Goal: Communication & Community: Answer question/provide support

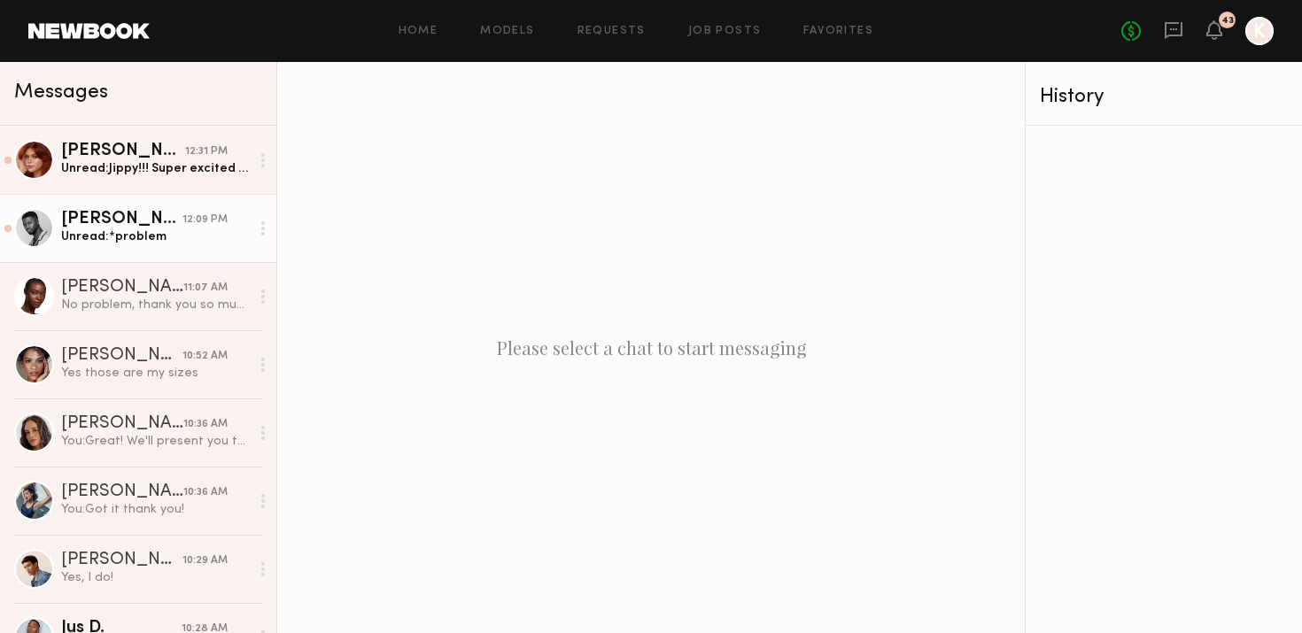
click at [143, 216] on div "[PERSON_NAME]" at bounding box center [121, 220] width 121 height 18
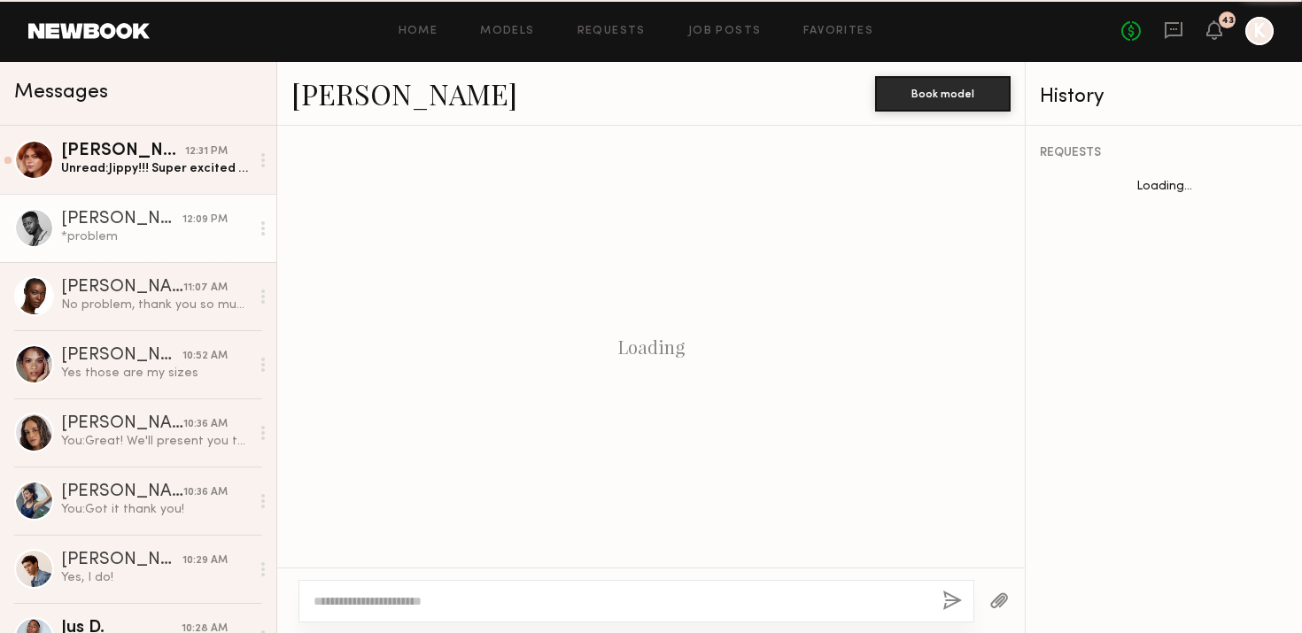
scroll to position [1540, 0]
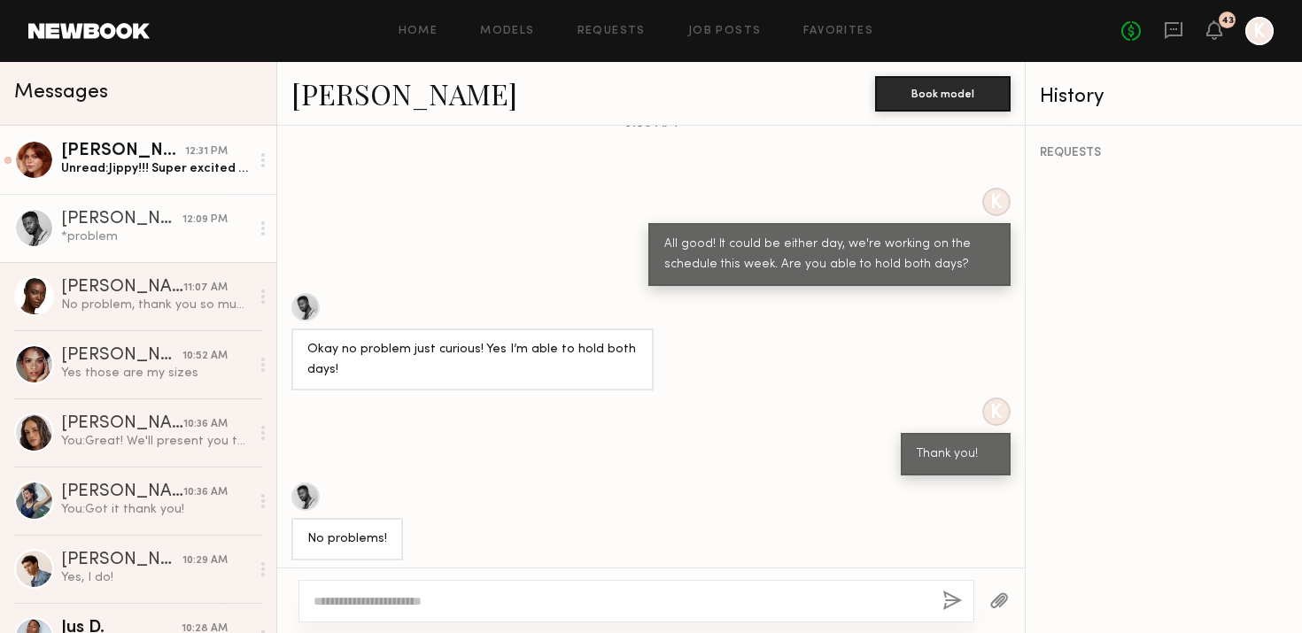
click at [142, 168] on div "Unread: Jippy!!! Super excited for this job! Blocked the whole day in my calend…" at bounding box center [155, 168] width 189 height 17
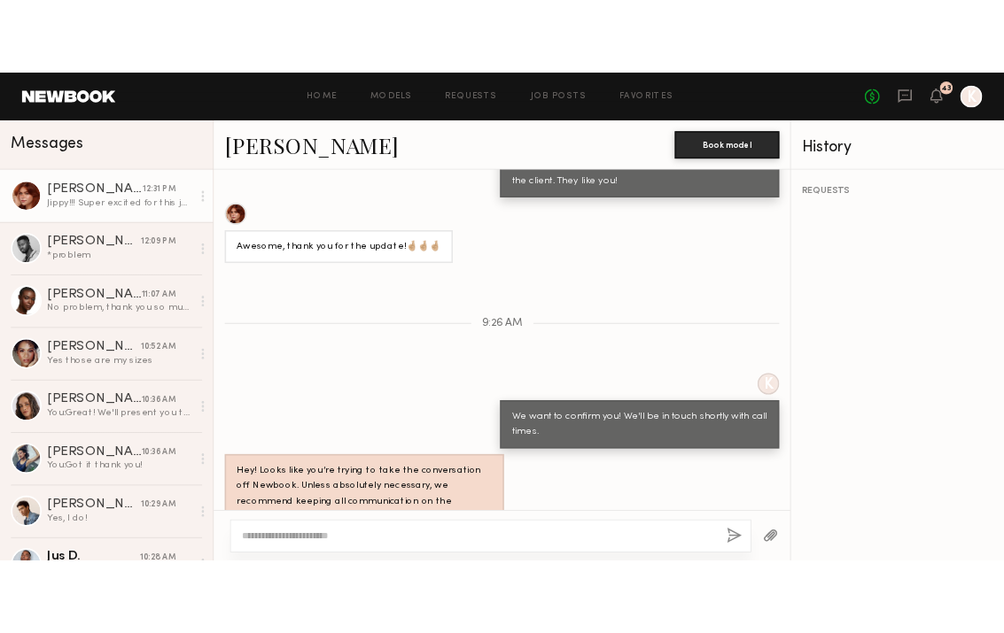
scroll to position [1461, 0]
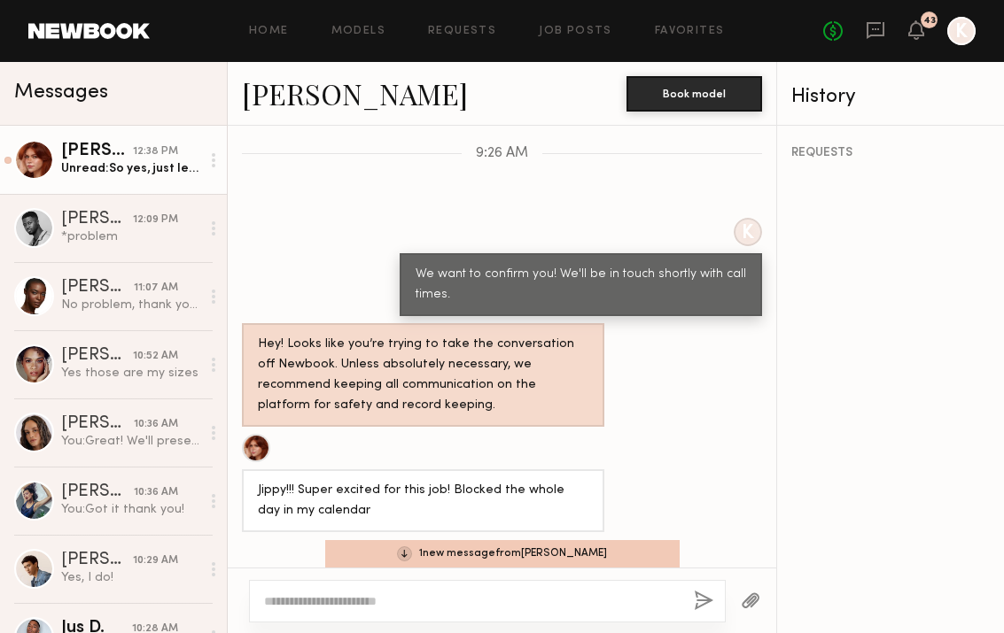
click at [126, 161] on div "Unread: So yes, just let me know the call times and how to prepare best 😍" at bounding box center [130, 168] width 139 height 17
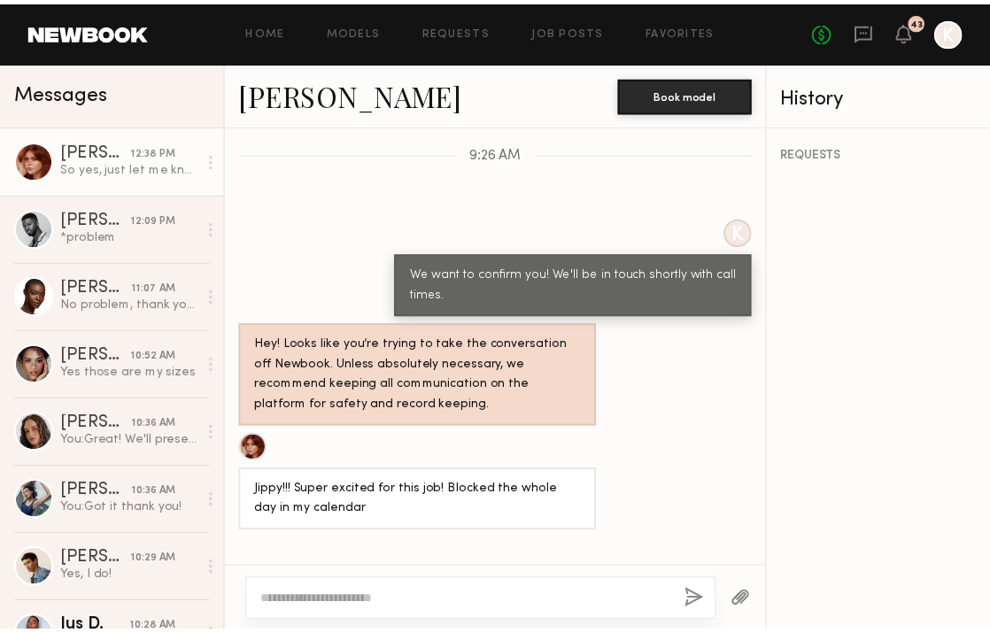
scroll to position [1701, 0]
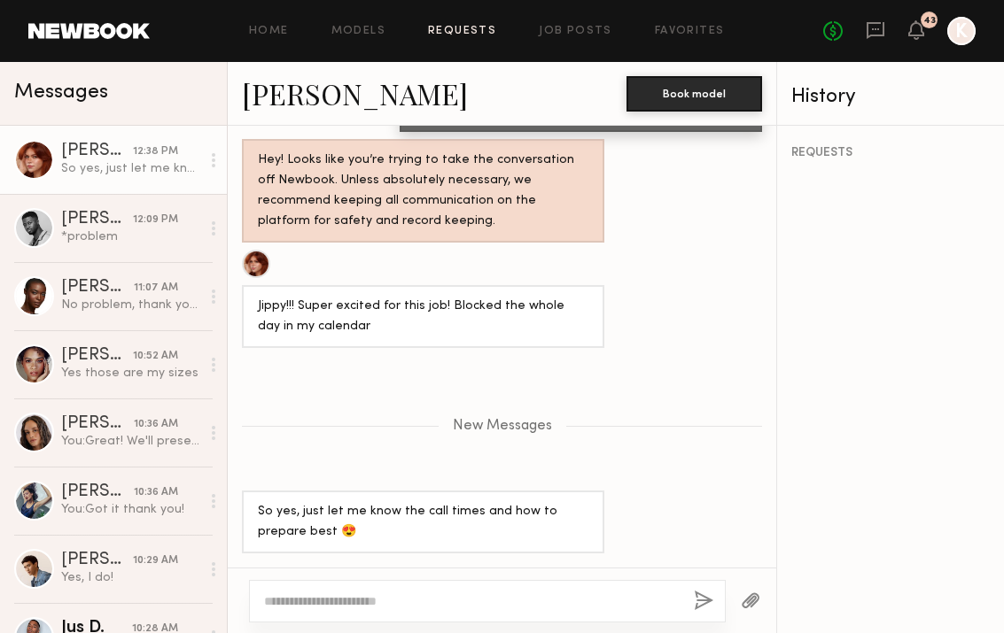
click at [455, 33] on link "Requests" at bounding box center [462, 32] width 68 height 12
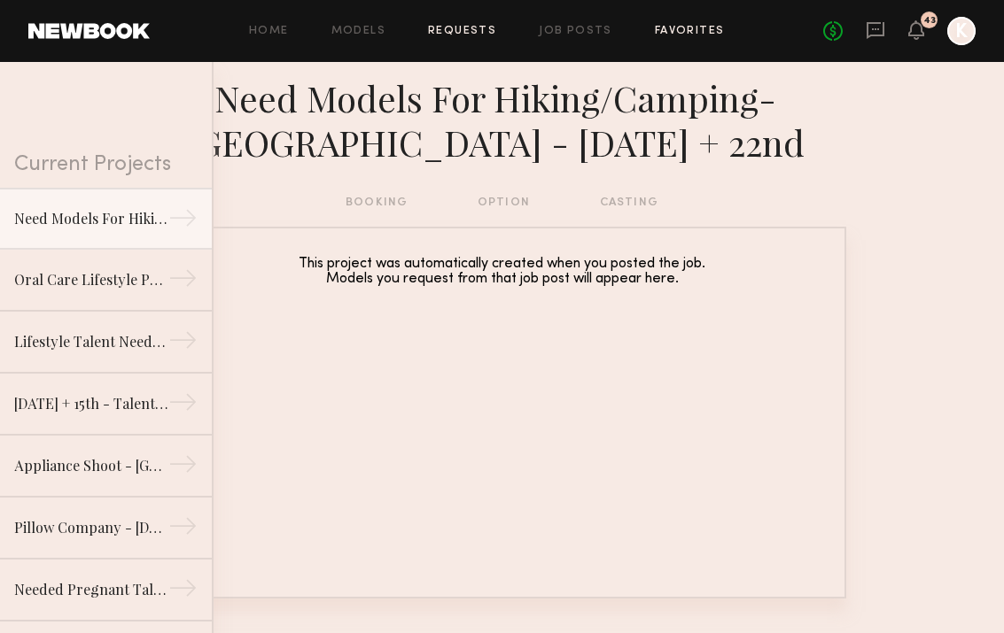
click at [670, 26] on link "Favorites" at bounding box center [690, 32] width 70 height 12
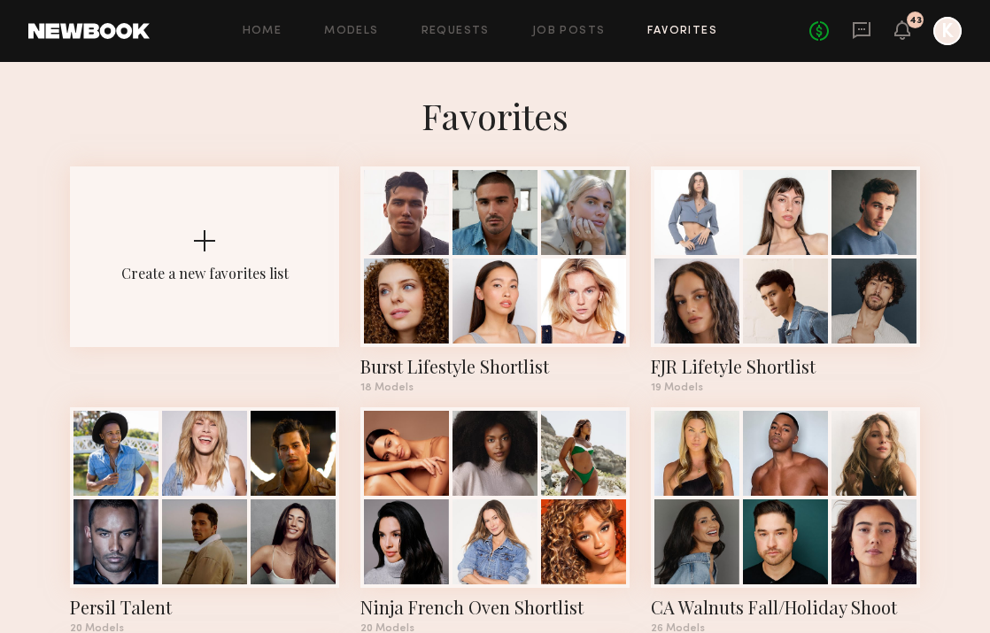
click at [574, 20] on div "Home Models Requests Job Posts Favorites Sign Out No fees up to $5,000 43 K" at bounding box center [556, 31] width 812 height 28
click at [574, 26] on link "Job Posts" at bounding box center [569, 32] width 74 height 12
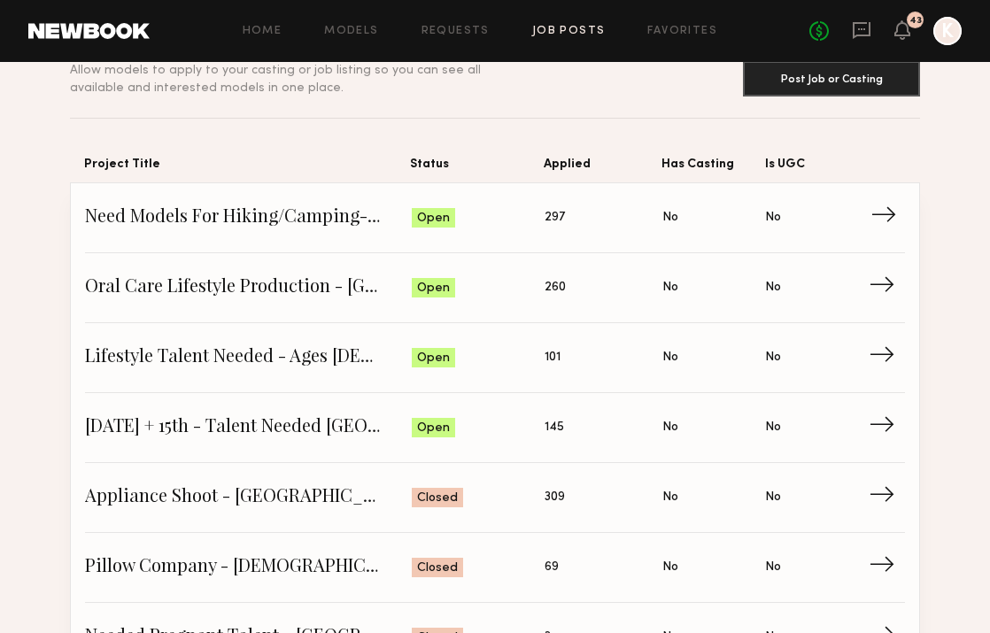
scroll to position [118, 0]
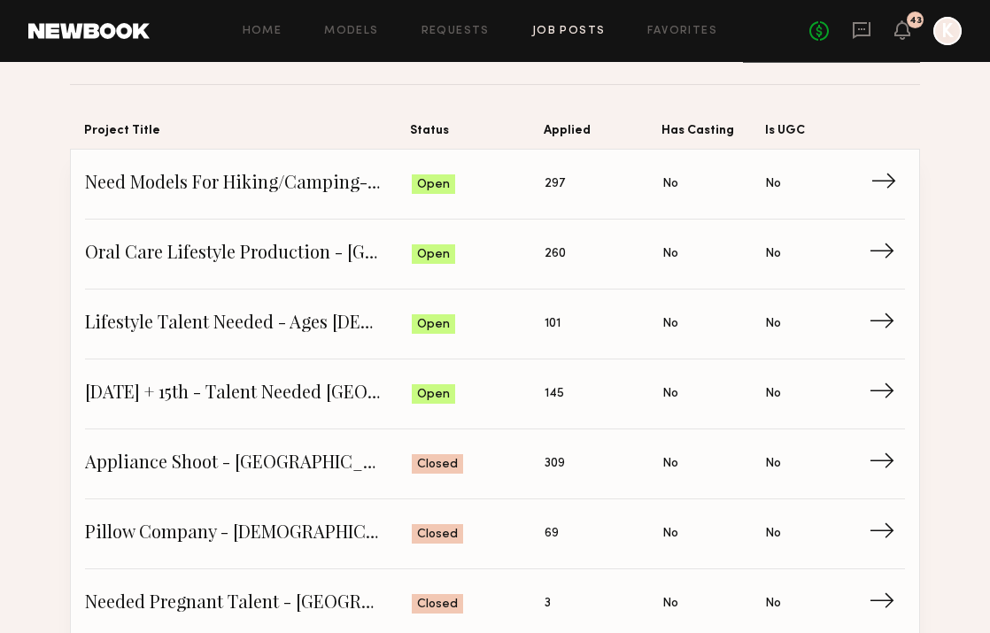
click at [287, 193] on span "Need Models For Hiking/Camping- San Diego - Oct 21st + 22nd" at bounding box center [248, 184] width 327 height 27
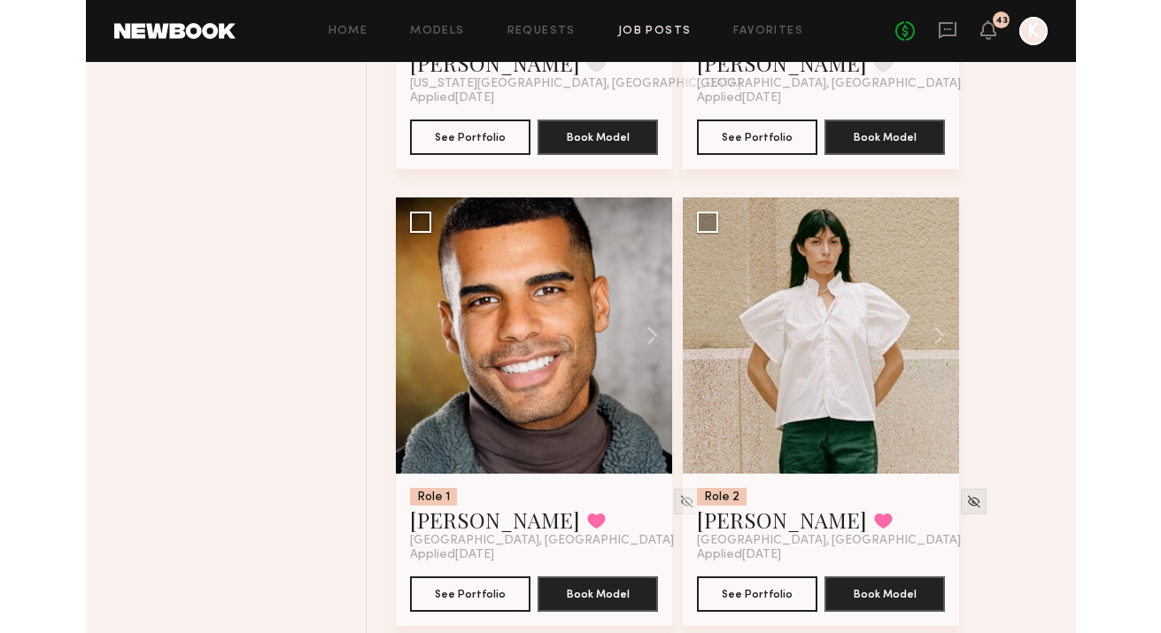
scroll to position [6612, 0]
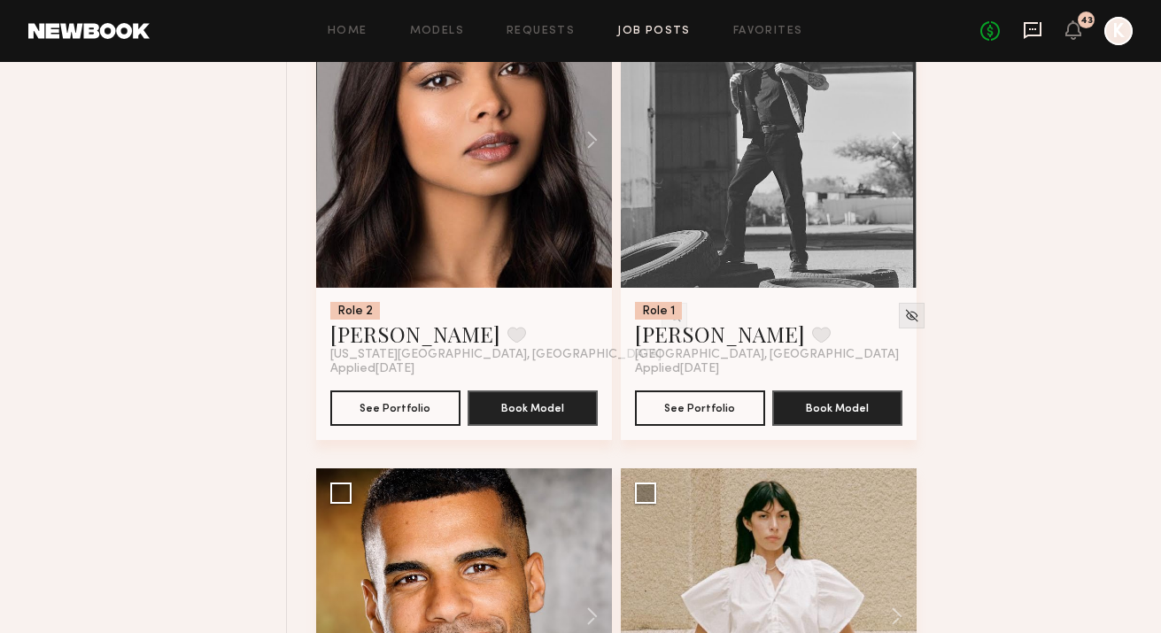
click at [1034, 30] on icon at bounding box center [1032, 29] width 19 height 19
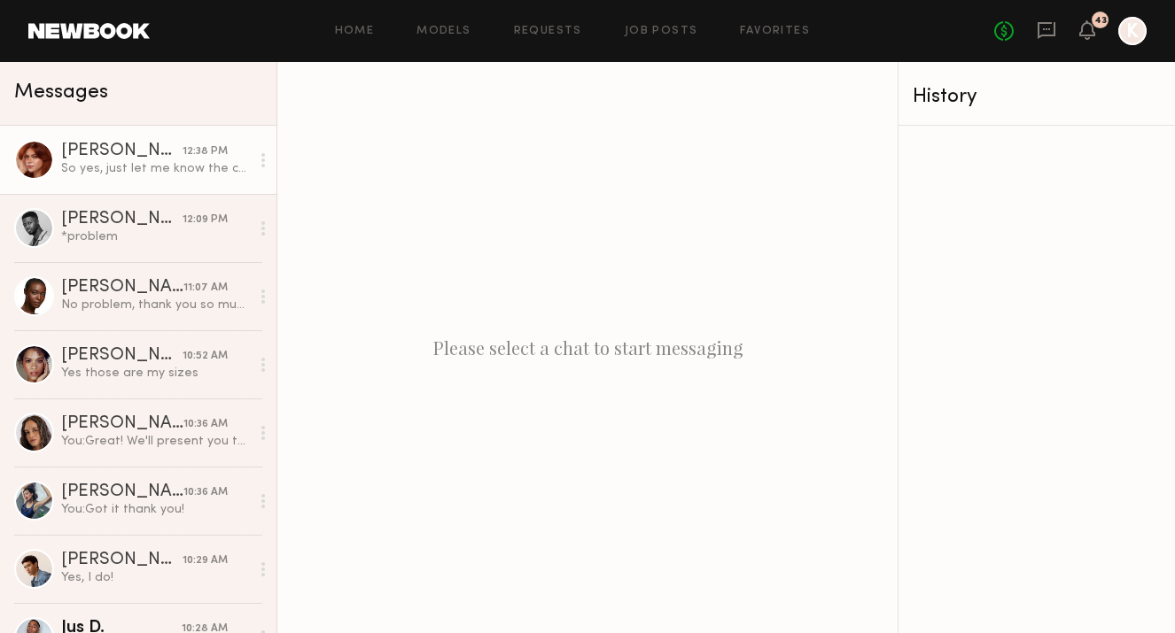
click at [174, 170] on div "So yes, just let me know the call times and how to prepare best 😍" at bounding box center [155, 168] width 189 height 17
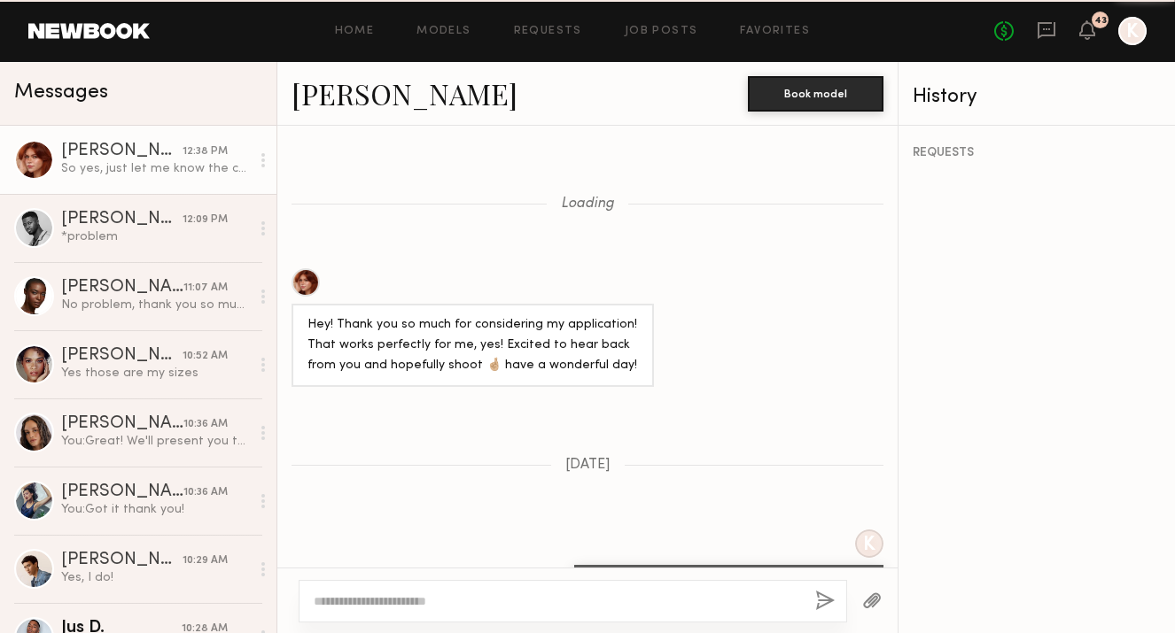
scroll to position [1566, 0]
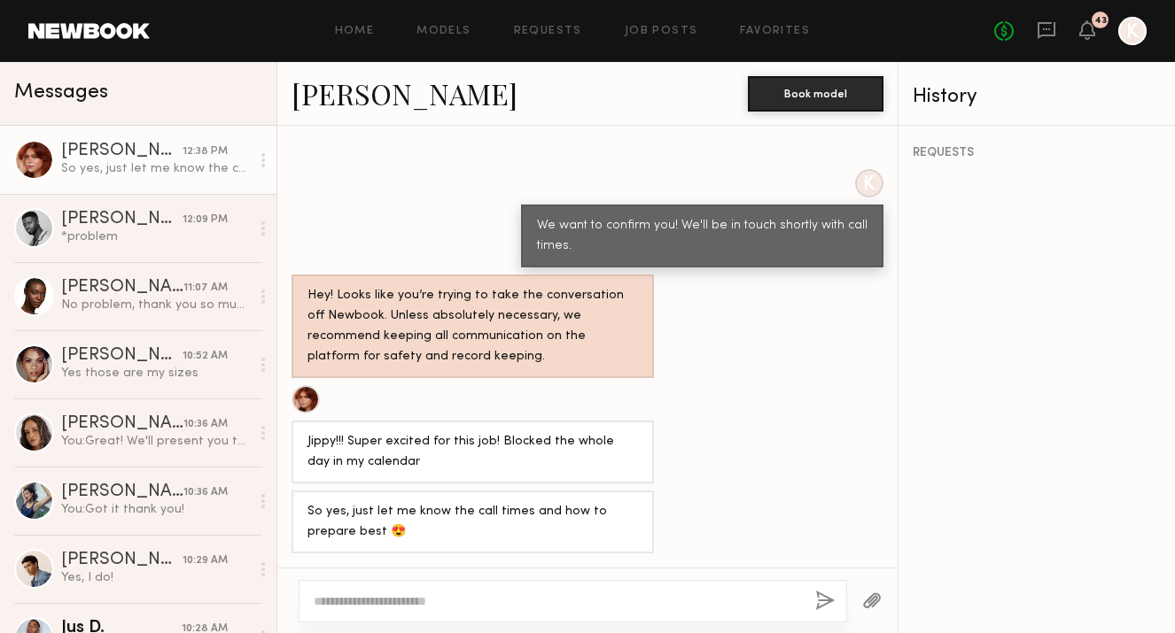
click at [492, 594] on textarea at bounding box center [557, 602] width 487 height 18
click at [576, 600] on textarea "**********" at bounding box center [557, 602] width 487 height 18
drag, startPoint x: 620, startPoint y: 602, endPoint x: 583, endPoint y: 602, distance: 37.2
click at [583, 602] on textarea "**********" at bounding box center [557, 602] width 487 height 18
drag, startPoint x: 707, startPoint y: 604, endPoint x: 314, endPoint y: 597, distance: 393.4
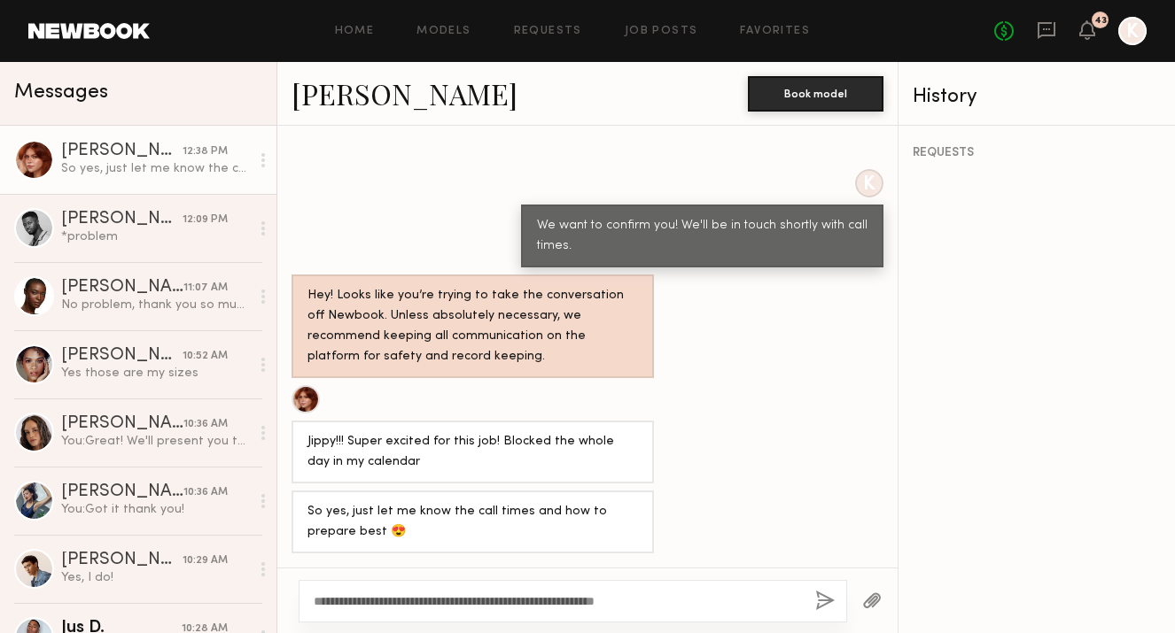
click at [314, 597] on textarea "**********" at bounding box center [557, 602] width 487 height 18
click at [351, 601] on textarea "**********" at bounding box center [557, 602] width 487 height 18
drag, startPoint x: 358, startPoint y: 599, endPoint x: 792, endPoint y: 599, distance: 434.0
click at [792, 599] on textarea "**********" at bounding box center [557, 602] width 487 height 18
type textarea "**********"
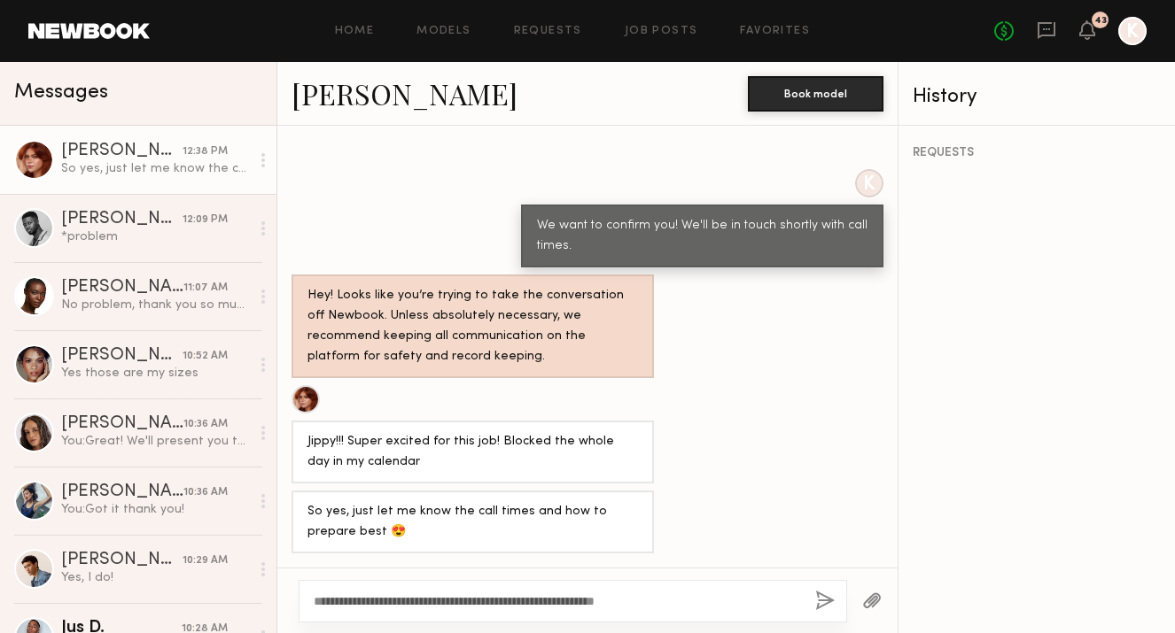
click at [825, 603] on button "button" at bounding box center [824, 602] width 19 height 22
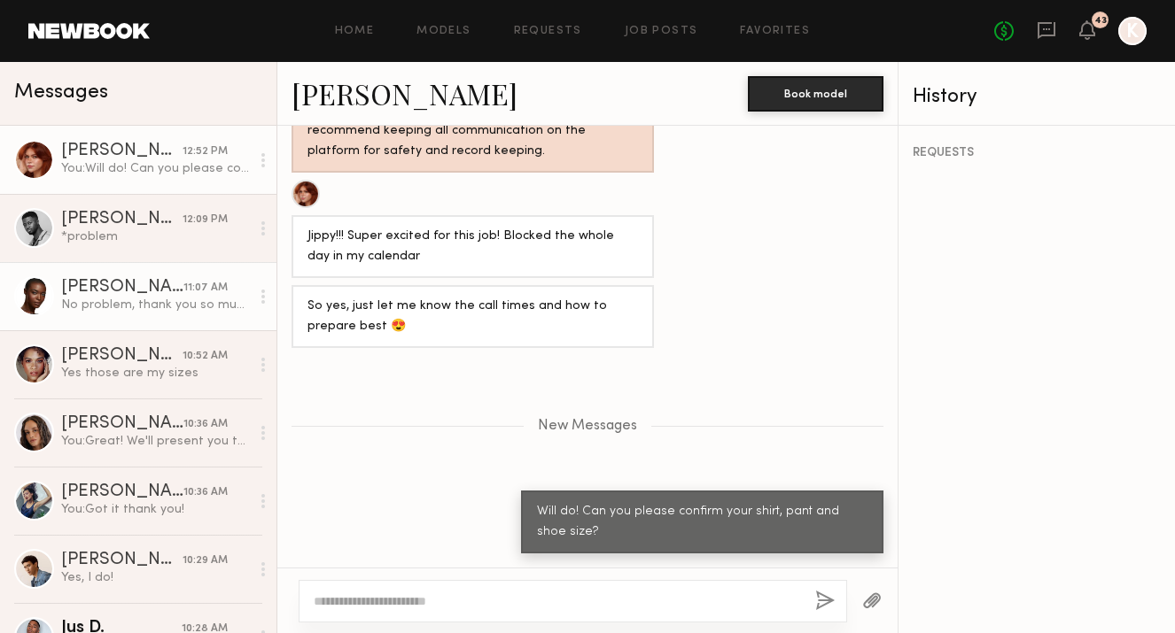
click at [127, 291] on div "[PERSON_NAME]" at bounding box center [122, 288] width 122 height 18
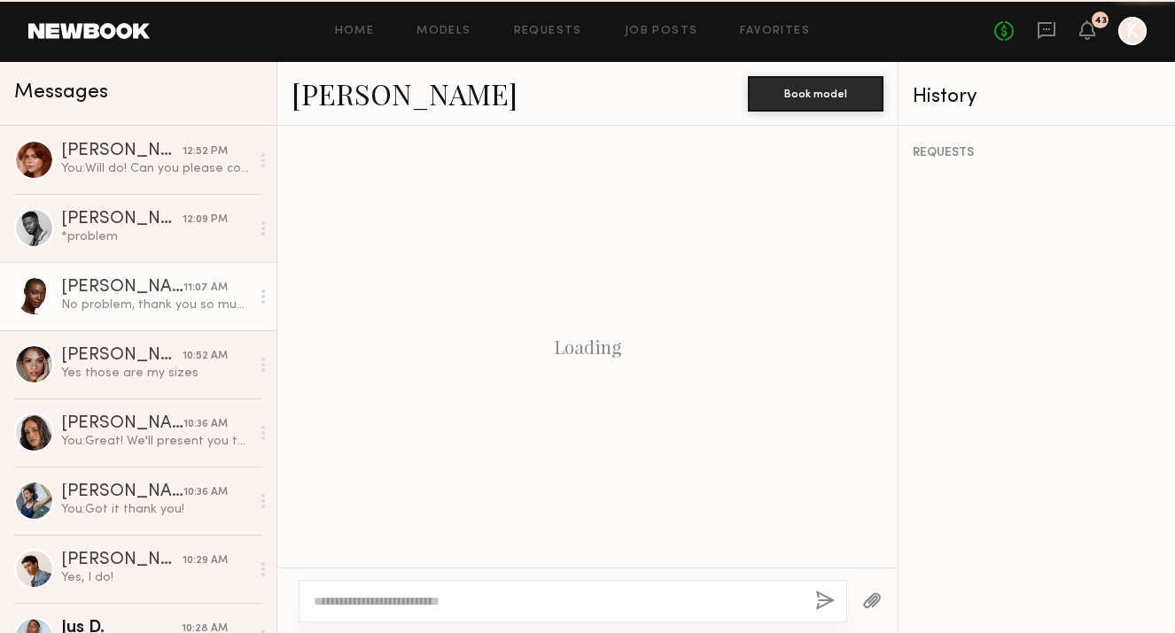
scroll to position [1345, 0]
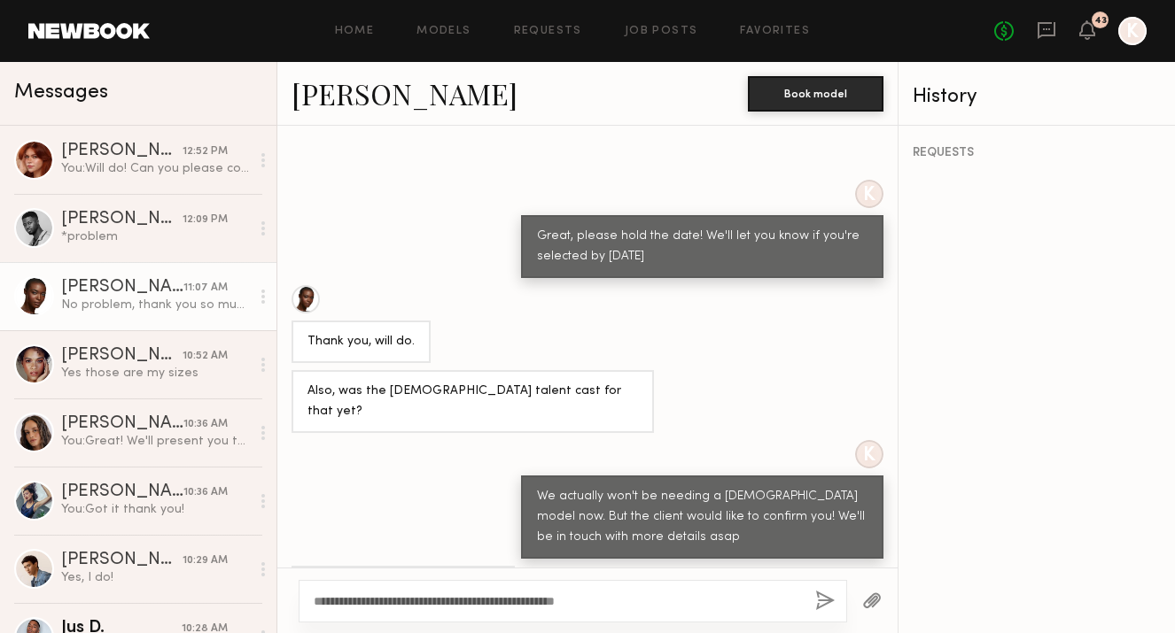
type textarea "**********"
click at [822, 602] on button "button" at bounding box center [824, 602] width 19 height 22
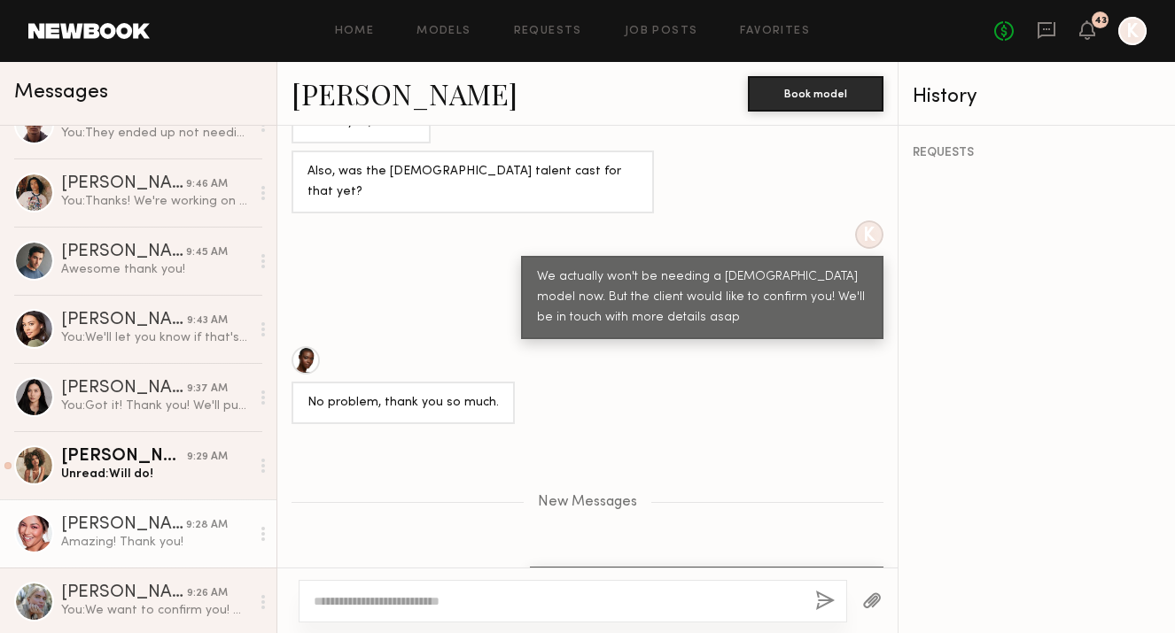
scroll to position [879, 0]
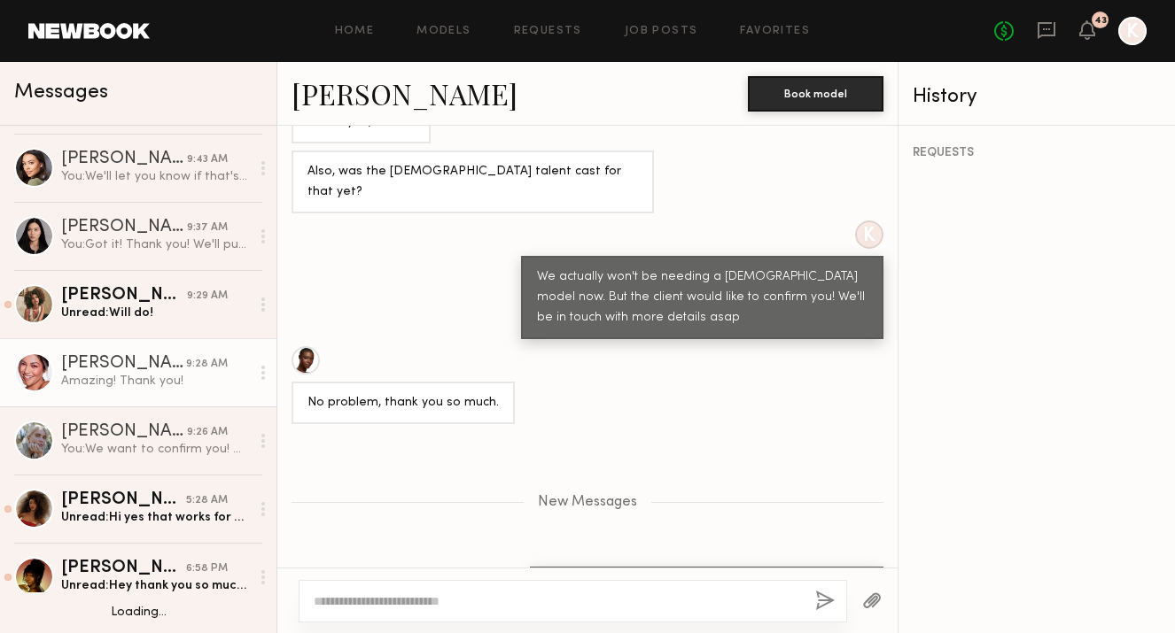
click at [115, 374] on div "Amazing! Thank you!" at bounding box center [155, 381] width 189 height 17
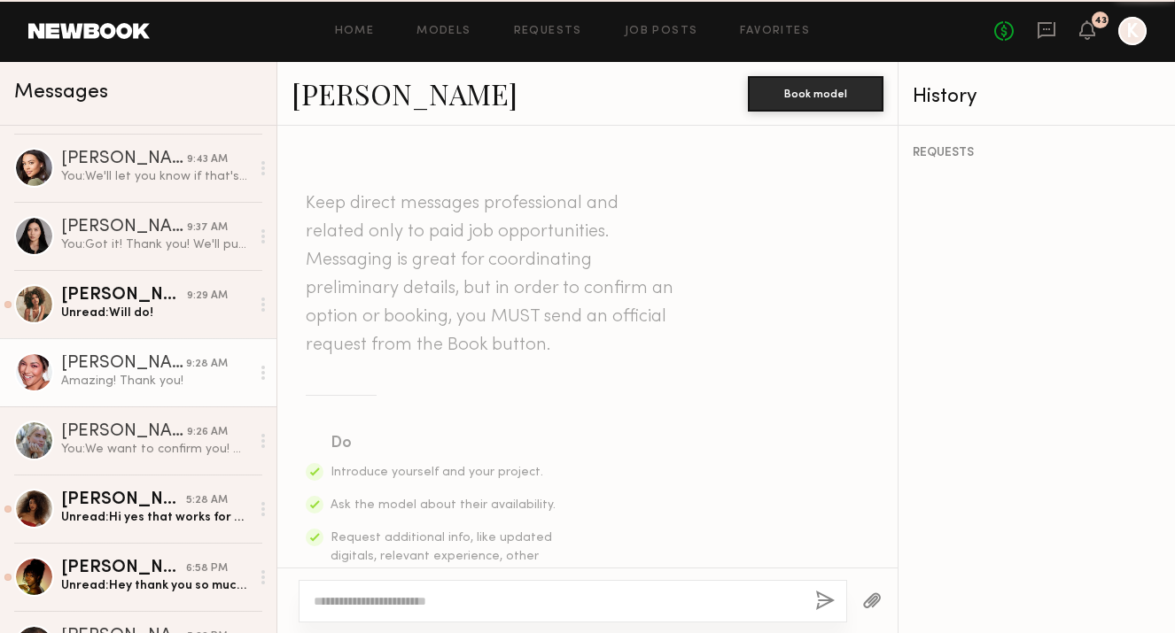
scroll to position [2265, 0]
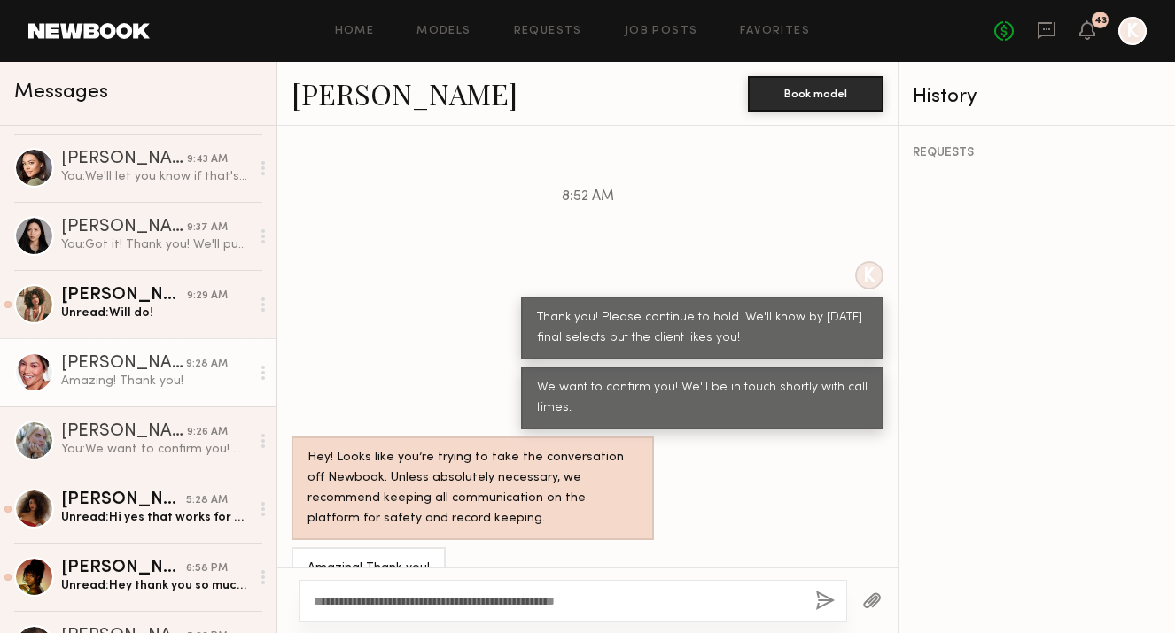
type textarea "**********"
click at [818, 597] on button "button" at bounding box center [824, 602] width 19 height 22
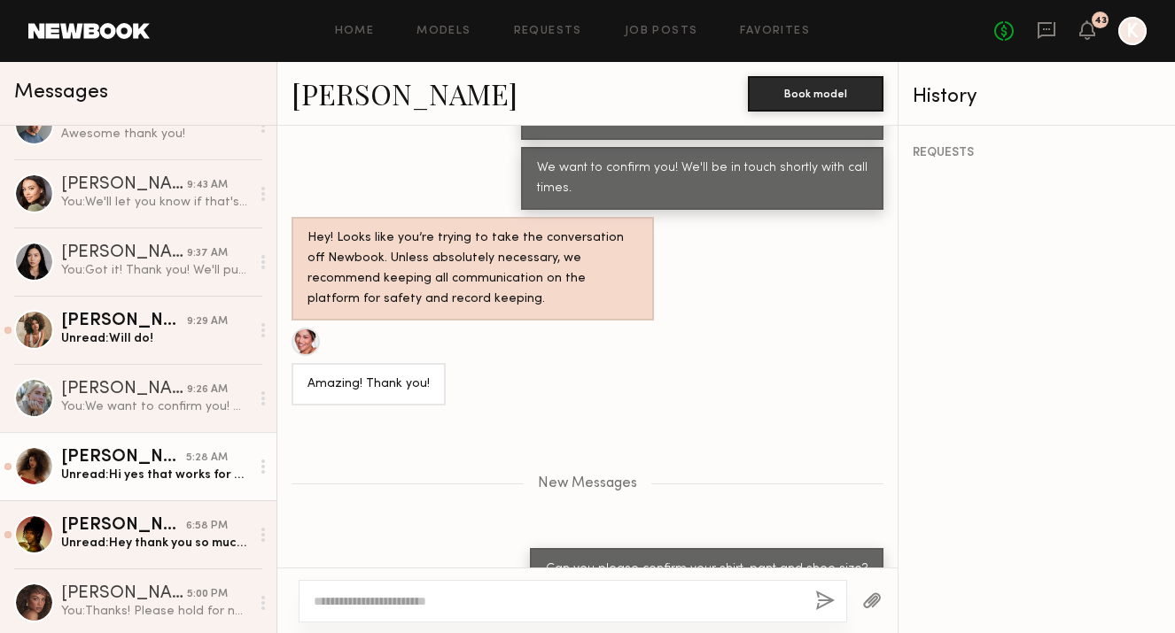
scroll to position [877, 0]
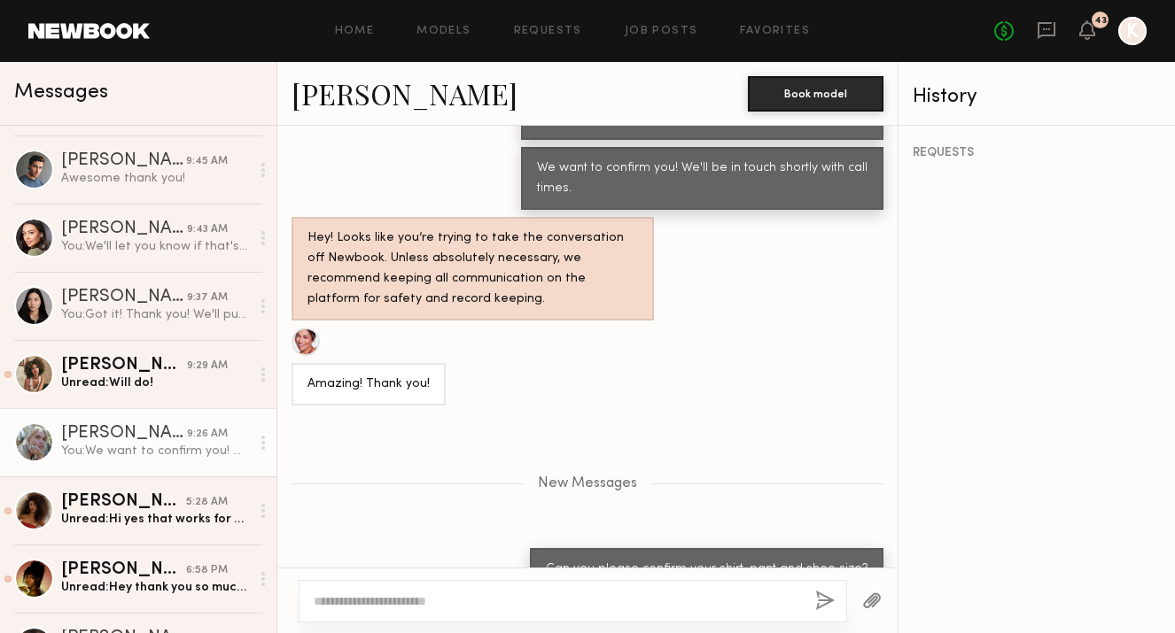
click at [157, 438] on div "[PERSON_NAME]" at bounding box center [124, 434] width 126 height 18
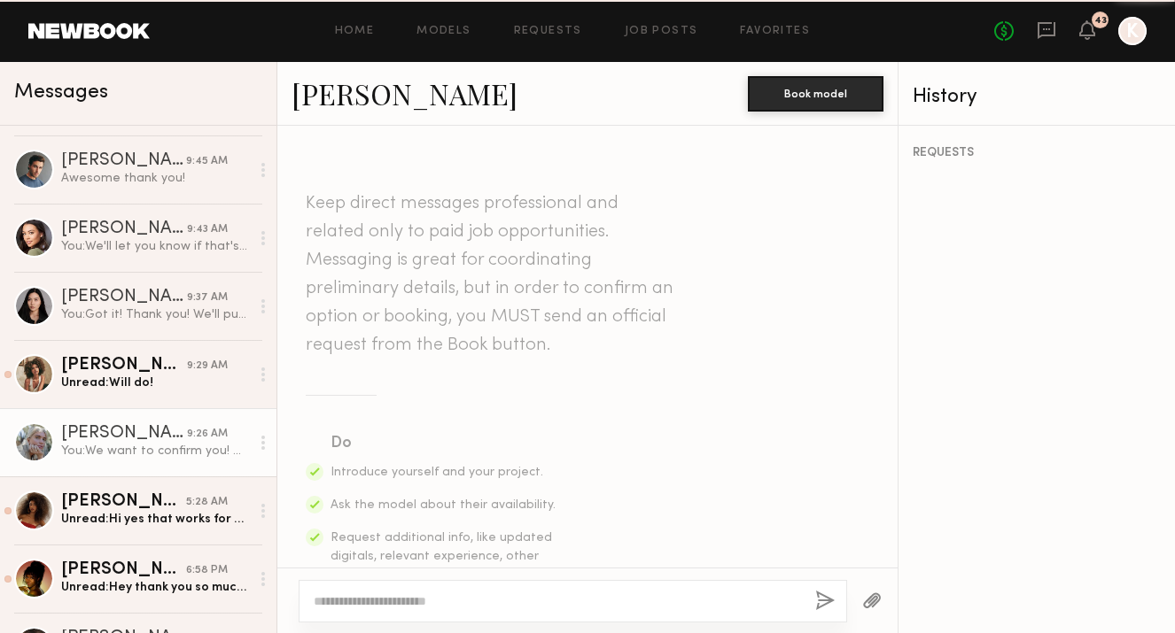
scroll to position [2154, 0]
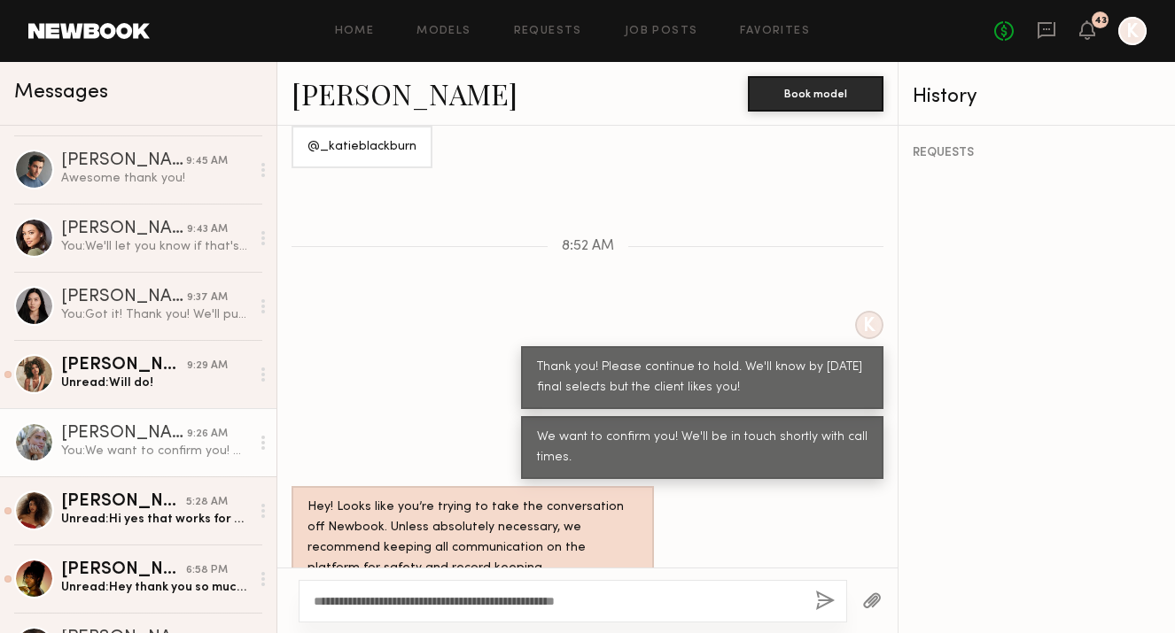
type textarea "**********"
click at [839, 601] on div "**********" at bounding box center [573, 601] width 548 height 43
click at [829, 601] on button "button" at bounding box center [824, 602] width 19 height 22
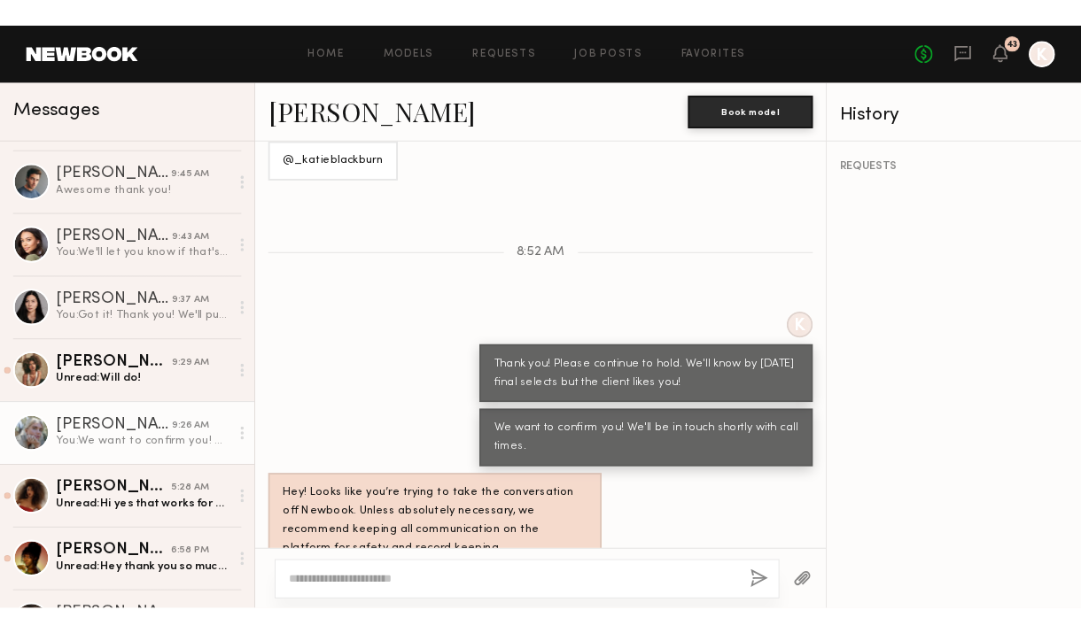
scroll to position [0, 0]
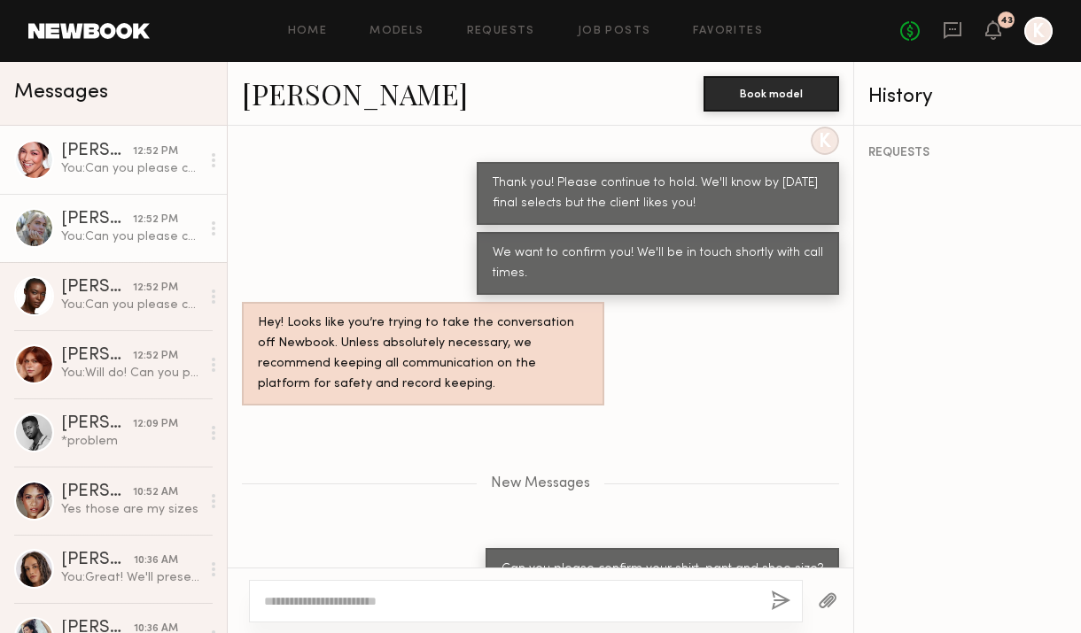
click at [100, 176] on div "You: Can you please confirm your shirt, pant and shoe size?" at bounding box center [130, 168] width 139 height 17
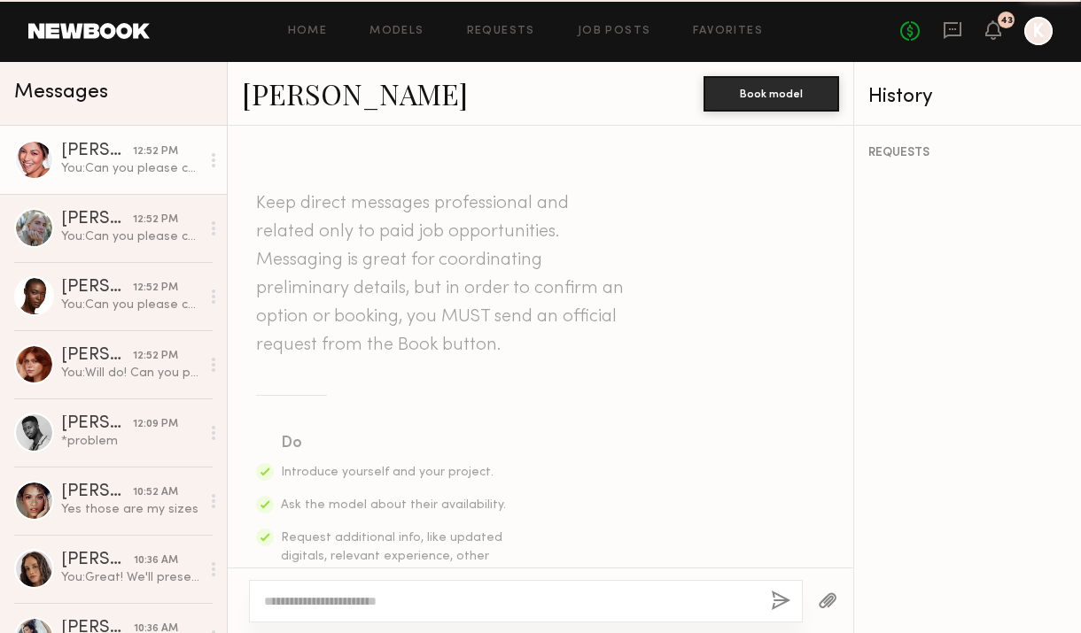
scroll to position [2621, 0]
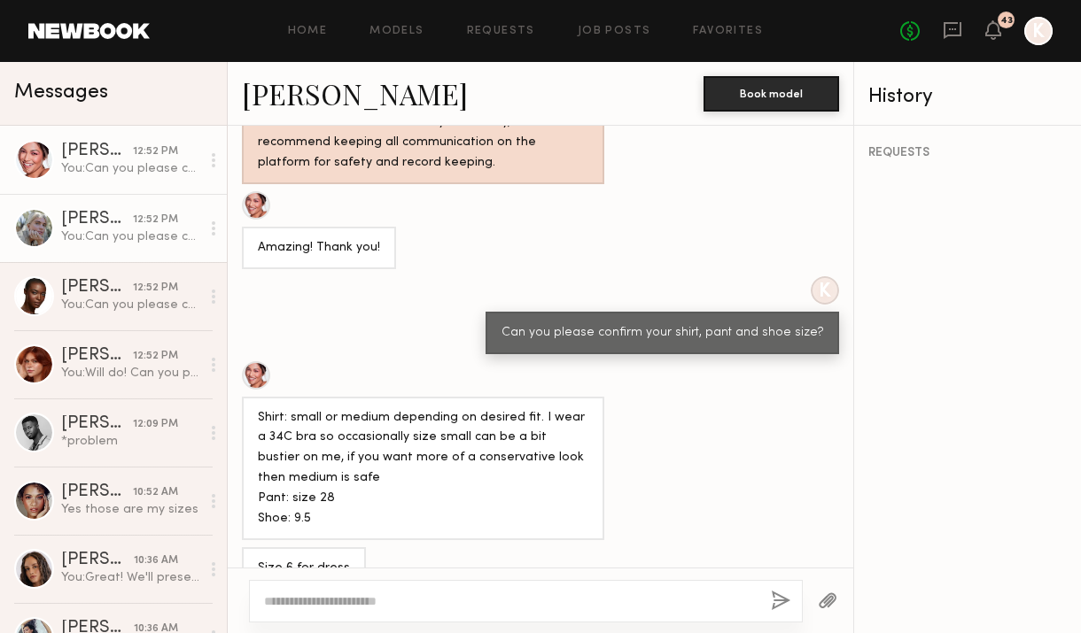
click at [116, 207] on link "Katie B. 12:52 PM You: Can you please confirm your shirt, pant and shoe size?" at bounding box center [113, 228] width 227 height 68
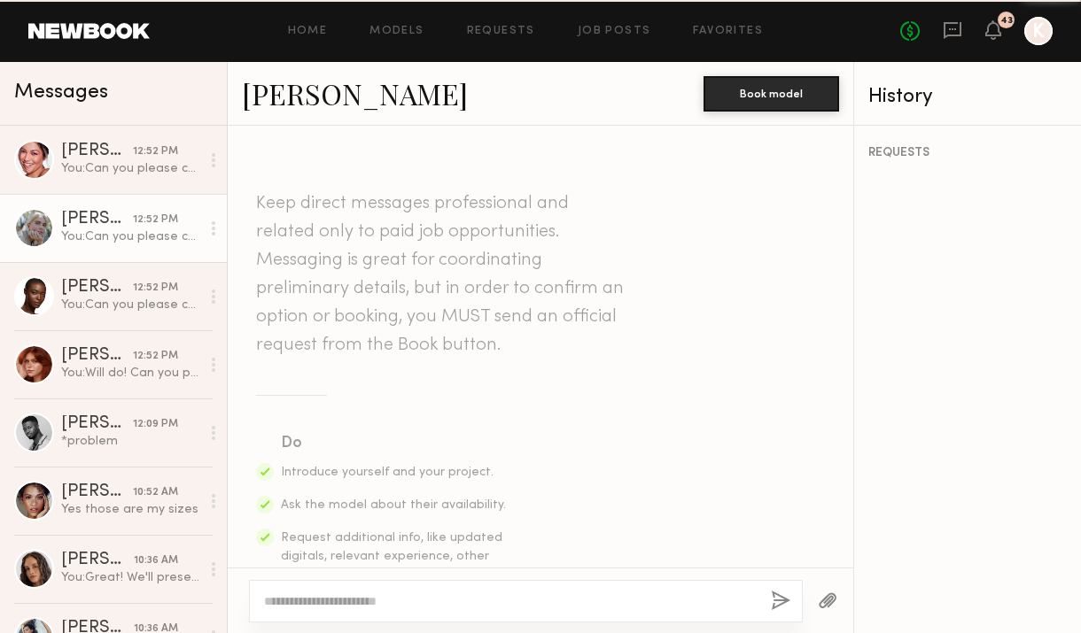
scroll to position [2204, 0]
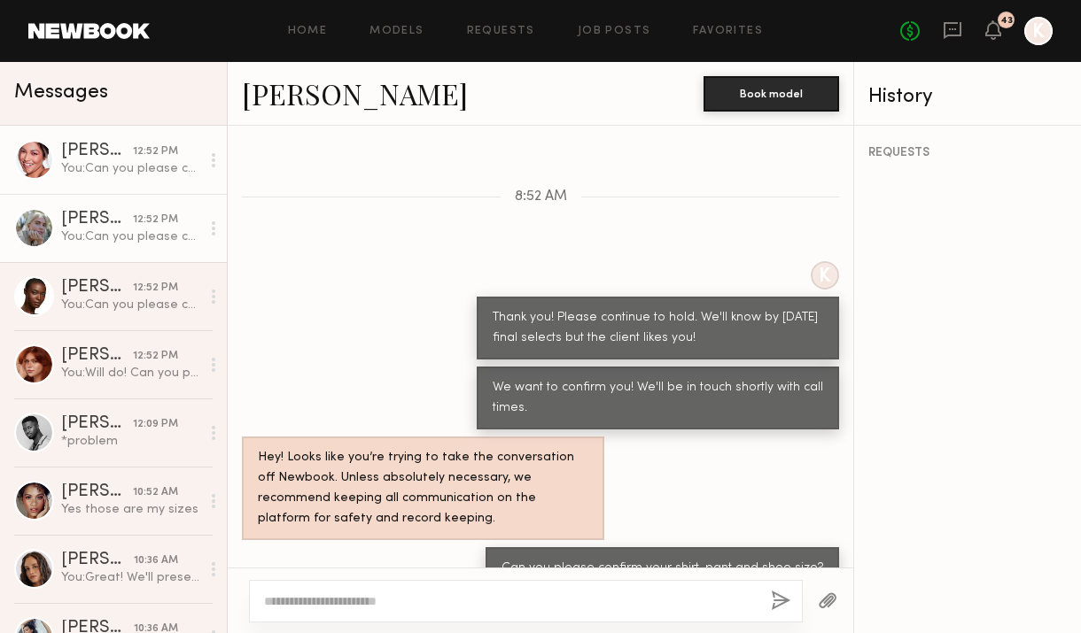
click at [117, 159] on div "Alexa C." at bounding box center [97, 152] width 72 height 18
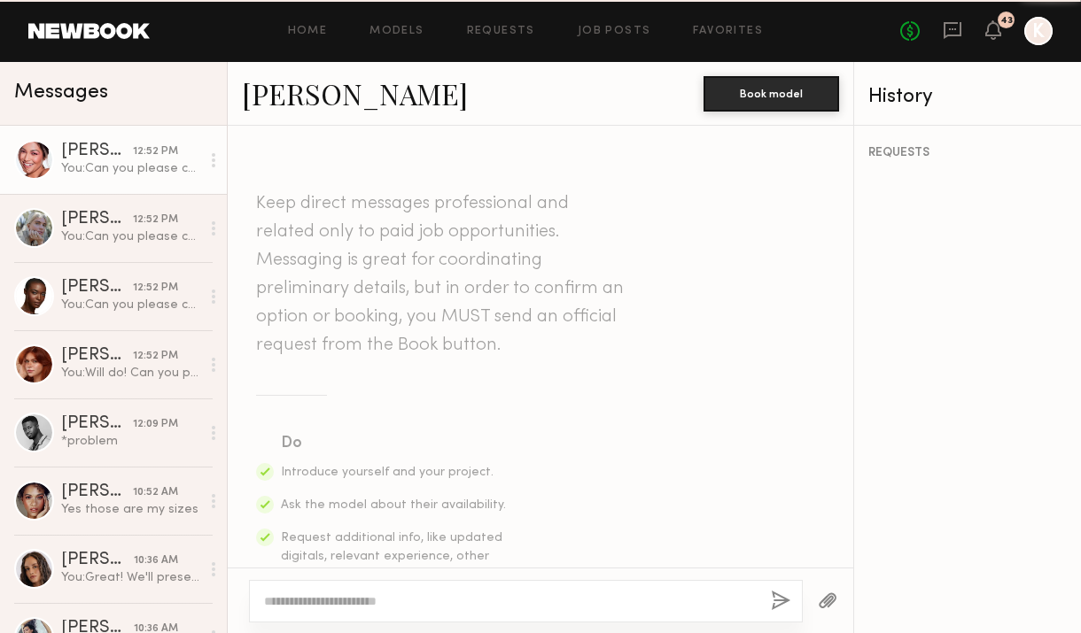
scroll to position [2621, 0]
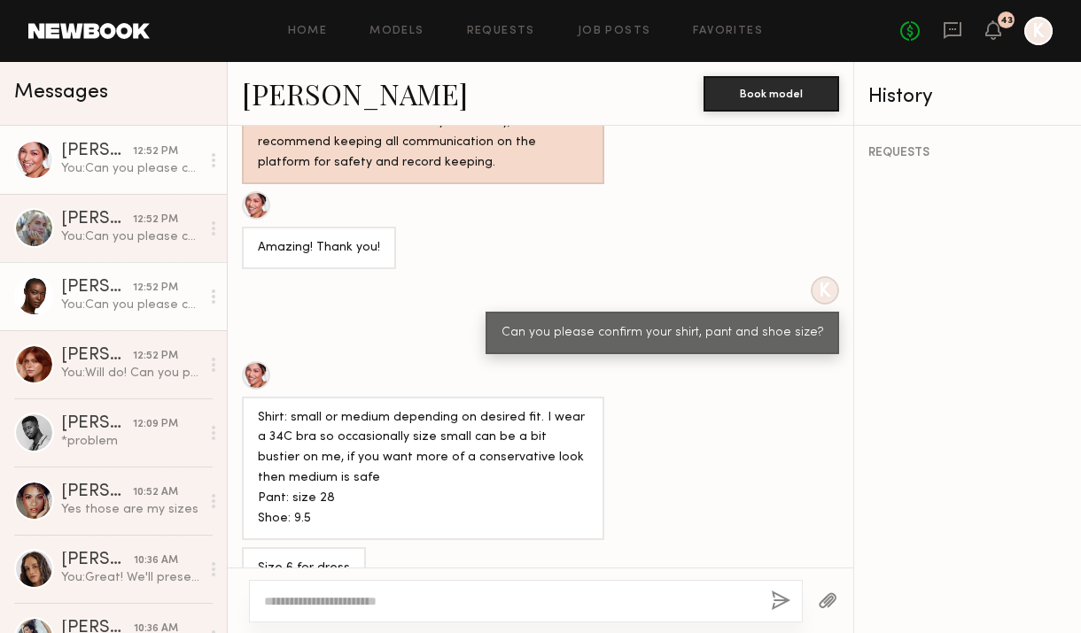
click at [100, 282] on div "Brittany M." at bounding box center [97, 288] width 72 height 18
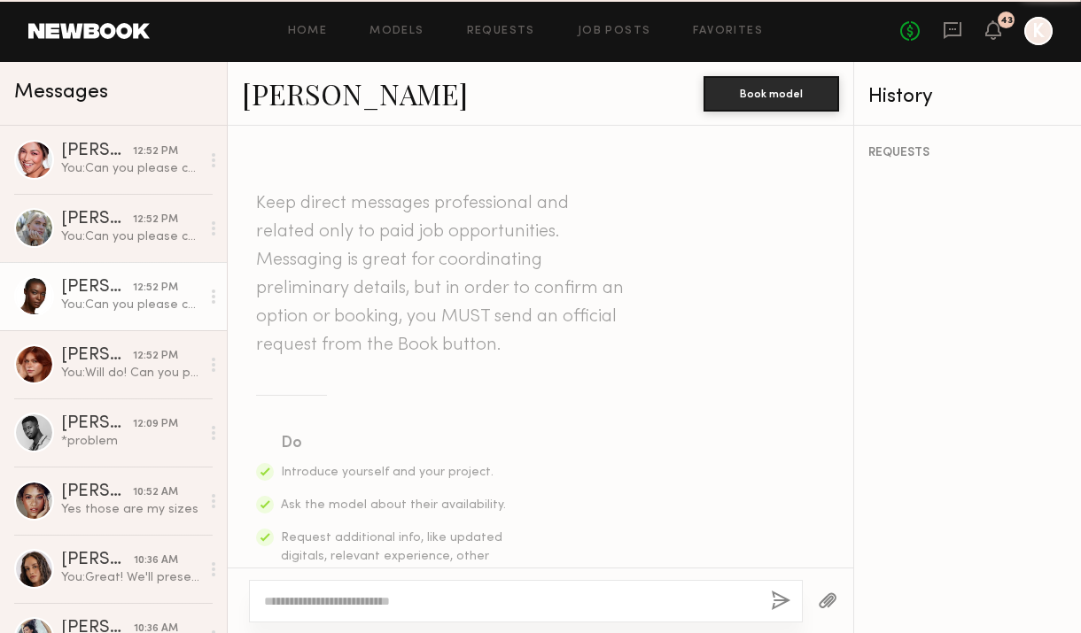
scroll to position [1430, 0]
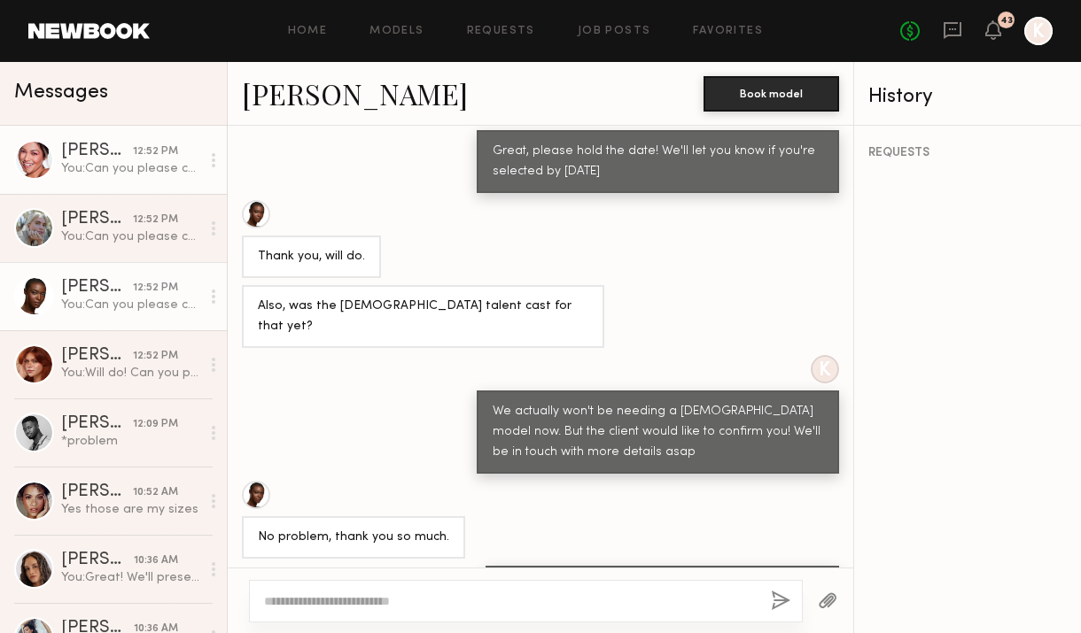
click at [105, 160] on div "You: Can you please confirm your shirt, pant and shoe size?" at bounding box center [130, 168] width 139 height 17
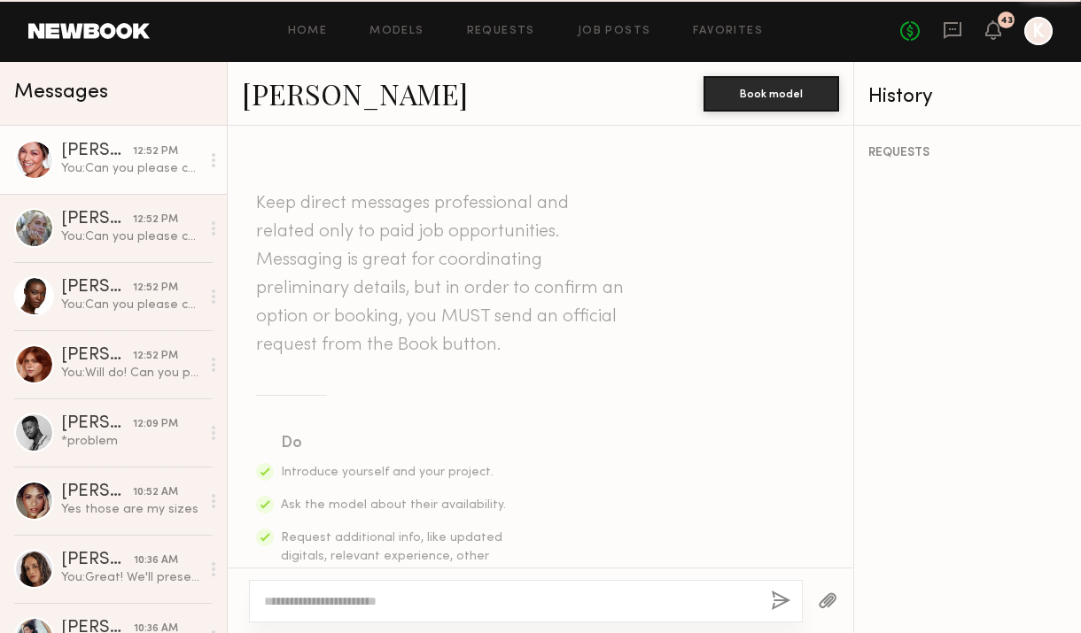
scroll to position [2621, 0]
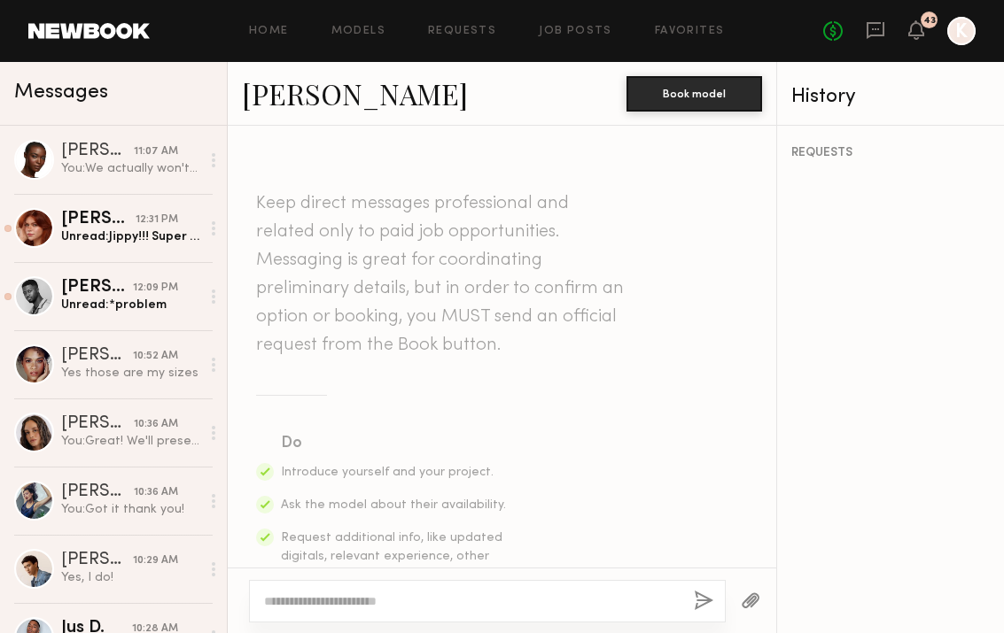
scroll to position [2265, 0]
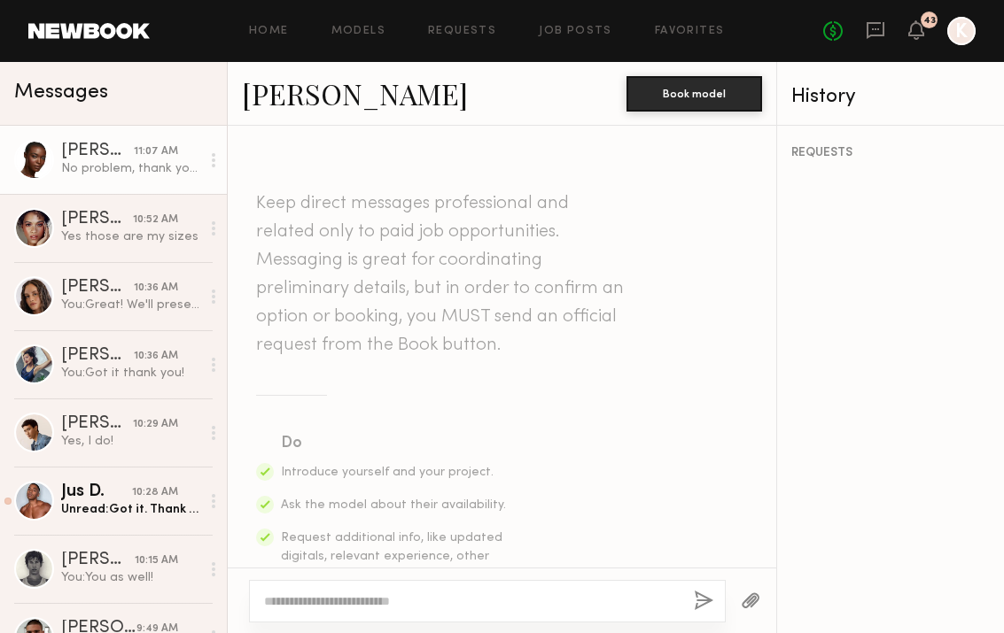
scroll to position [1345, 0]
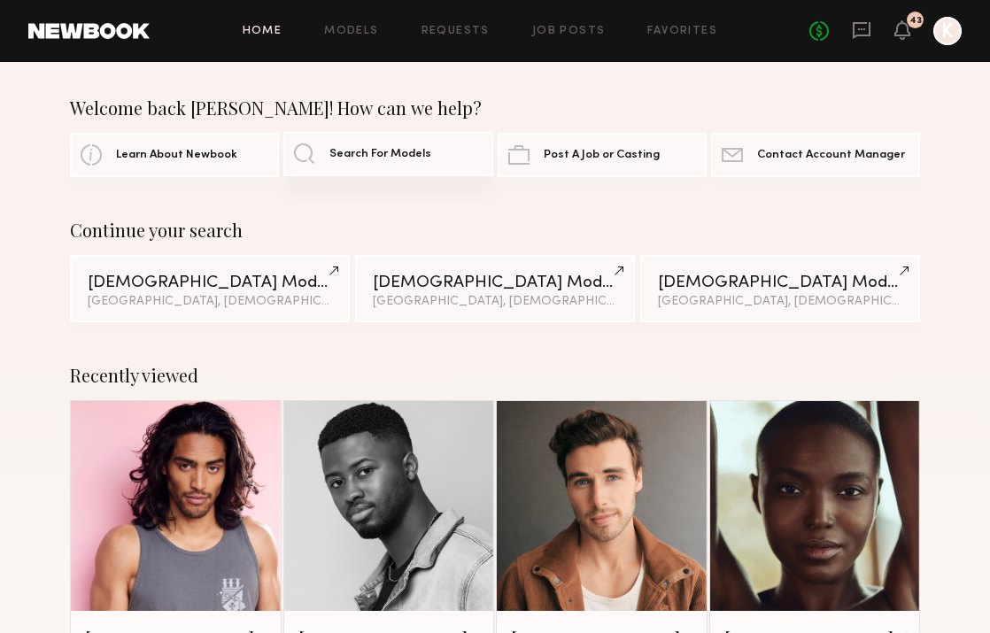
click at [366, 138] on link "Search For Models" at bounding box center [387, 154] width 209 height 44
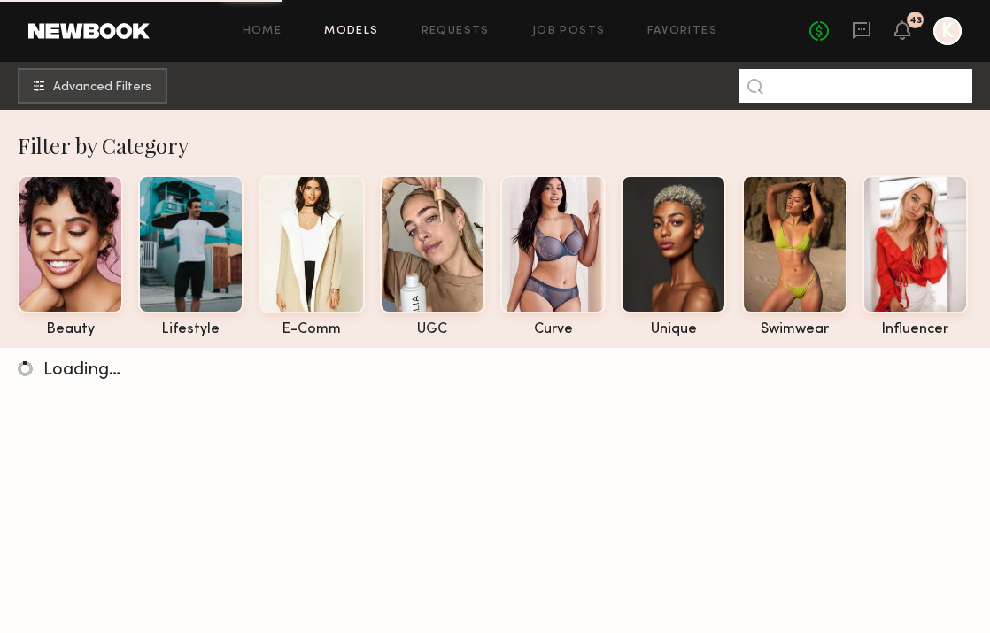
click at [807, 93] on input at bounding box center [856, 86] width 234 height 34
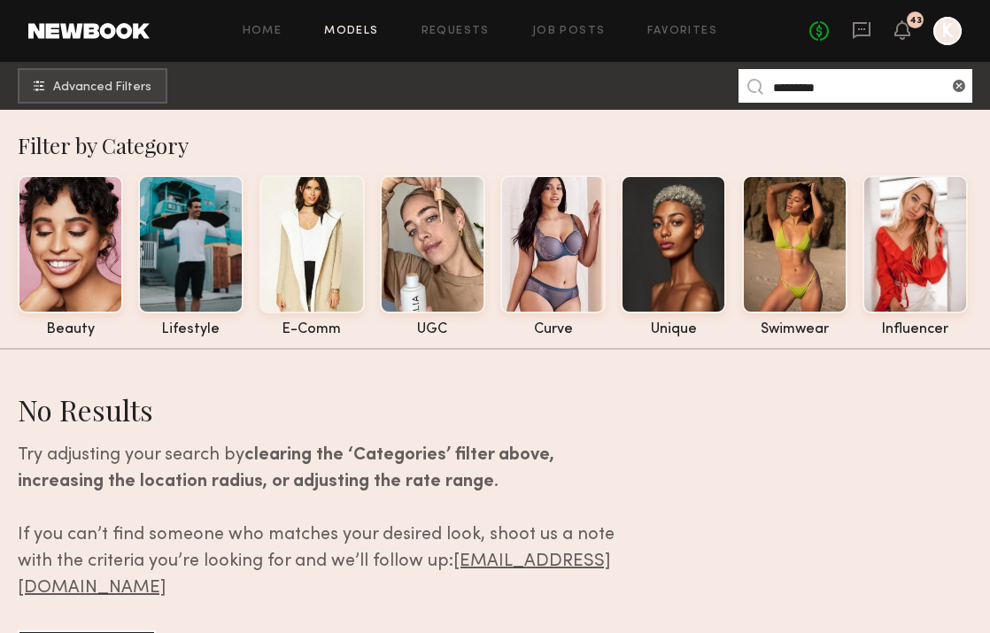
drag, startPoint x: 817, startPoint y: 89, endPoint x: 619, endPoint y: 89, distance: 197.5
click at [619, 89] on nb-browse-subheader "Advanced Filters *********" at bounding box center [495, 86] width 990 height 48
type input "*******"
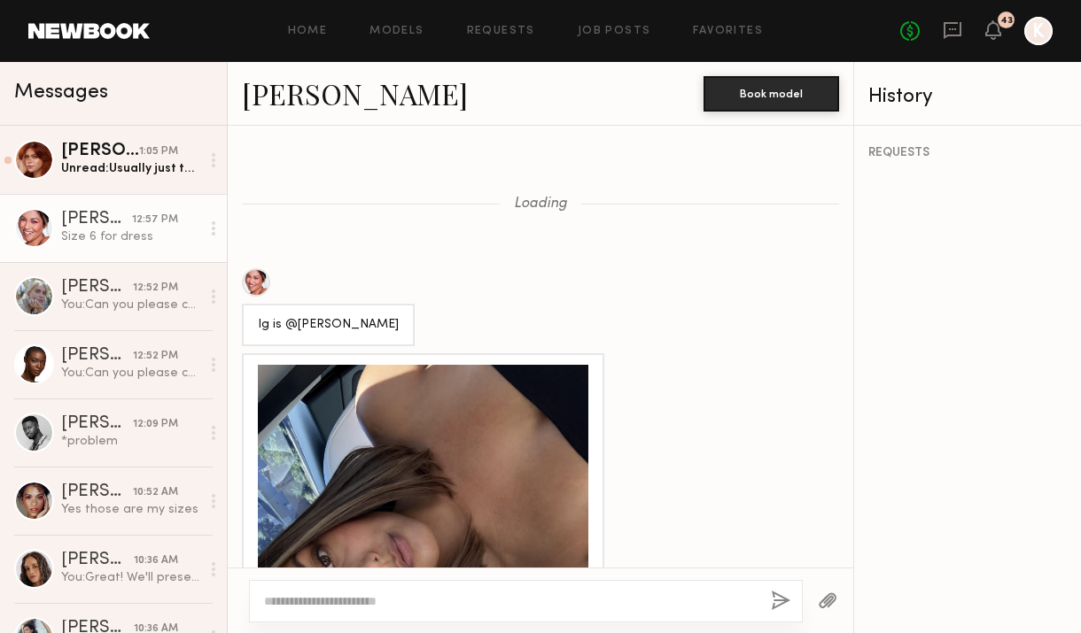
scroll to position [1232, 0]
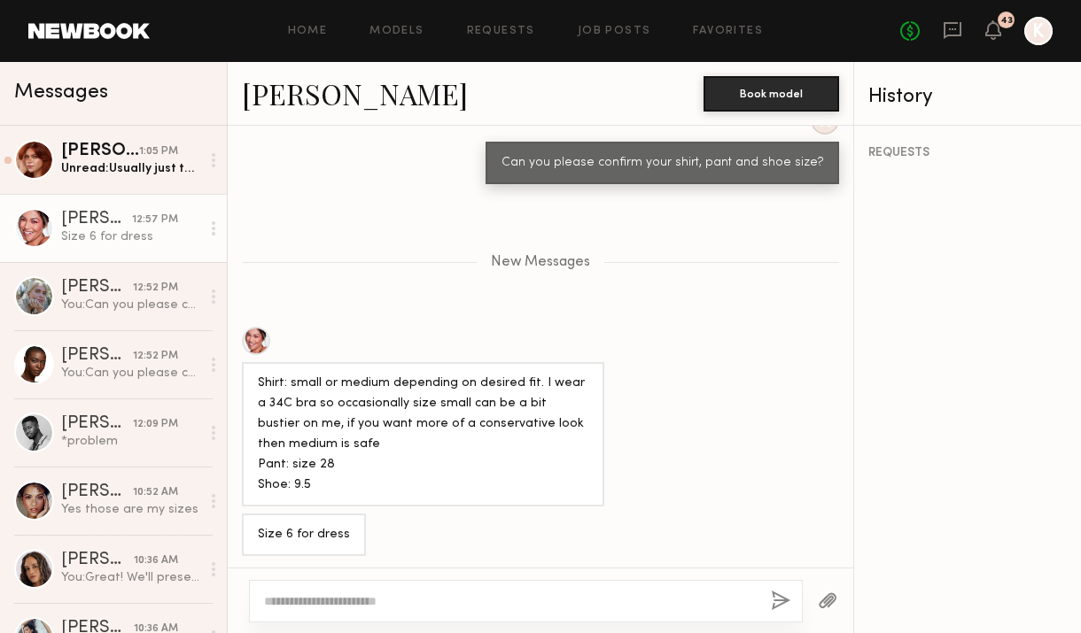
click at [149, 154] on div "1:05 PM" at bounding box center [158, 151] width 39 height 17
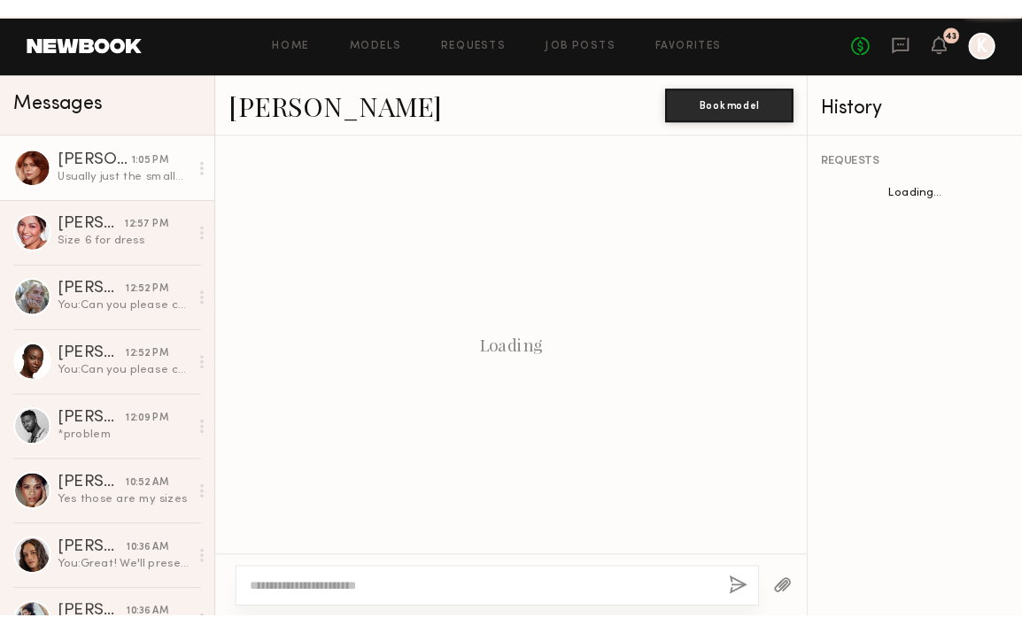
scroll to position [1278, 0]
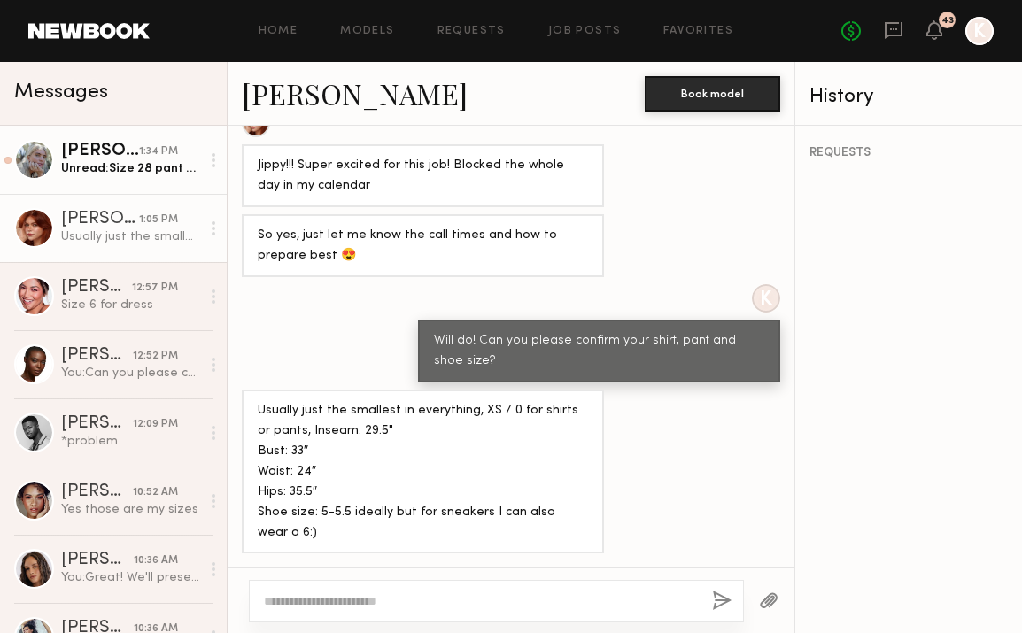
click at [139, 156] on div "1:34 PM" at bounding box center [158, 151] width 39 height 17
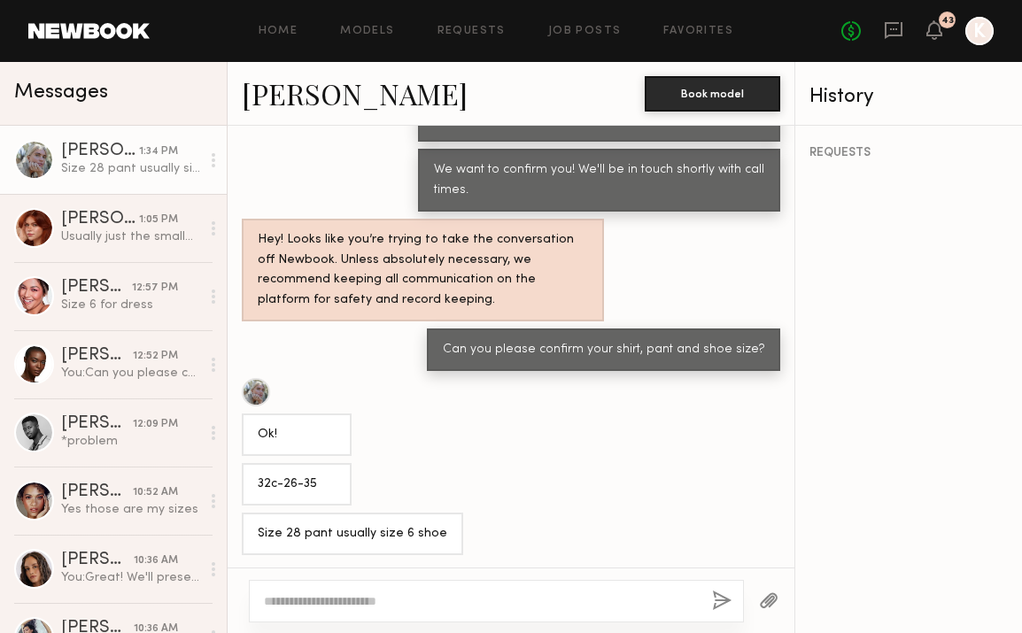
scroll to position [726, 0]
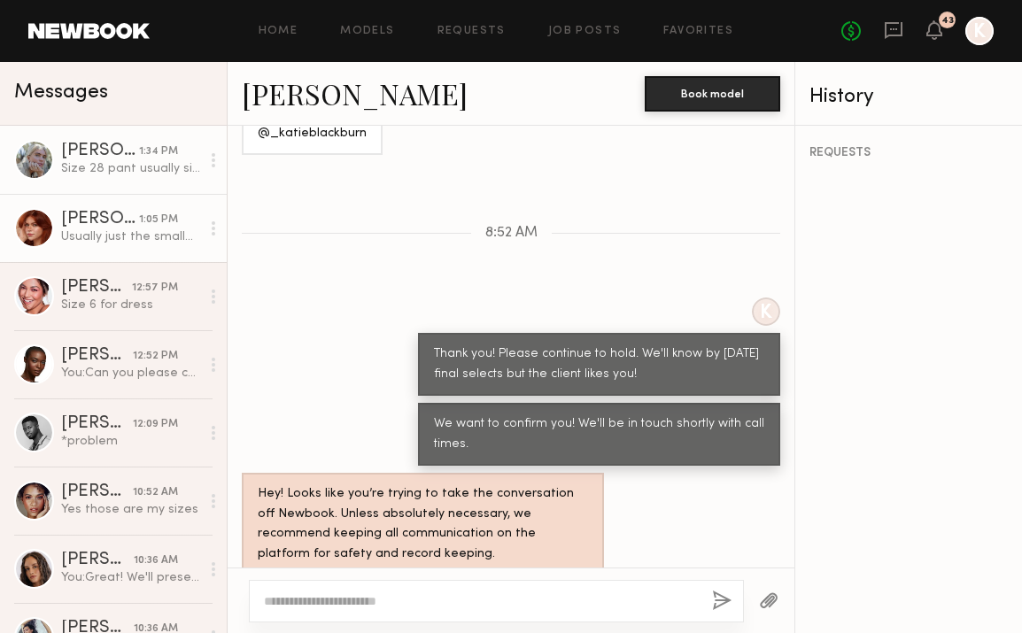
click at [105, 244] on div "Usually just the smallest in everything, XS / 0 for shirts or pants, Inseam: 29…" at bounding box center [130, 237] width 139 height 17
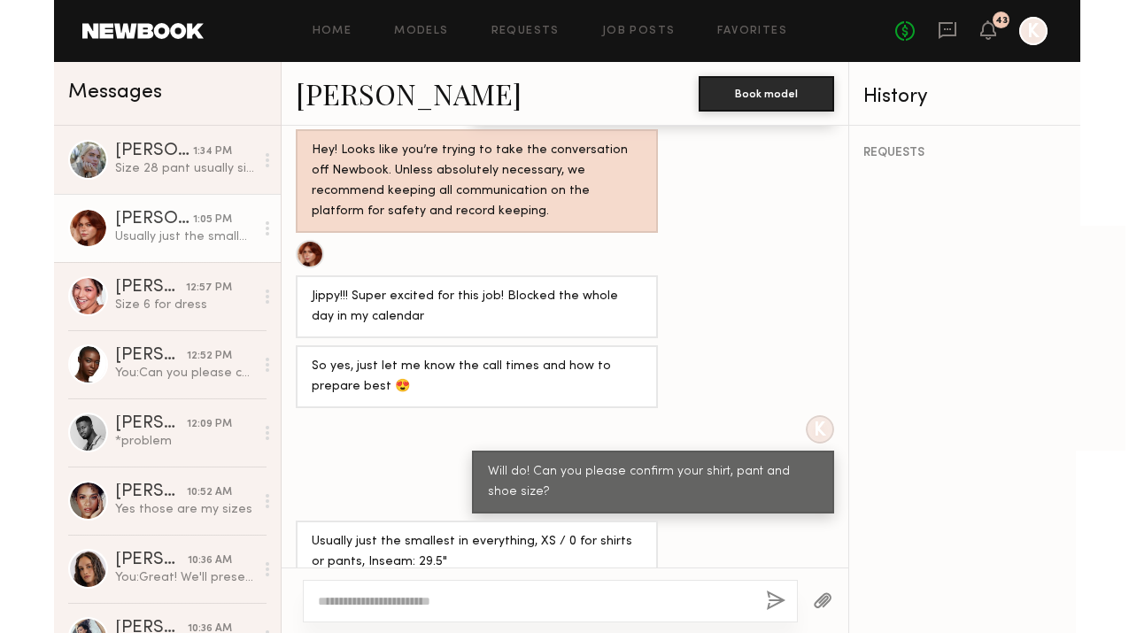
scroll to position [921, 0]
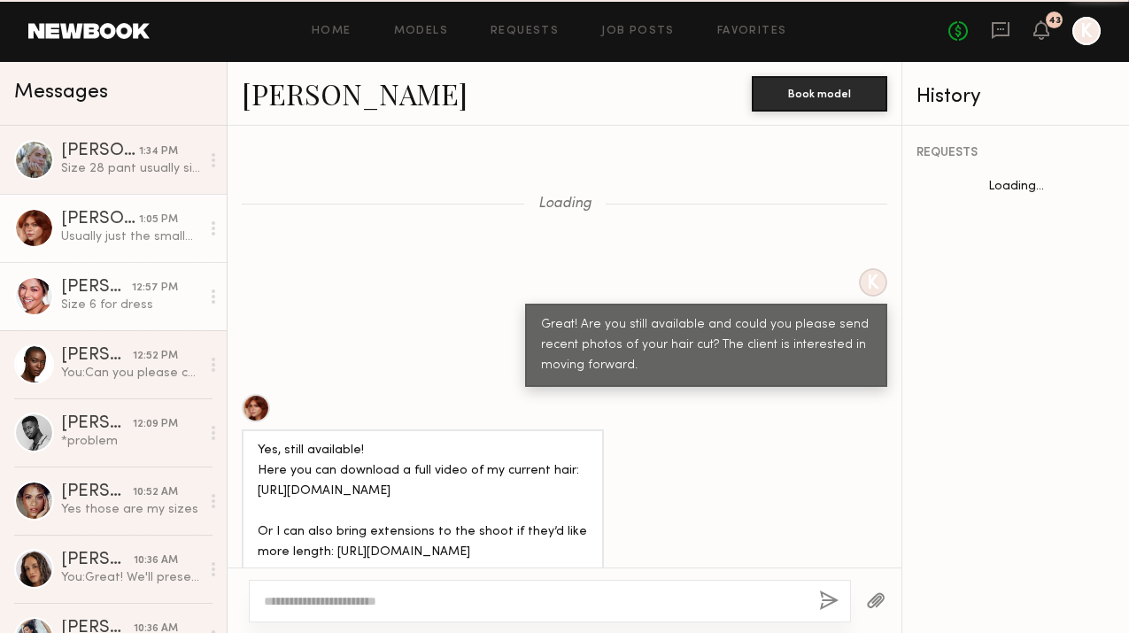
scroll to position [1278, 0]
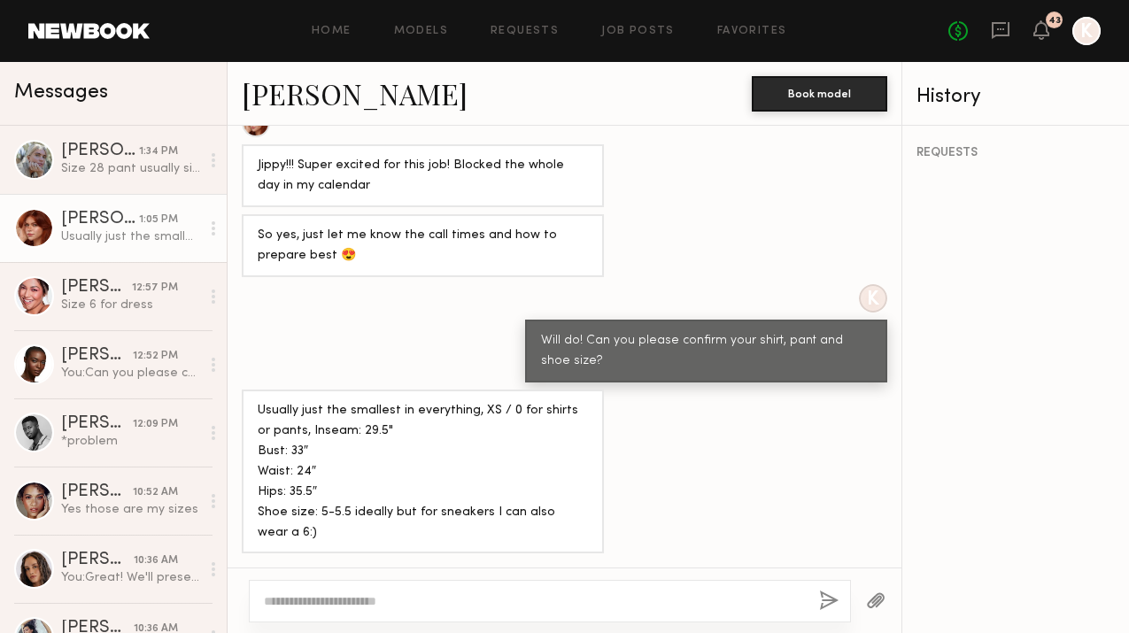
click at [133, 363] on div "12:52 PM" at bounding box center [155, 356] width 45 height 17
click at [85, 151] on div "Katie B." at bounding box center [100, 152] width 78 height 18
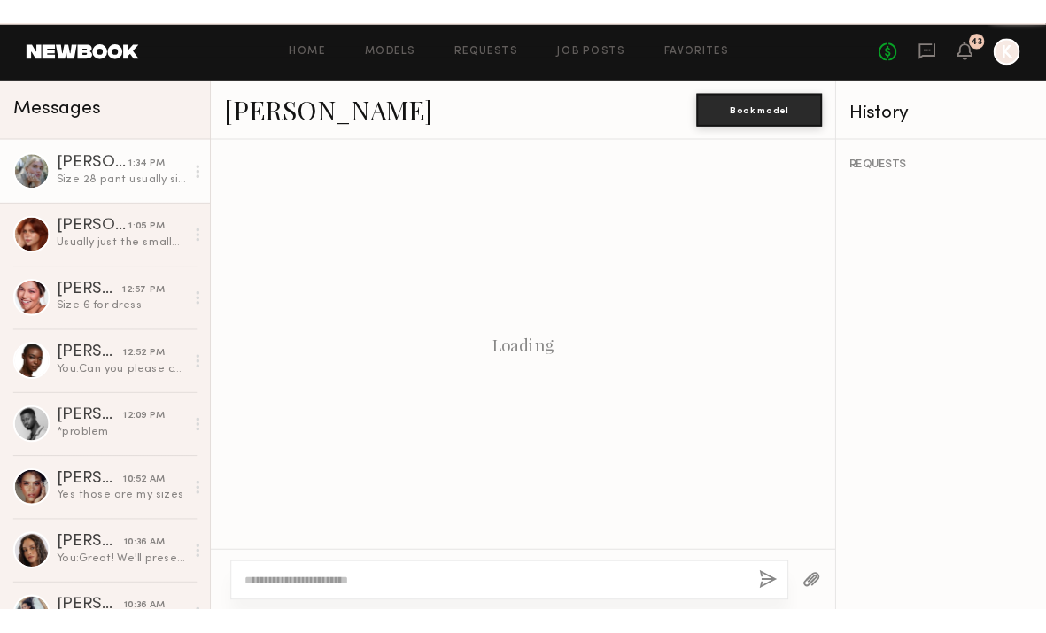
scroll to position [981, 0]
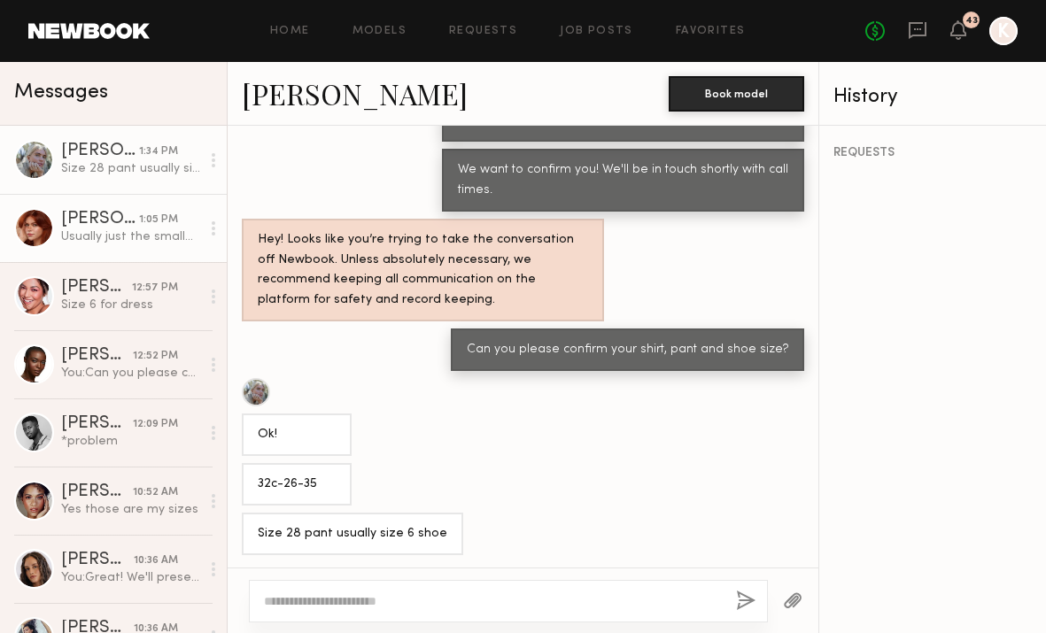
click at [74, 213] on div "Polly R." at bounding box center [100, 220] width 78 height 18
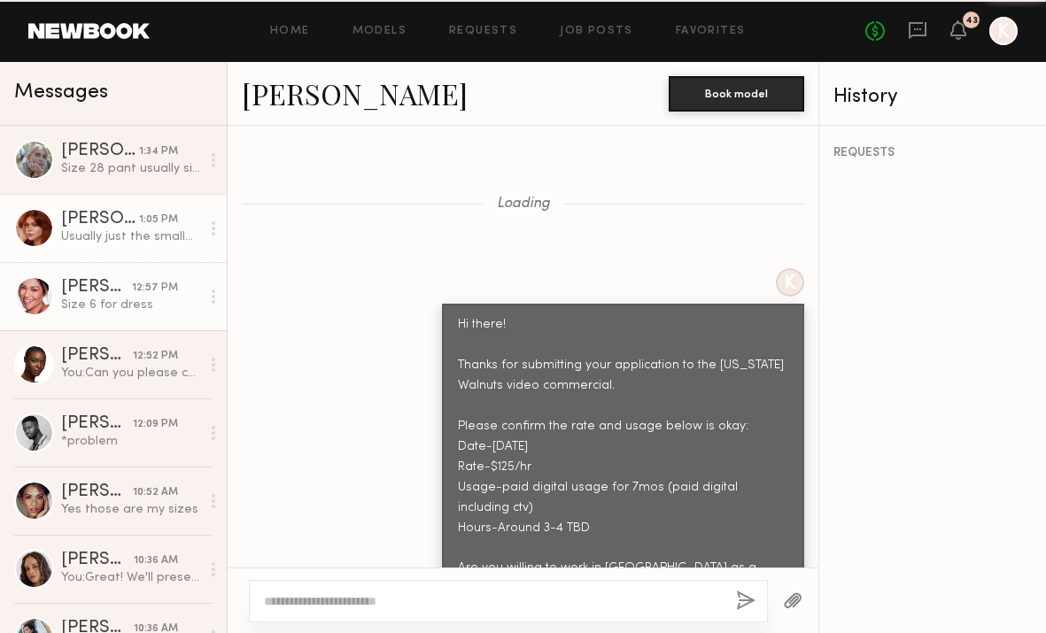
scroll to position [5220, 0]
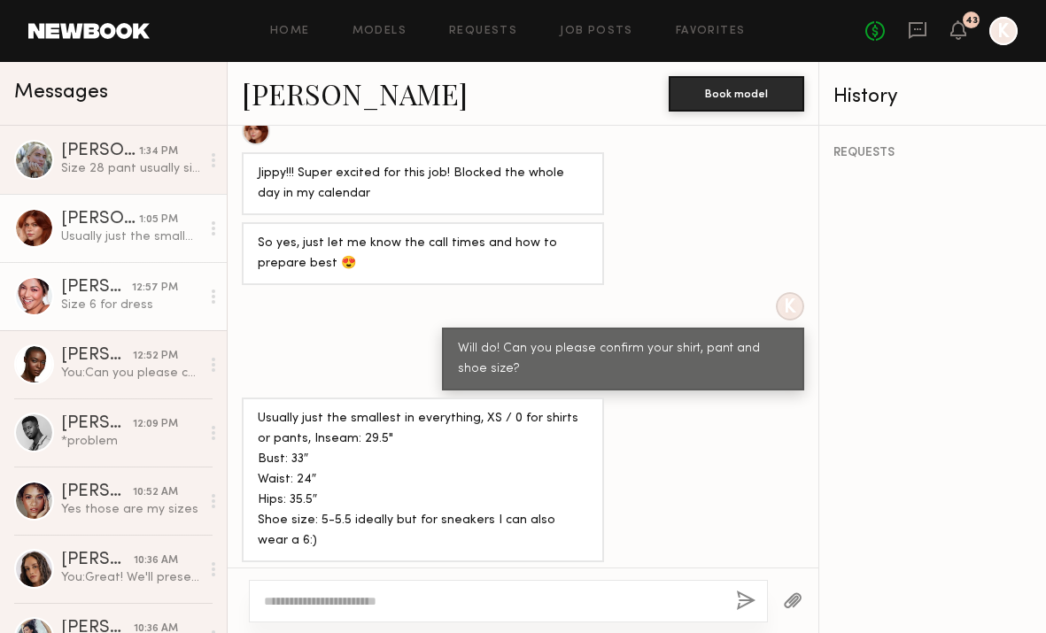
click at [89, 305] on div "Size 6 for dress" at bounding box center [130, 305] width 139 height 17
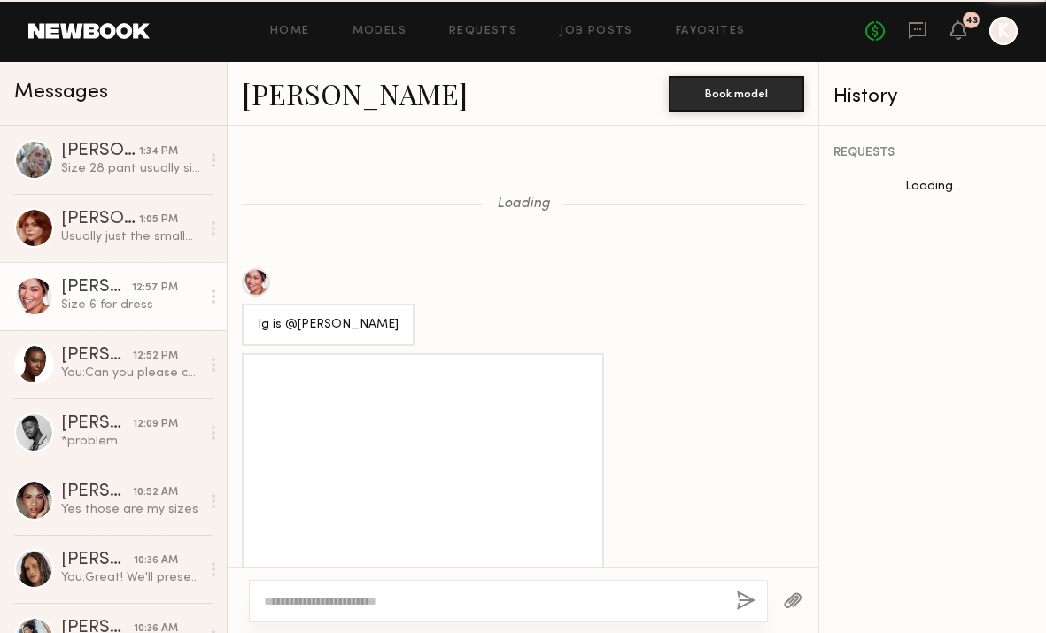
scroll to position [1097, 0]
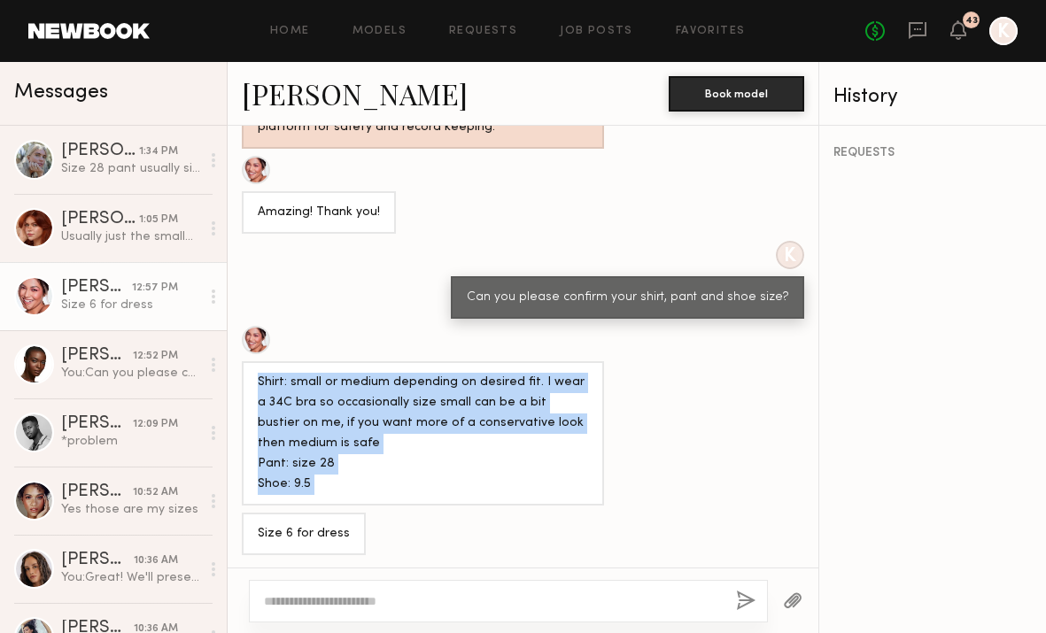
drag, startPoint x: 257, startPoint y: 375, endPoint x: 328, endPoint y: 514, distance: 156.1
click at [328, 514] on div "Loading Ig is @alexacharleton Current hair cut and color My email is alexamalia…" at bounding box center [523, 347] width 591 height 442
copy div "Shirt: small or medium depending on desired fit. I wear a 34C bra so occasional…"
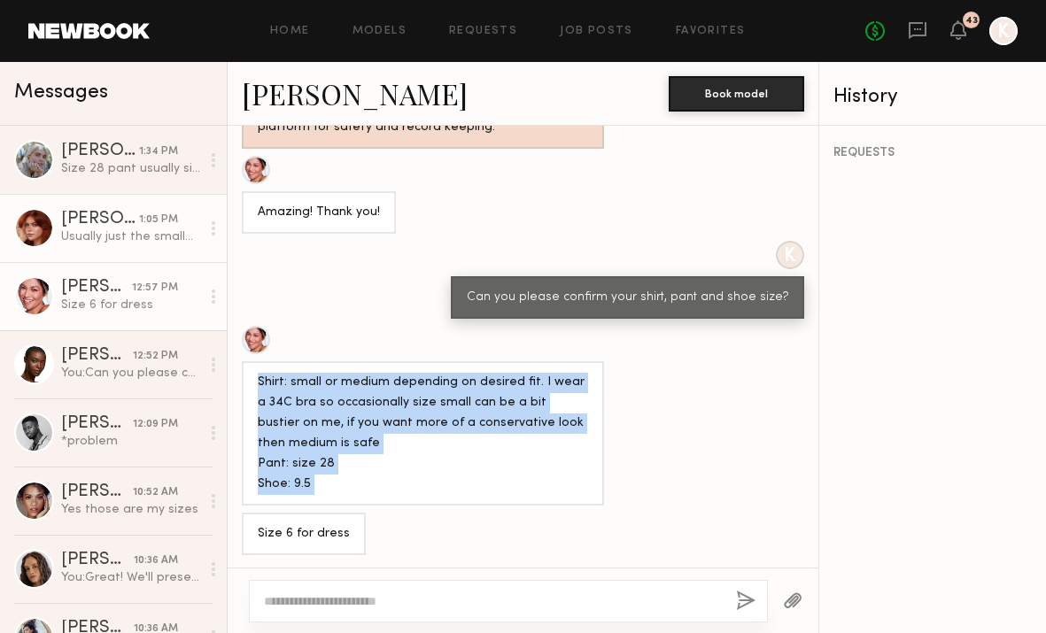
click at [107, 214] on div "Polly R." at bounding box center [100, 220] width 78 height 18
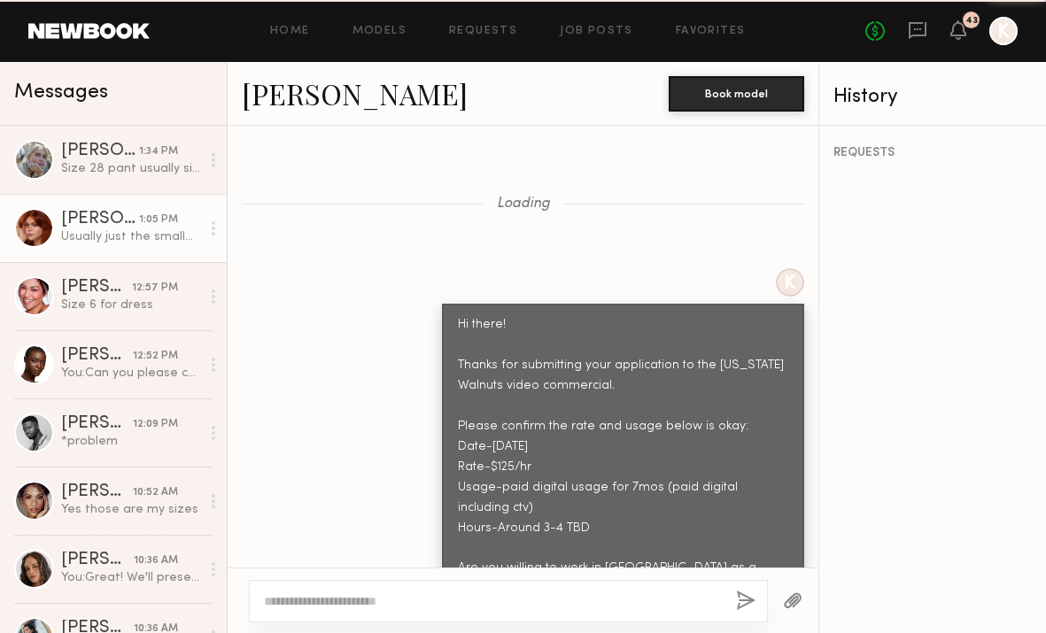
scroll to position [5220, 0]
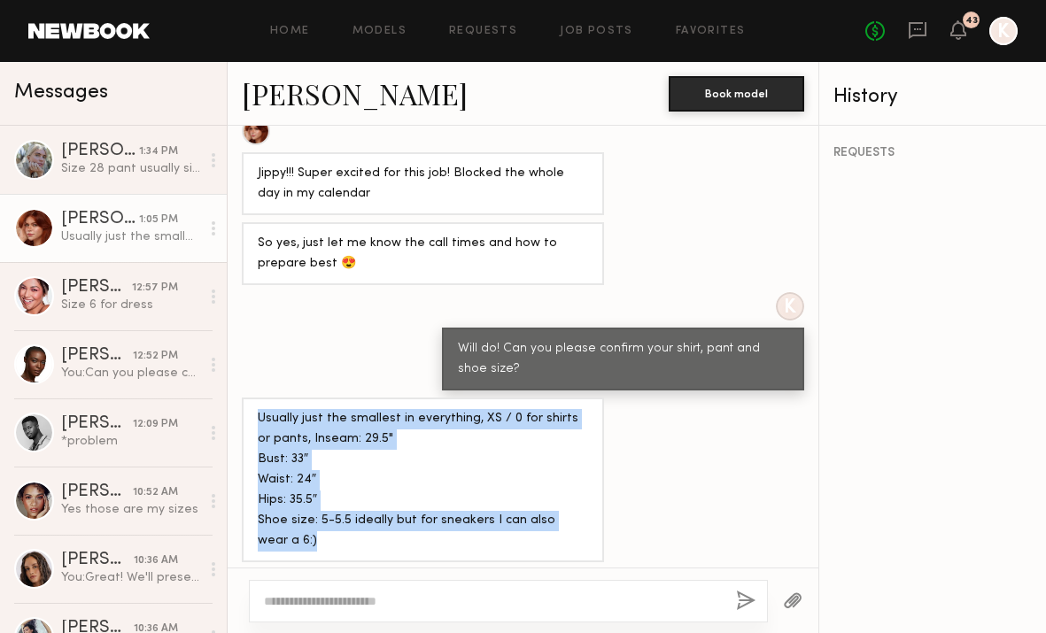
drag, startPoint x: 254, startPoint y: 404, endPoint x: 339, endPoint y: 525, distance: 148.2
click at [339, 525] on div "Usually just the smallest in everything, XS / 0 for shirts or pants, Inseam: 29…" at bounding box center [423, 480] width 362 height 165
copy div "Usually just the smallest in everything, XS / 0 for shirts or pants, Inseam: 29…"
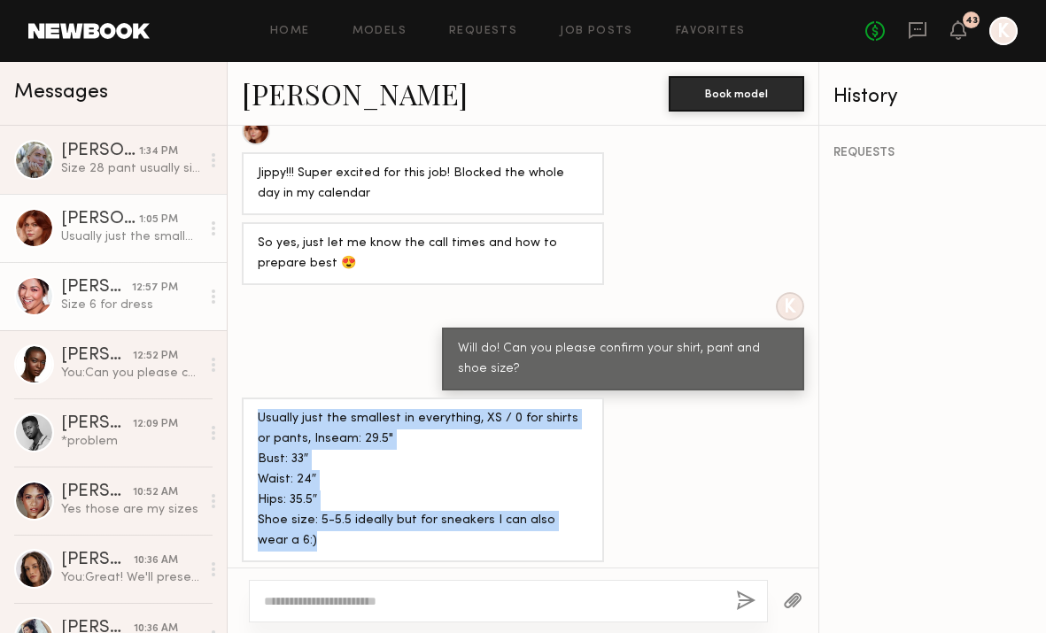
click at [89, 301] on div "Size 6 for dress" at bounding box center [130, 305] width 139 height 17
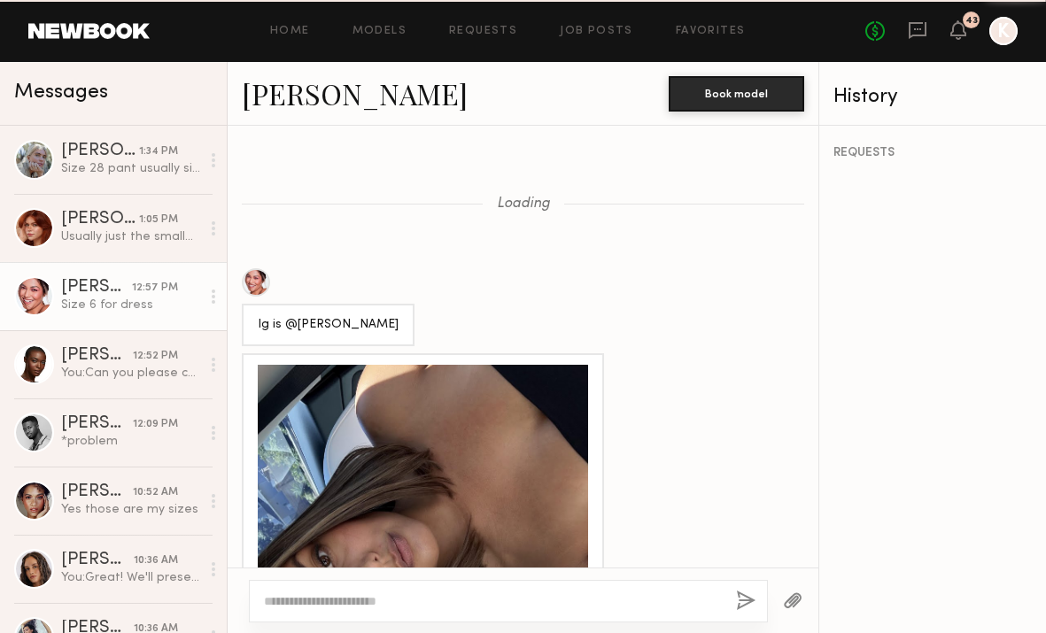
scroll to position [1097, 0]
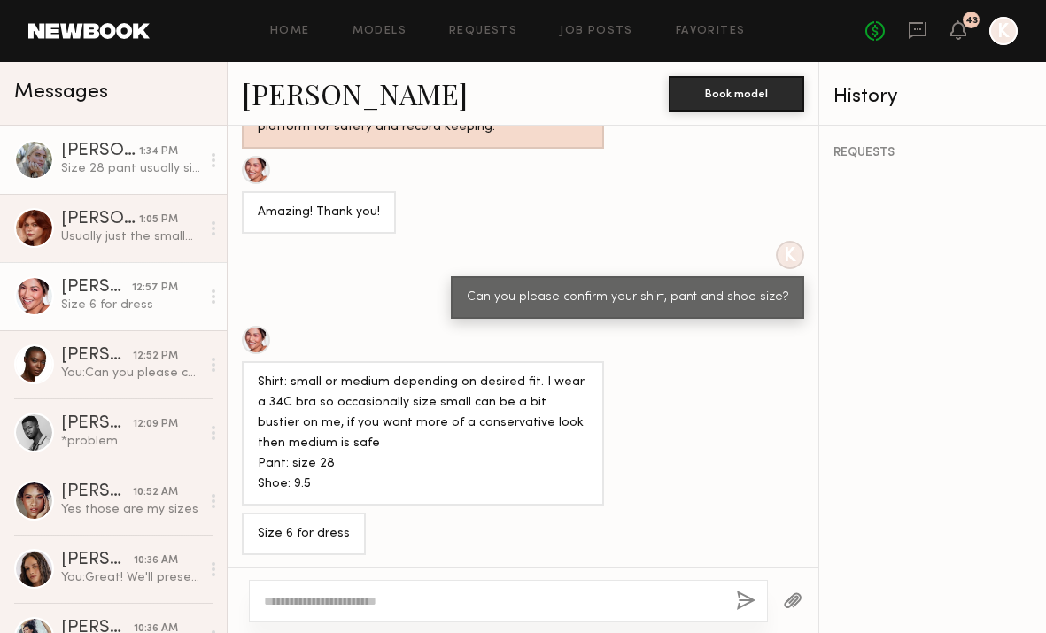
click at [112, 142] on link "[PERSON_NAME] 1:34 PM Size 28 pant usually size 6 shoe" at bounding box center [113, 160] width 227 height 68
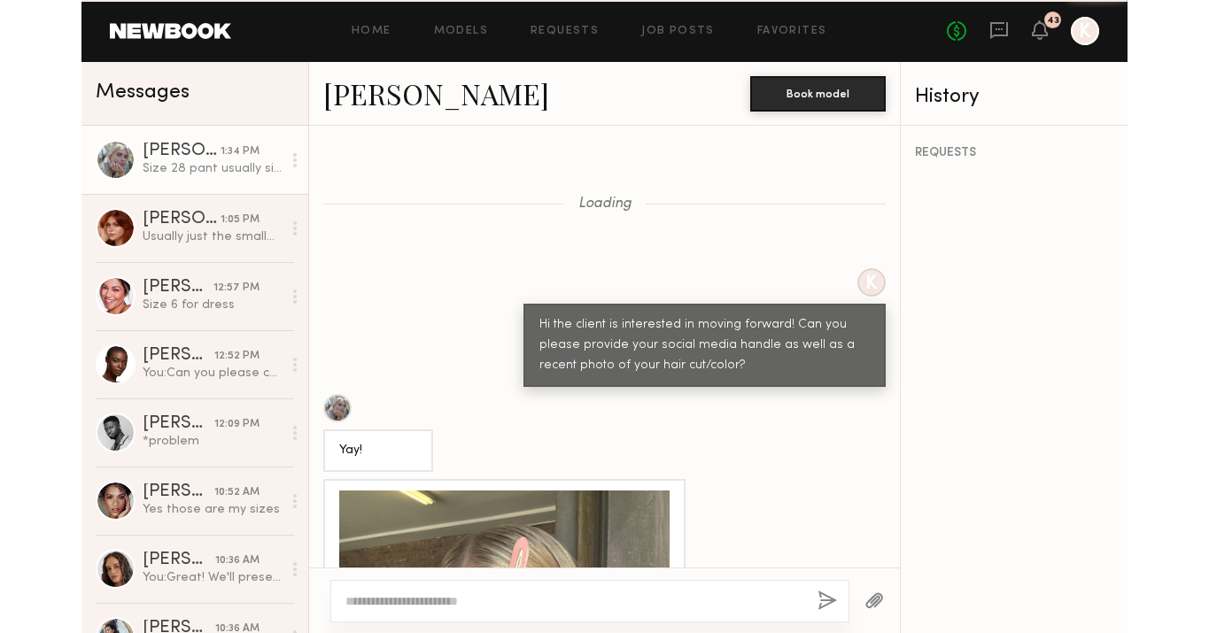
scroll to position [981, 0]
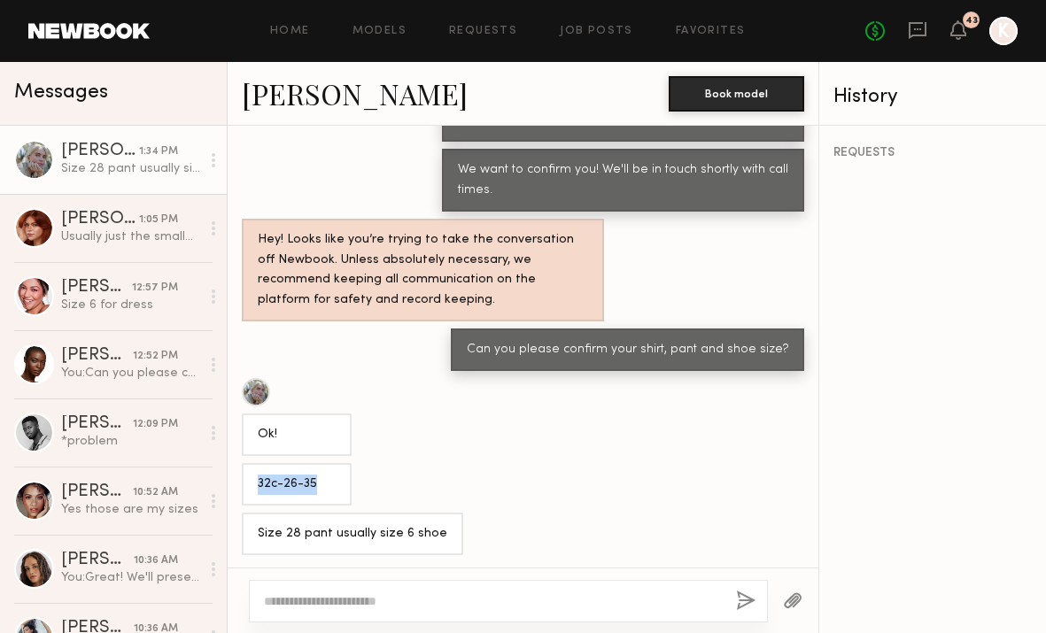
drag, startPoint x: 255, startPoint y: 477, endPoint x: 319, endPoint y: 478, distance: 63.8
click at [319, 478] on div "32c-26-35" at bounding box center [297, 484] width 110 height 43
copy div "32c-26-35"
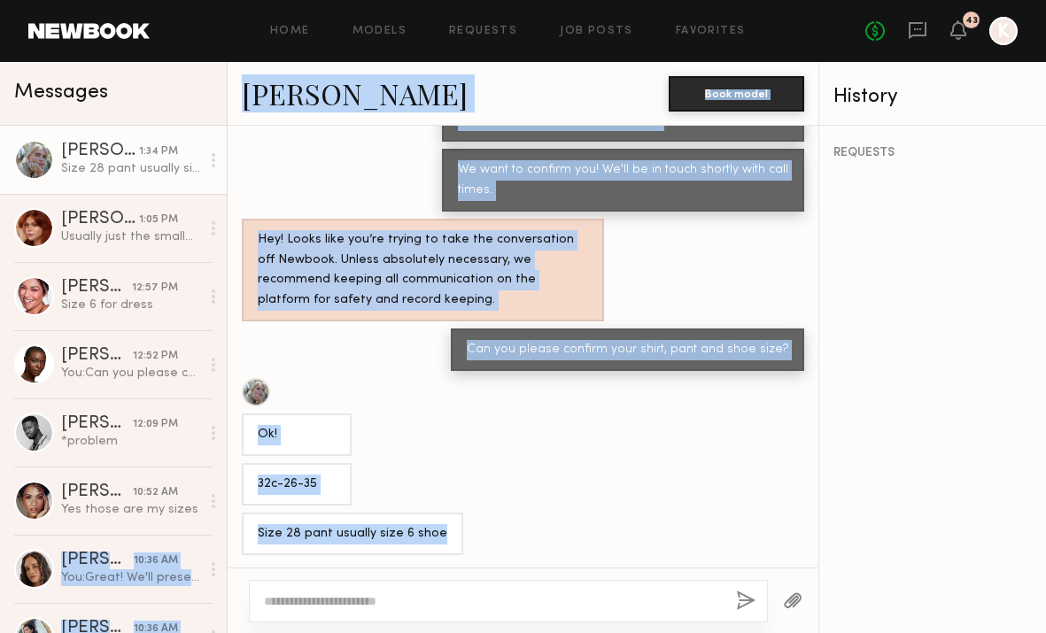
drag, startPoint x: 437, startPoint y: 531, endPoint x: 227, endPoint y: 531, distance: 209.9
click at [227, 531] on div "Messages Katie B. 1:34 PM Size 28 pant usually size 6 shoe Polly R. 1:05 PM Usu…" at bounding box center [523, 347] width 1046 height 571
click at [314, 530] on div "Size 28 pant usually size 6 shoe" at bounding box center [353, 534] width 190 height 20
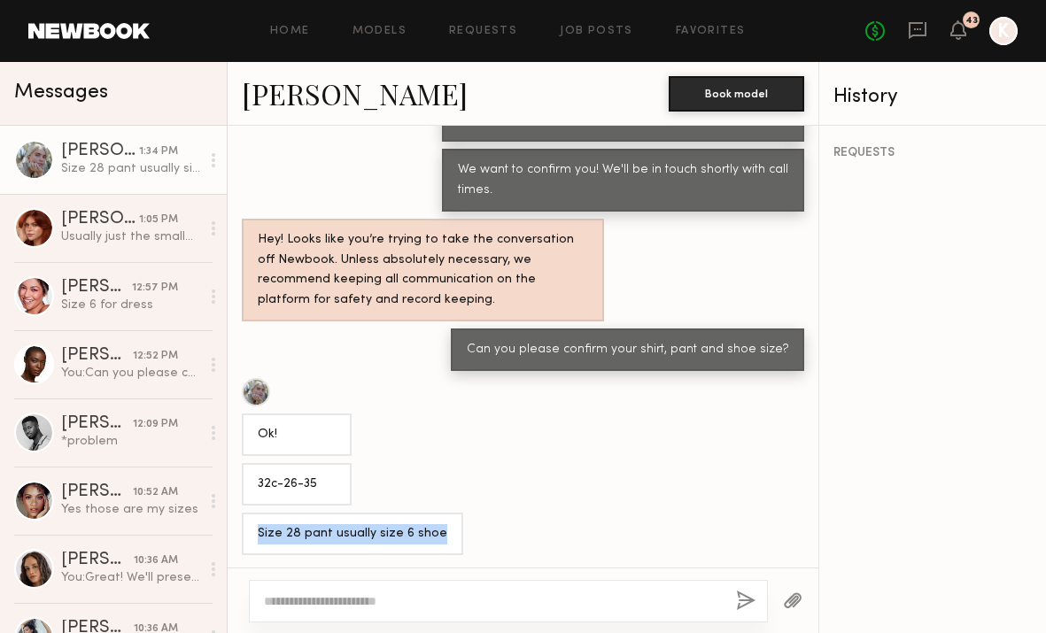
drag, startPoint x: 260, startPoint y: 528, endPoint x: 434, endPoint y: 526, distance: 174.5
click at [434, 526] on div "Size 28 pant usually size 6 shoe" at bounding box center [352, 534] width 221 height 43
copy div "Size 28 pant usually size 6 shoe"
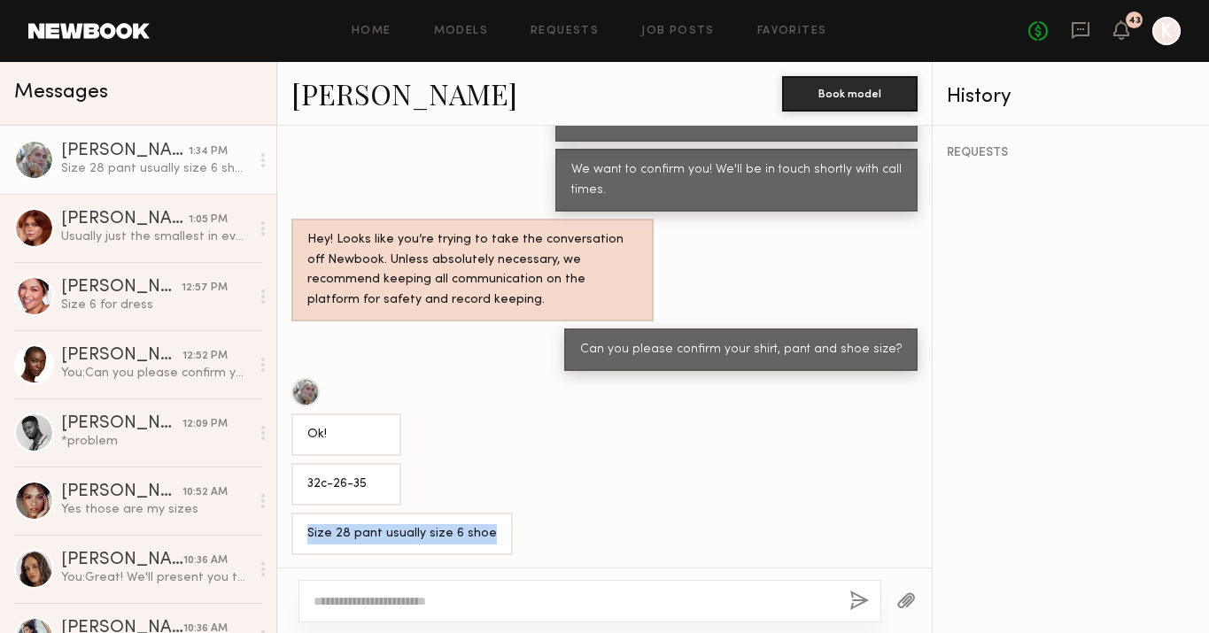
click at [26, 155] on div at bounding box center [34, 160] width 40 height 40
click at [316, 92] on link "[PERSON_NAME]" at bounding box center [404, 93] width 226 height 38
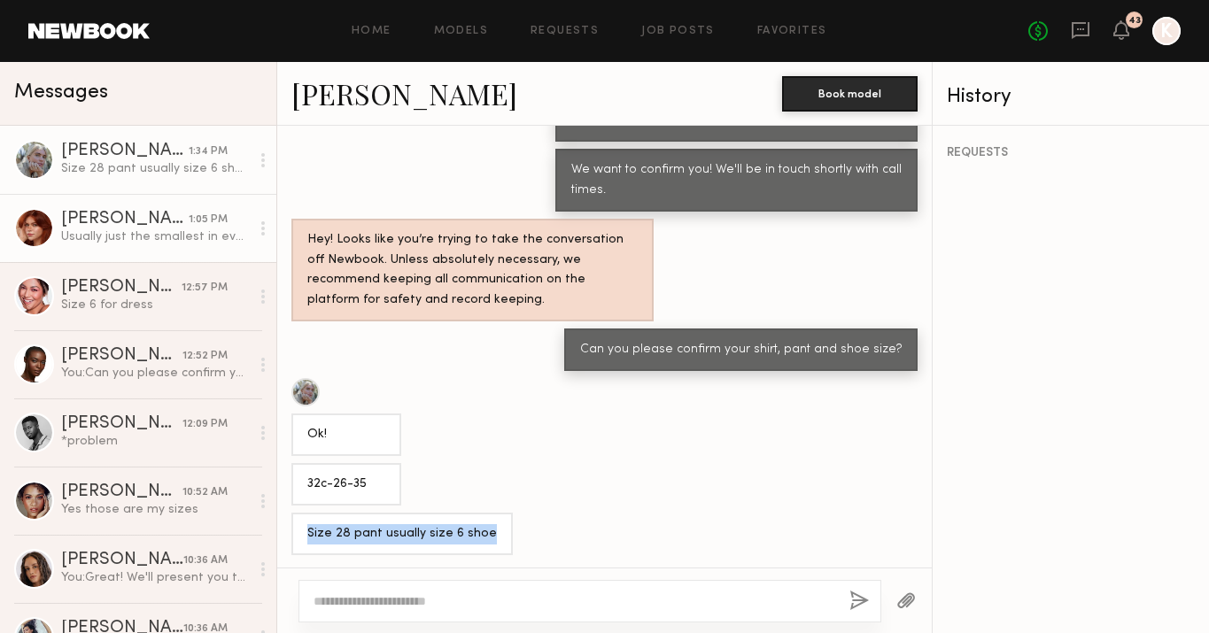
click at [97, 223] on div "[PERSON_NAME]" at bounding box center [125, 220] width 128 height 18
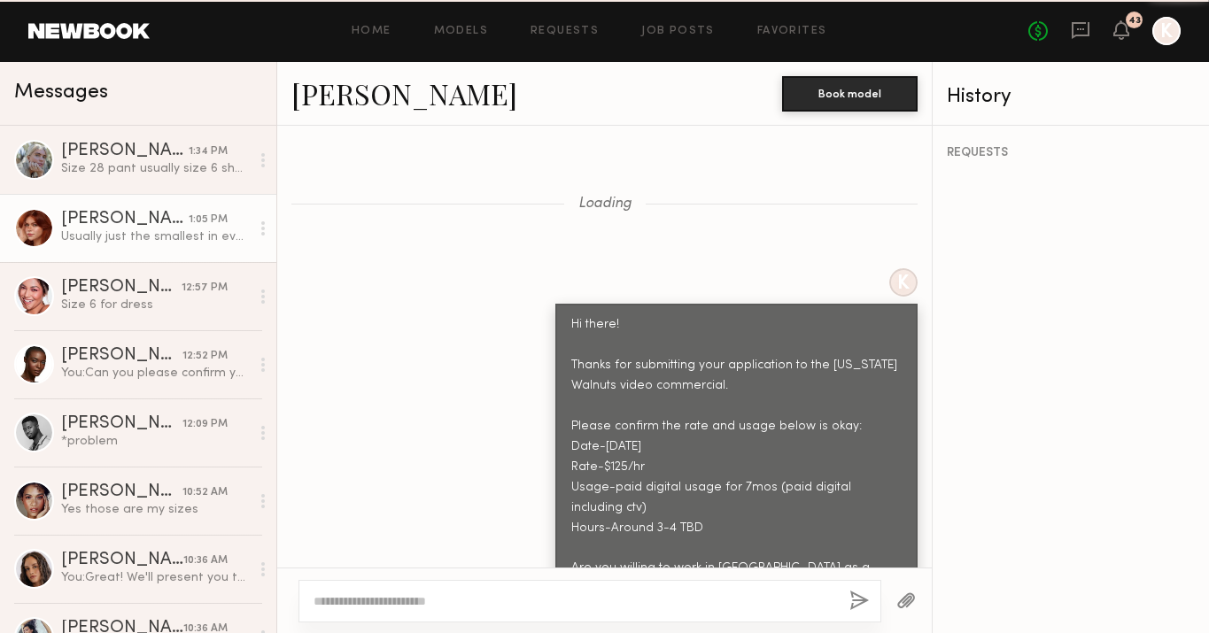
scroll to position [5220, 0]
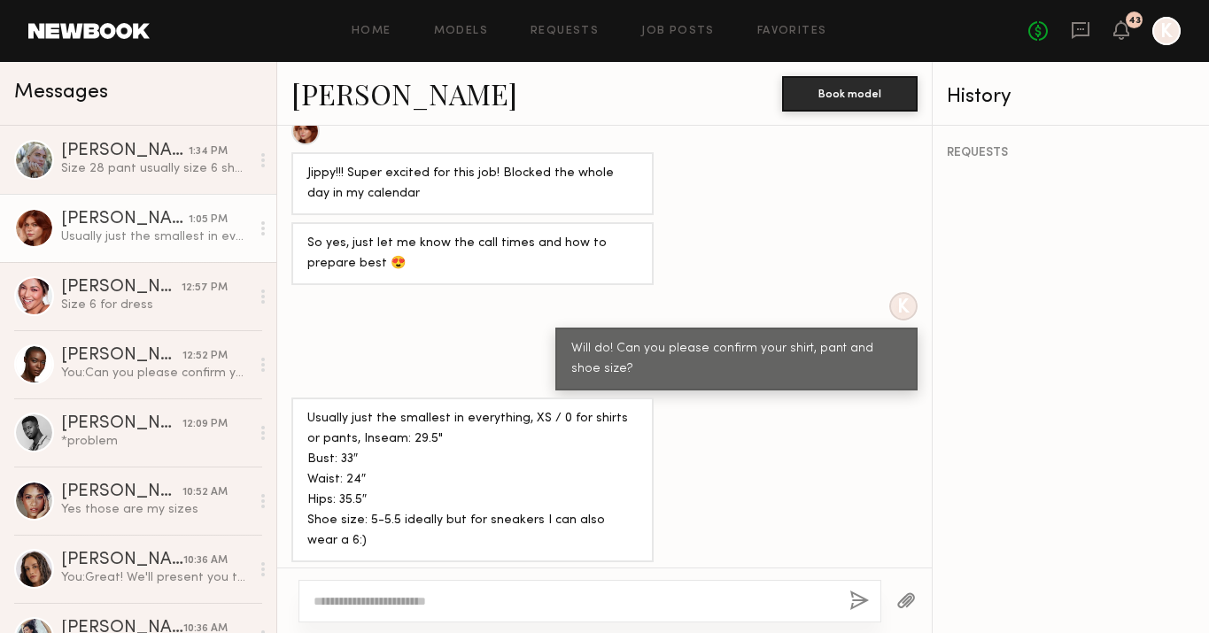
click at [341, 89] on link "[PERSON_NAME]" at bounding box center [404, 93] width 226 height 38
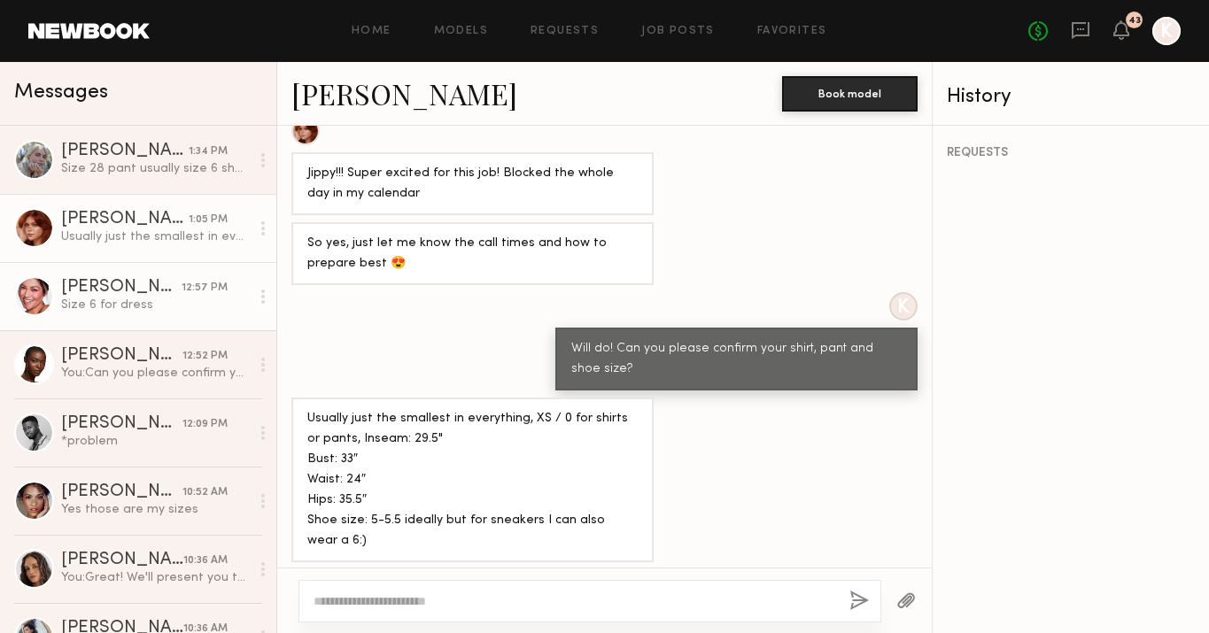
click at [95, 290] on div "[PERSON_NAME]" at bounding box center [121, 288] width 120 height 18
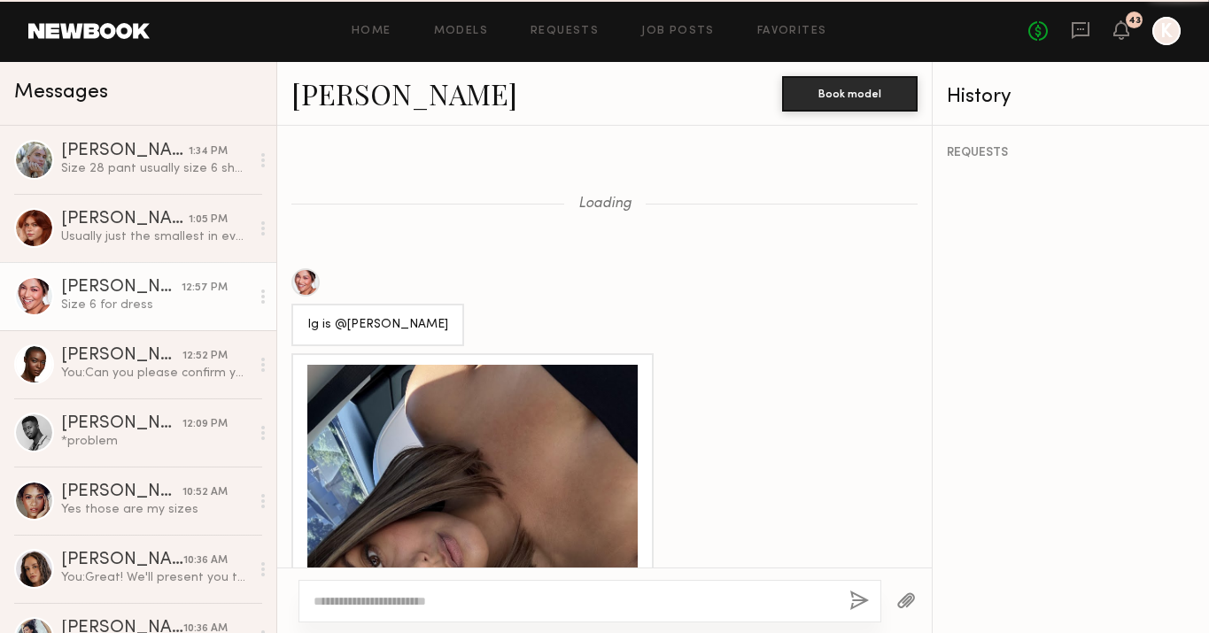
scroll to position [1097, 0]
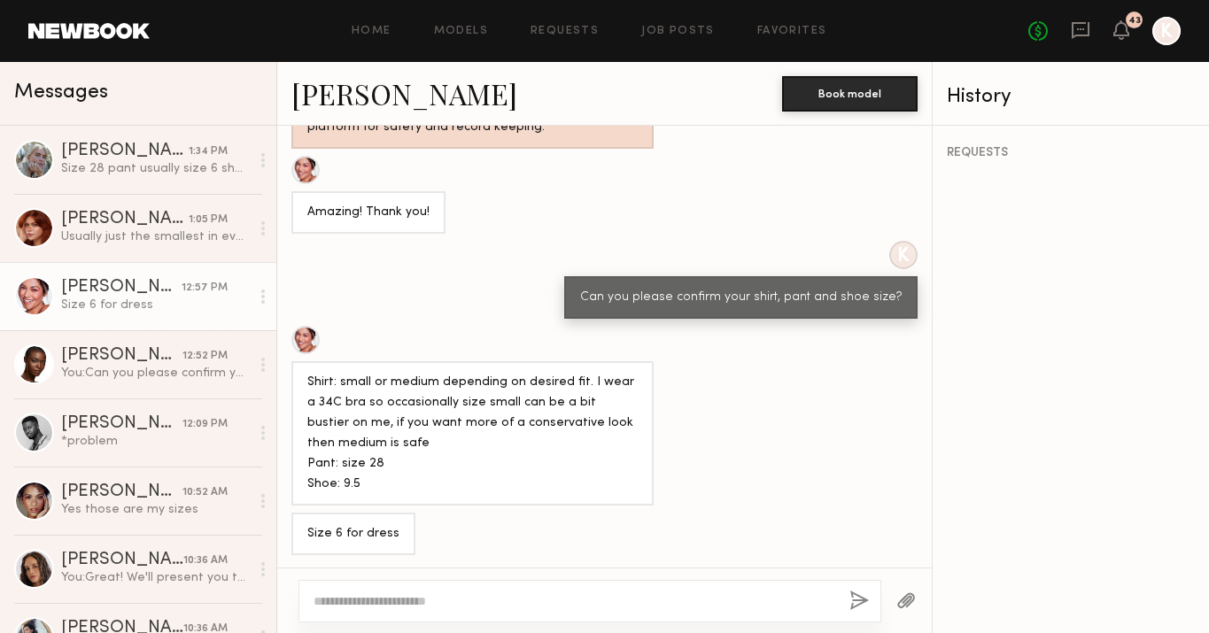
click at [319, 87] on link "[PERSON_NAME]" at bounding box center [404, 93] width 226 height 38
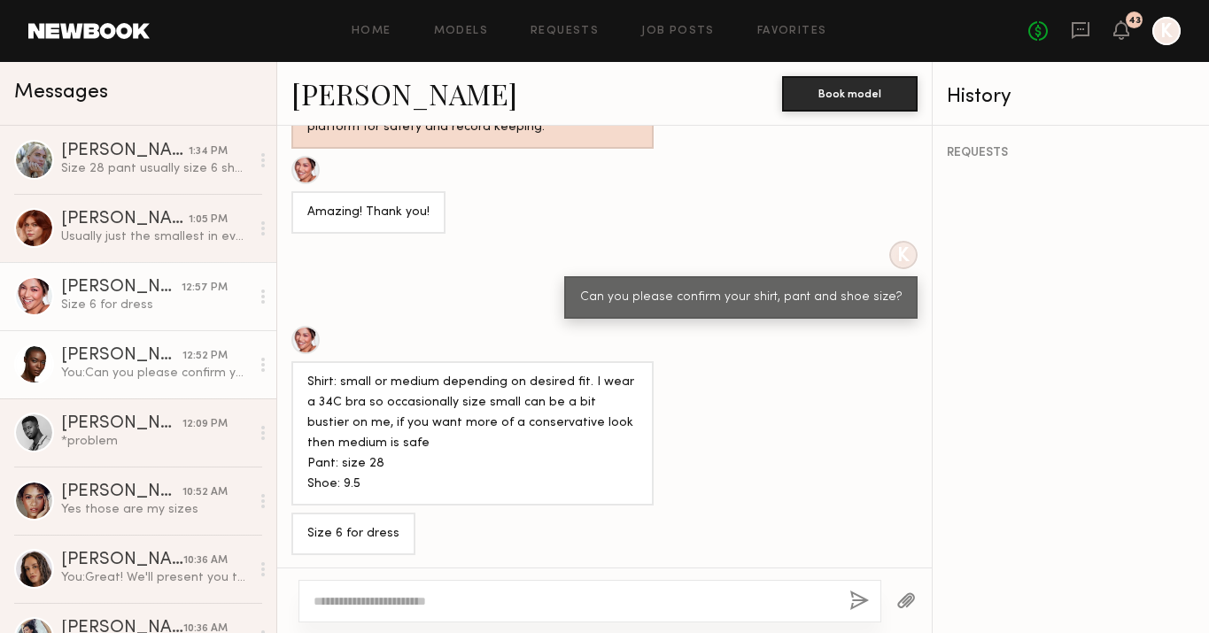
click at [153, 368] on div "You: Can you please confirm your shirt, pant and shoe size?" at bounding box center [155, 373] width 189 height 17
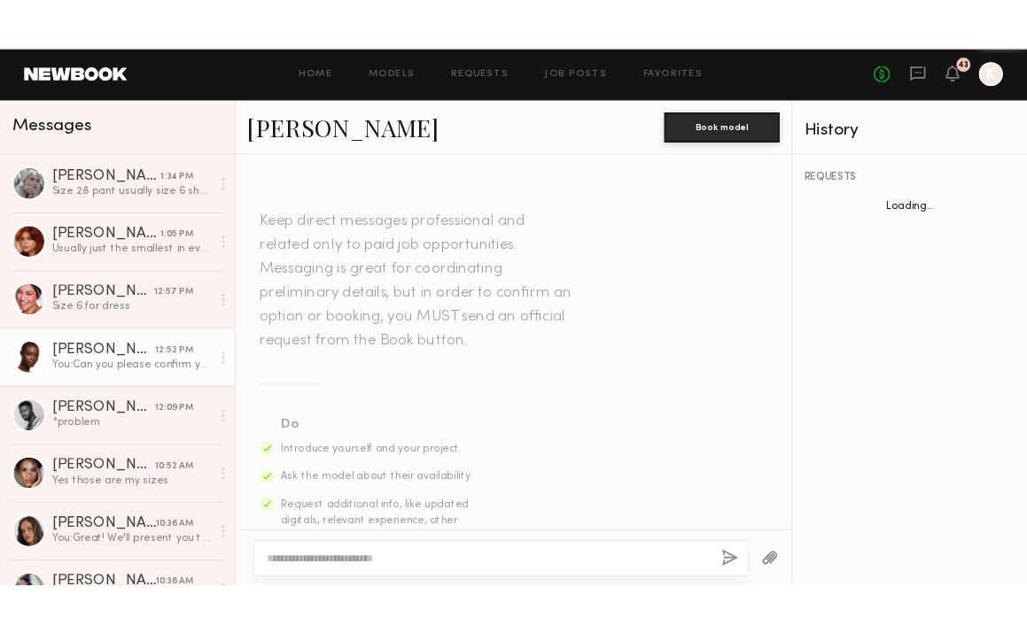
scroll to position [1430, 0]
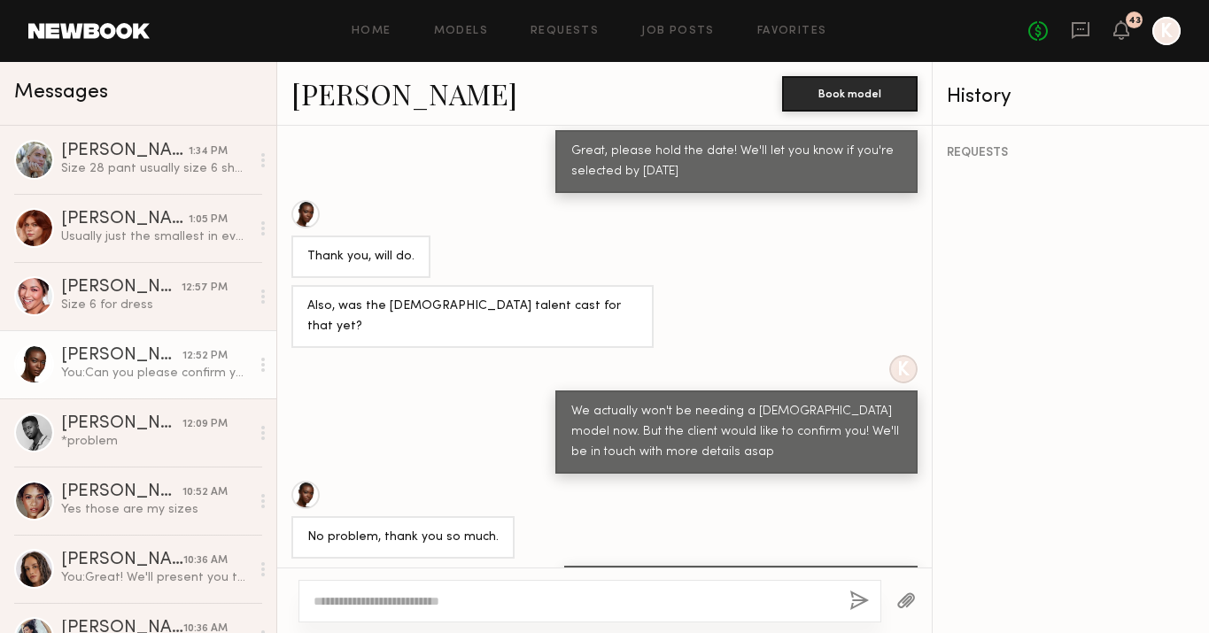
click at [332, 99] on link "[PERSON_NAME]" at bounding box center [404, 93] width 226 height 38
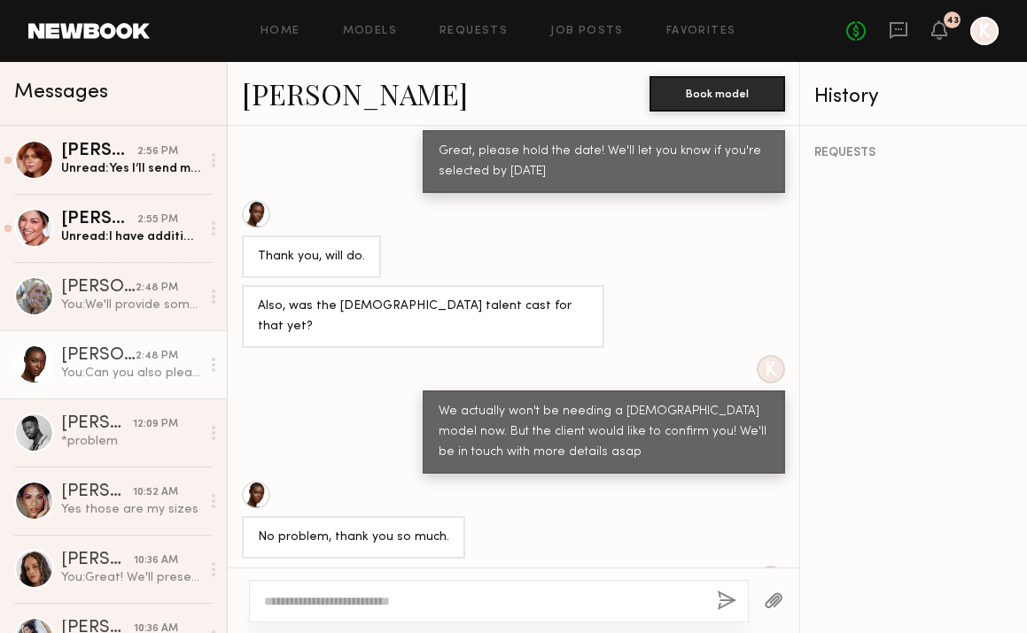
scroll to position [1772, 0]
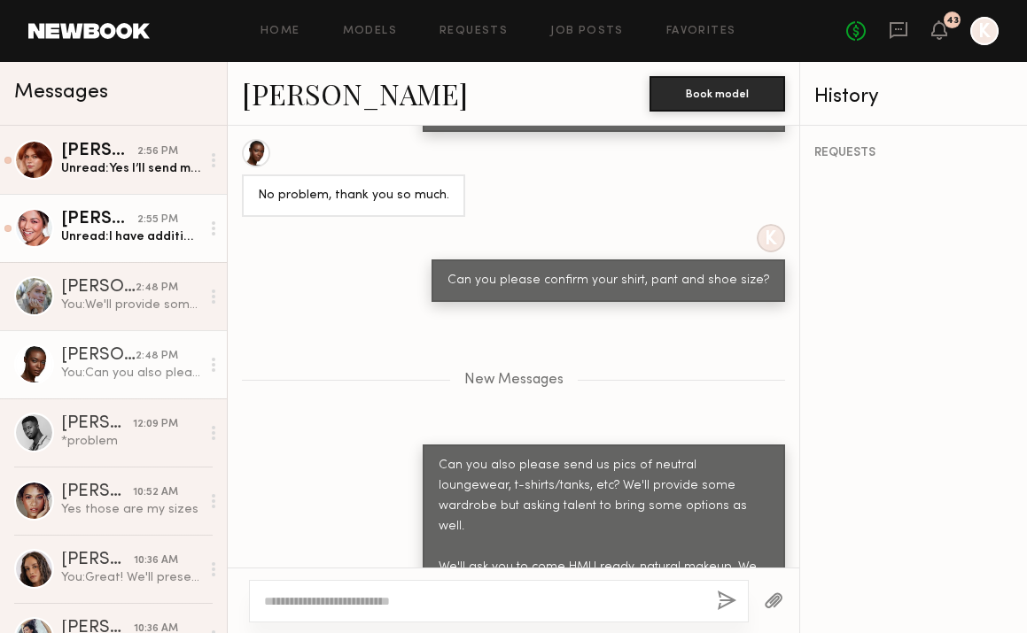
click at [128, 232] on div "Unread: I have additional basic white and black tee’s and tanks" at bounding box center [130, 237] width 139 height 17
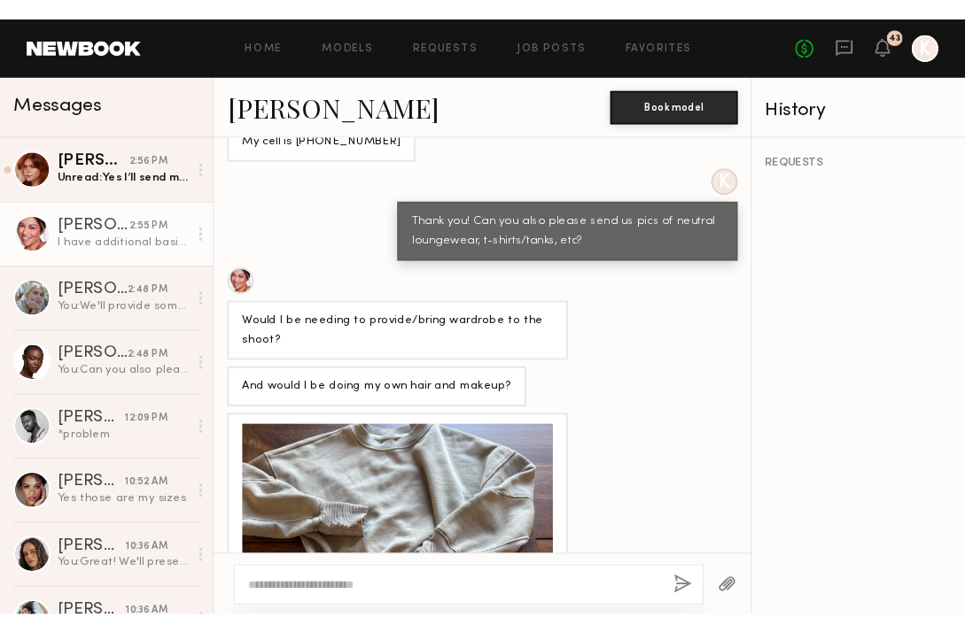
scroll to position [1578, 0]
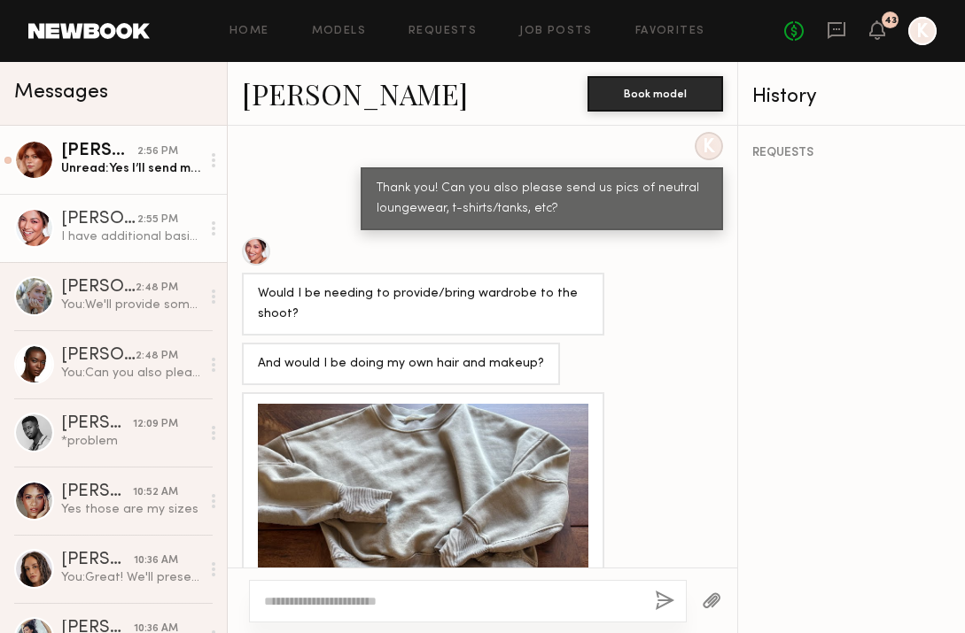
click at [109, 175] on div "Unread: Yes I’ll send my neutral top & loungewear options later tomorrow!:) per…" at bounding box center [130, 168] width 139 height 17
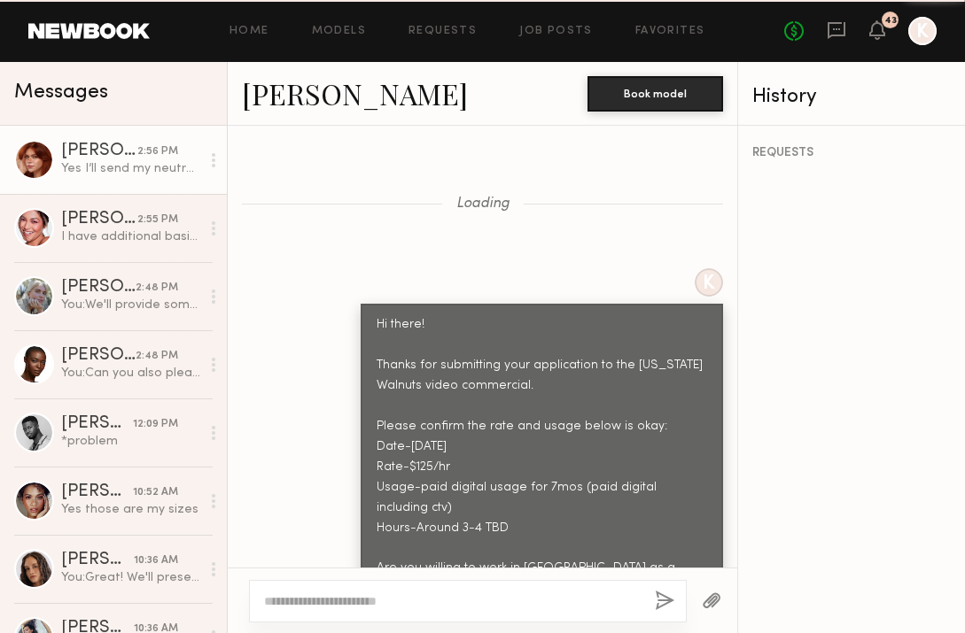
scroll to position [5581, 0]
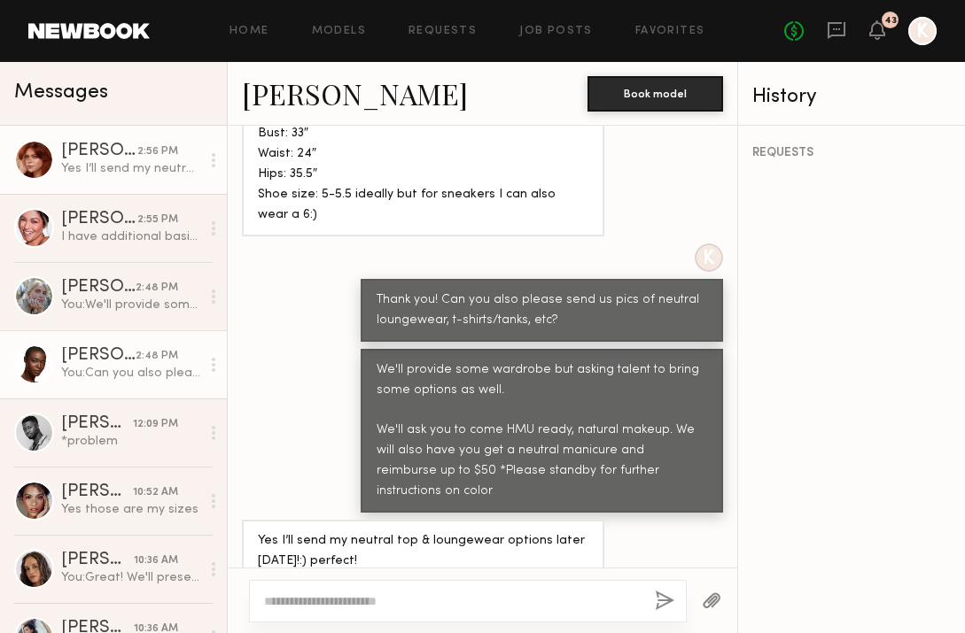
click at [112, 361] on div "Brittany M." at bounding box center [98, 356] width 74 height 18
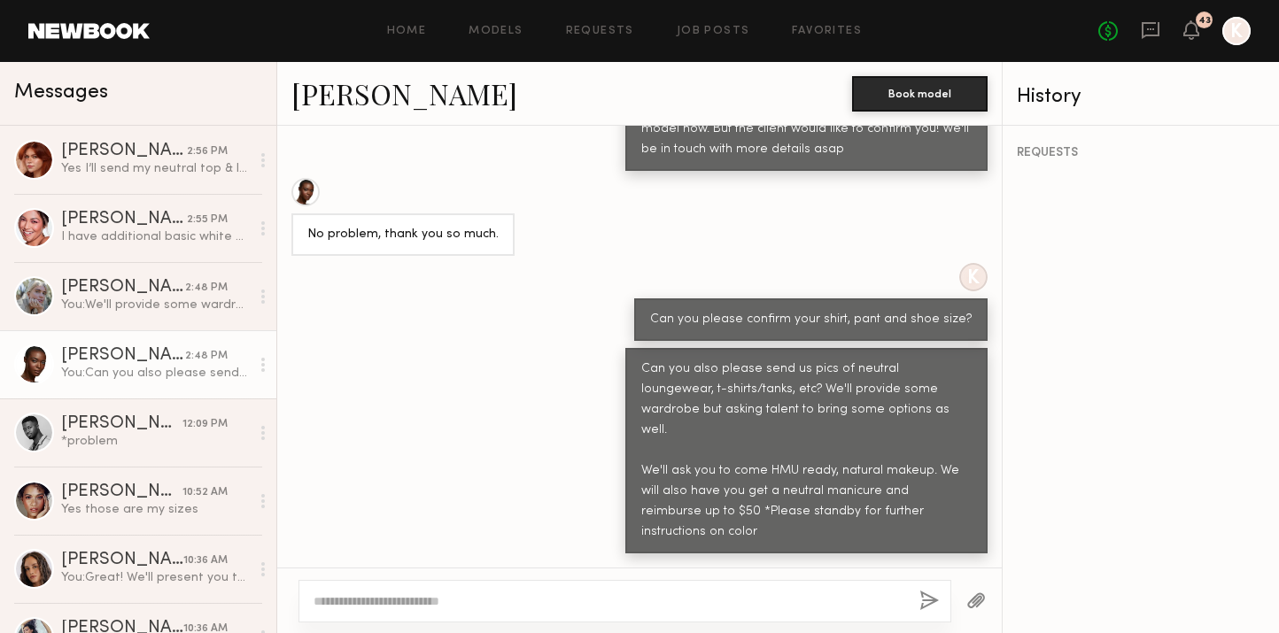
scroll to position [1453, 0]
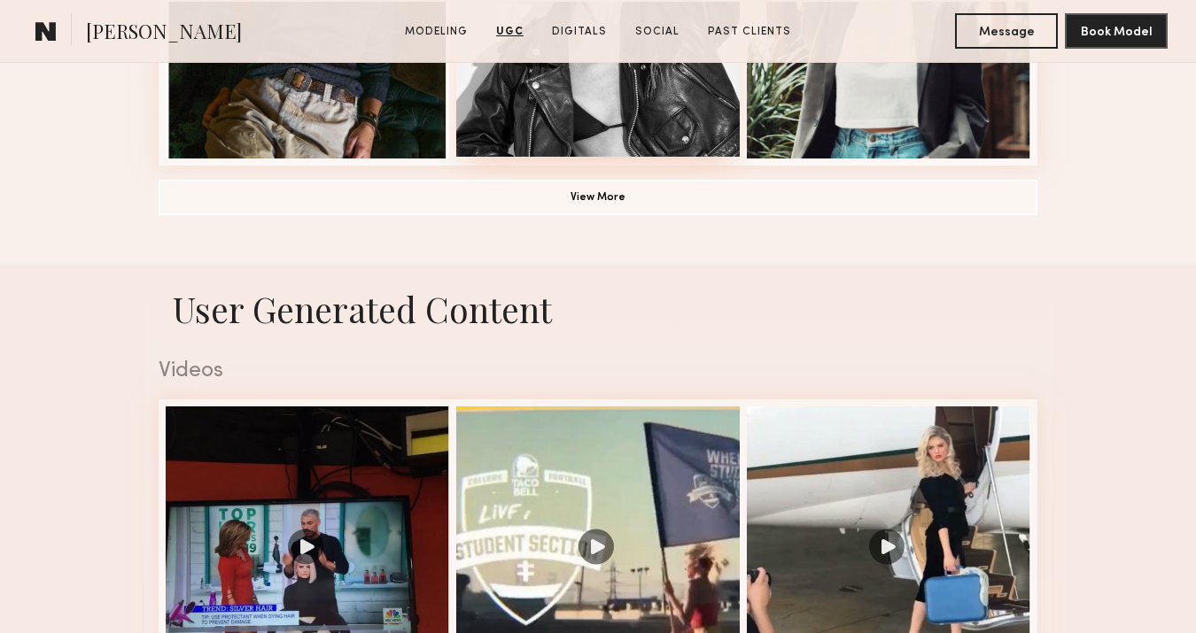
scroll to position [1487, 0]
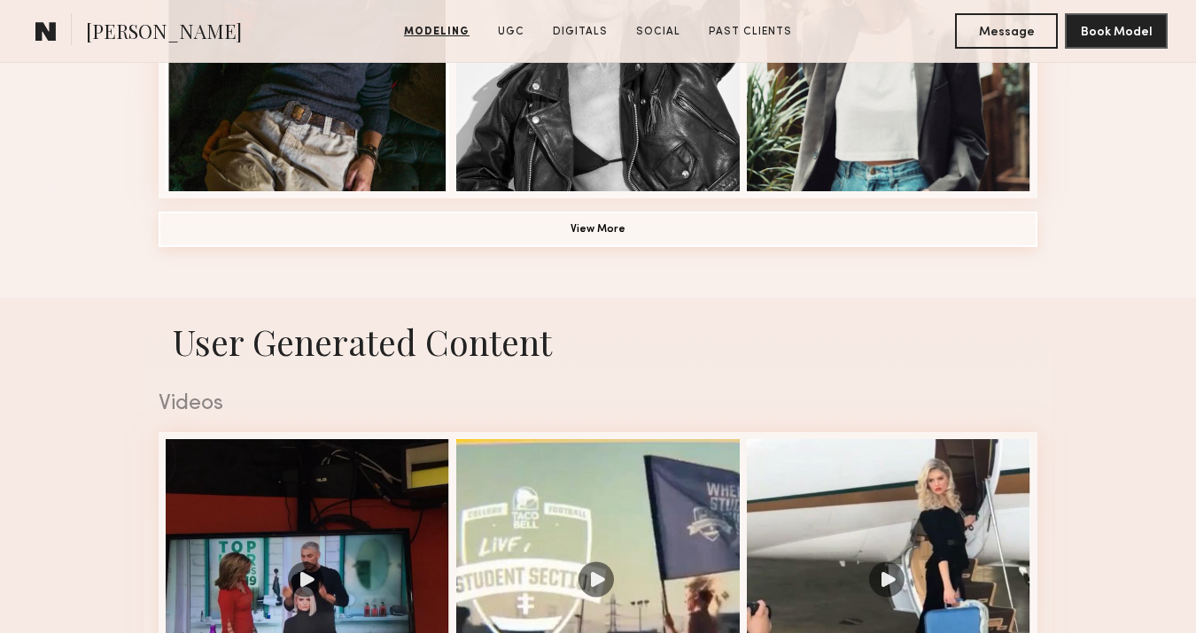
click at [608, 229] on button "View More" at bounding box center [598, 229] width 879 height 35
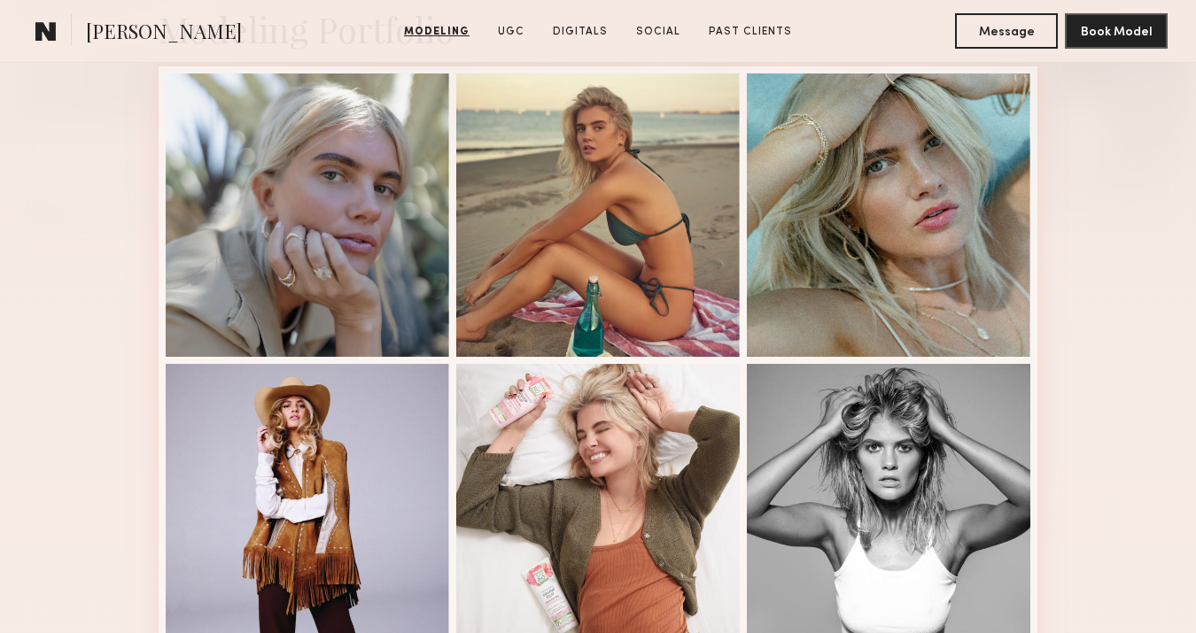
scroll to position [392, 0]
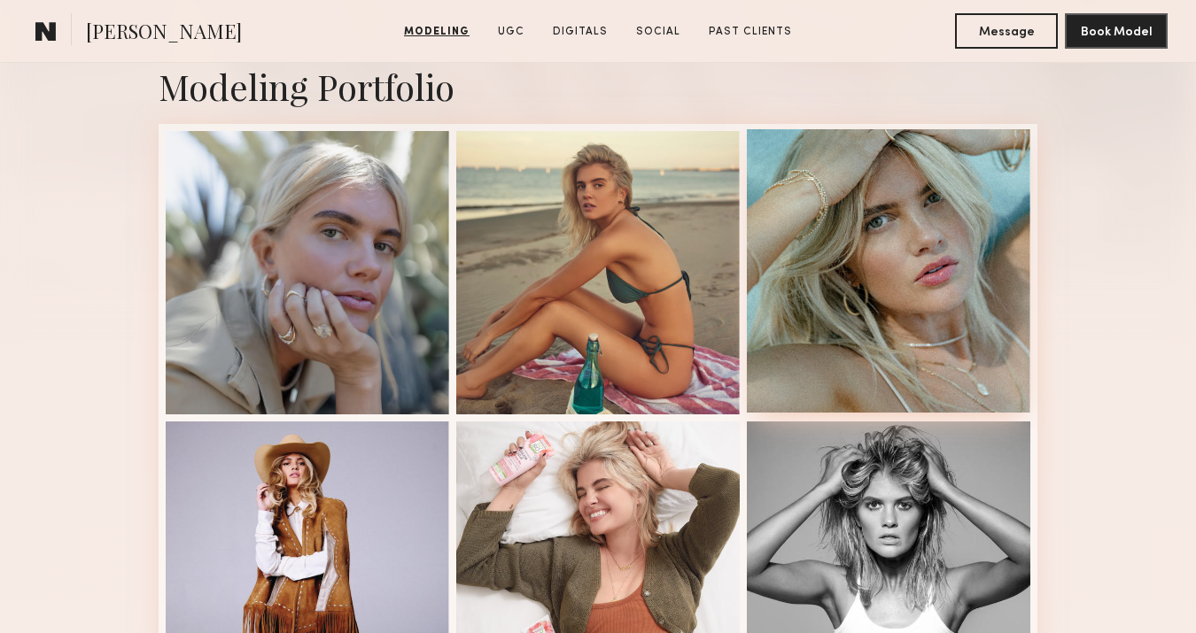
click at [859, 222] on div at bounding box center [888, 270] width 283 height 283
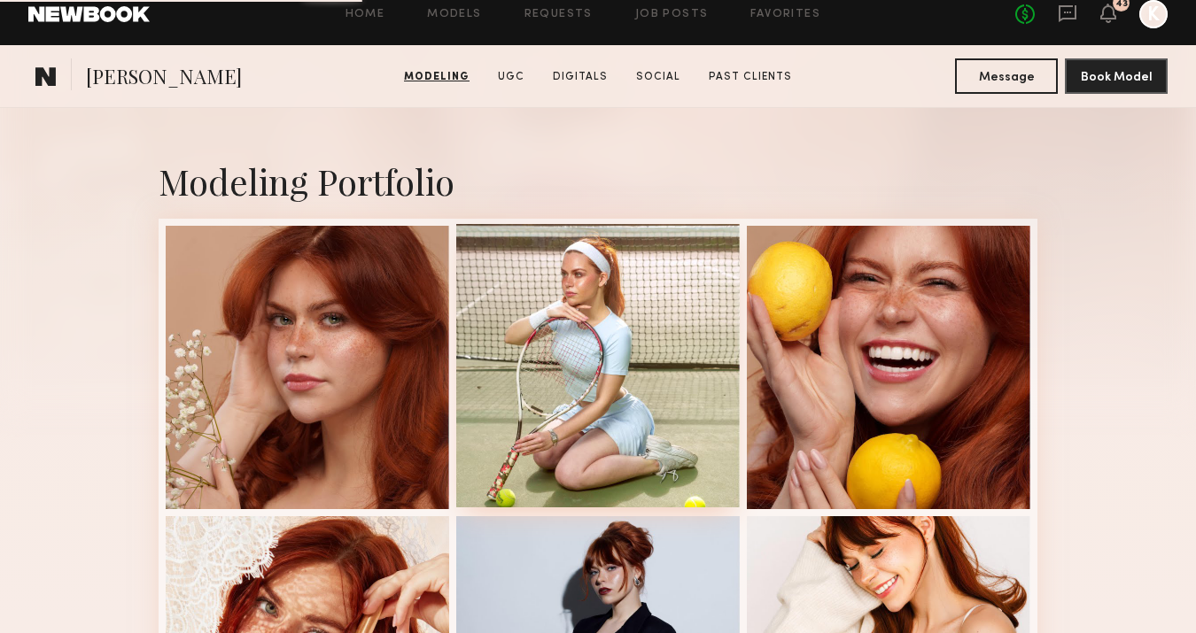
scroll to position [399, 0]
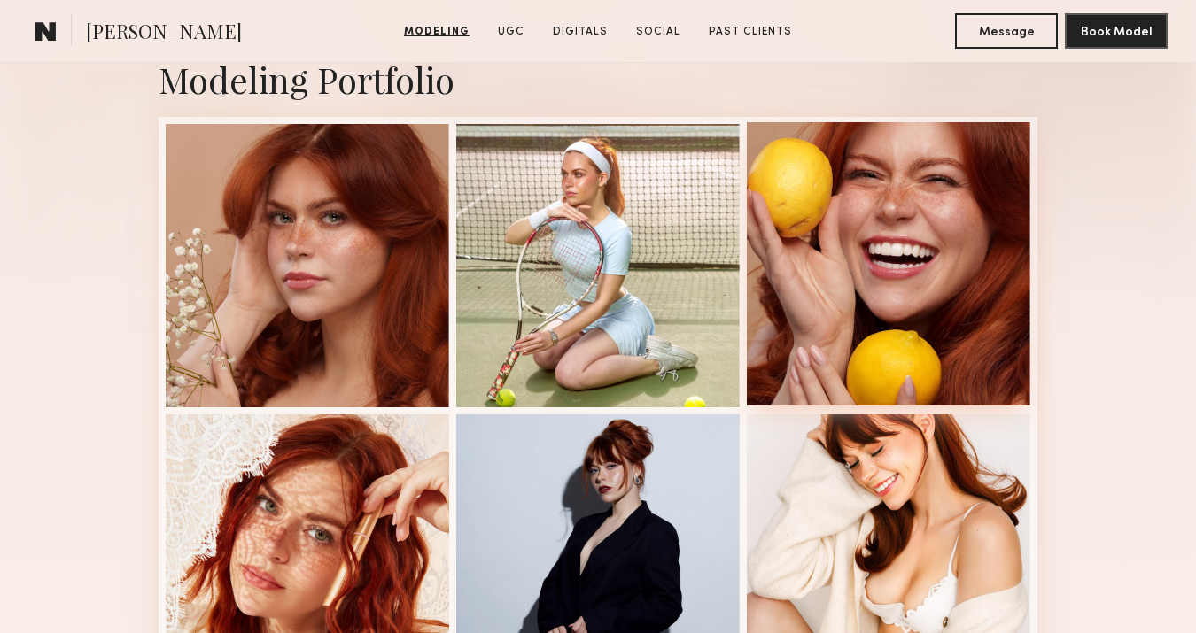
click at [982, 222] on div at bounding box center [888, 263] width 283 height 283
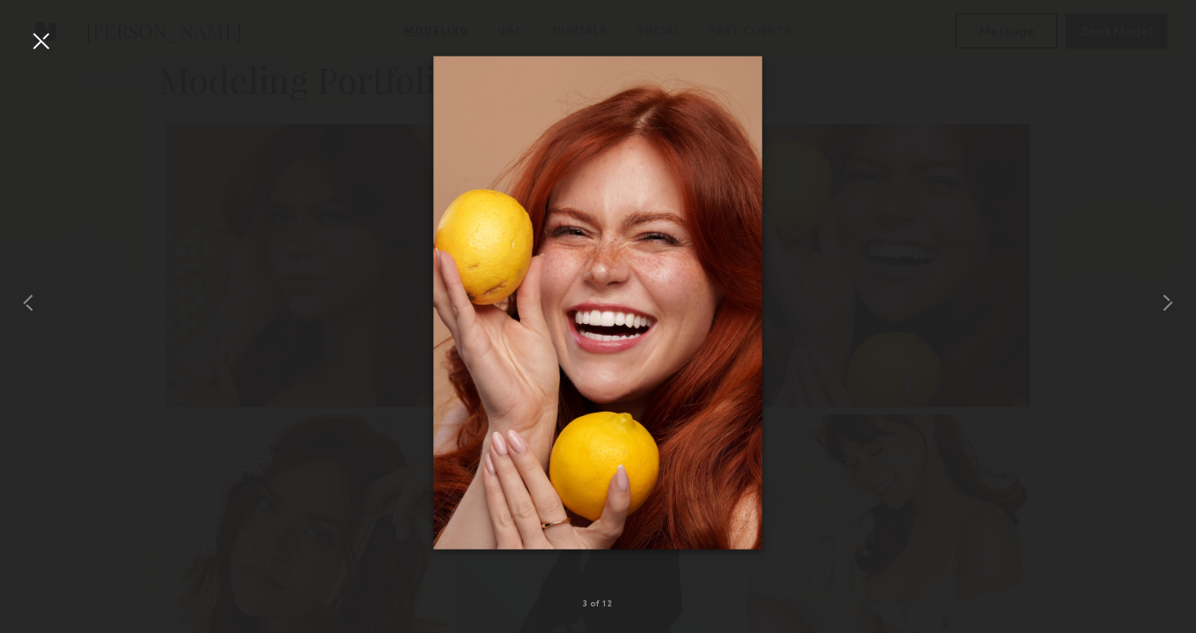
click at [50, 35] on div at bounding box center [41, 41] width 28 height 28
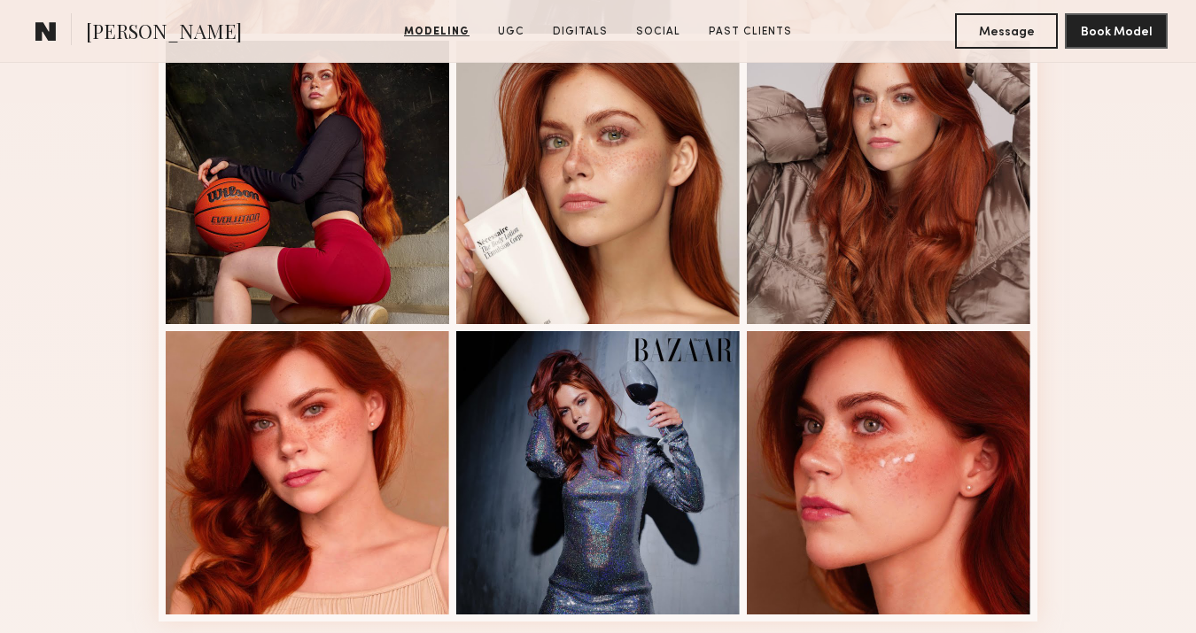
scroll to position [1260, 0]
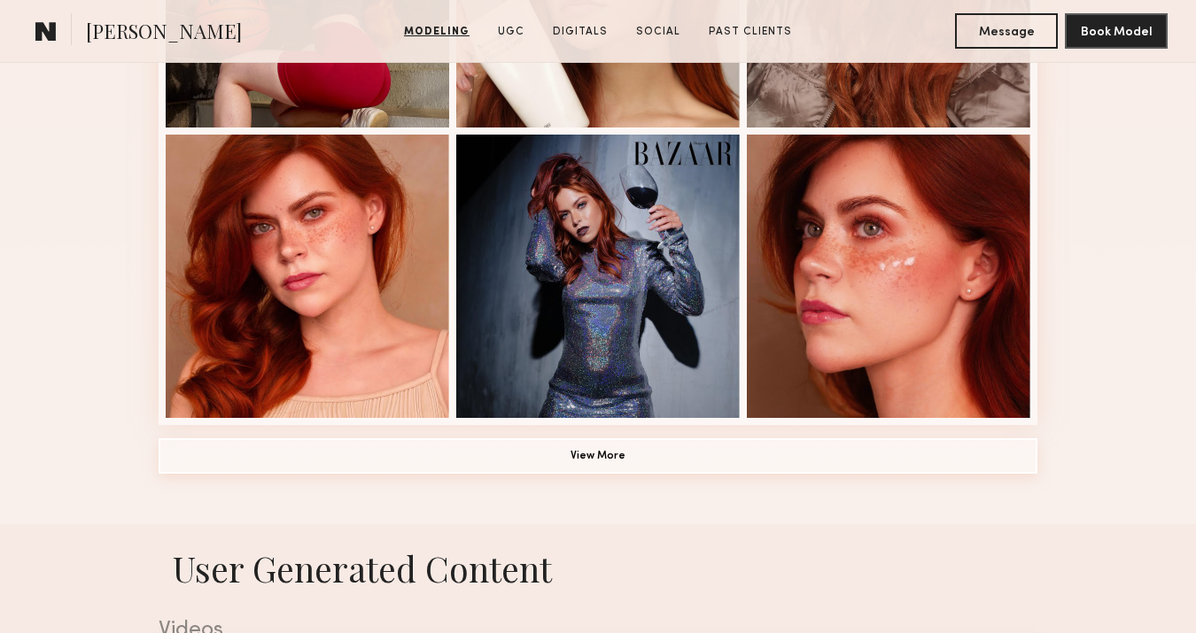
click at [613, 454] on button "View More" at bounding box center [598, 455] width 879 height 35
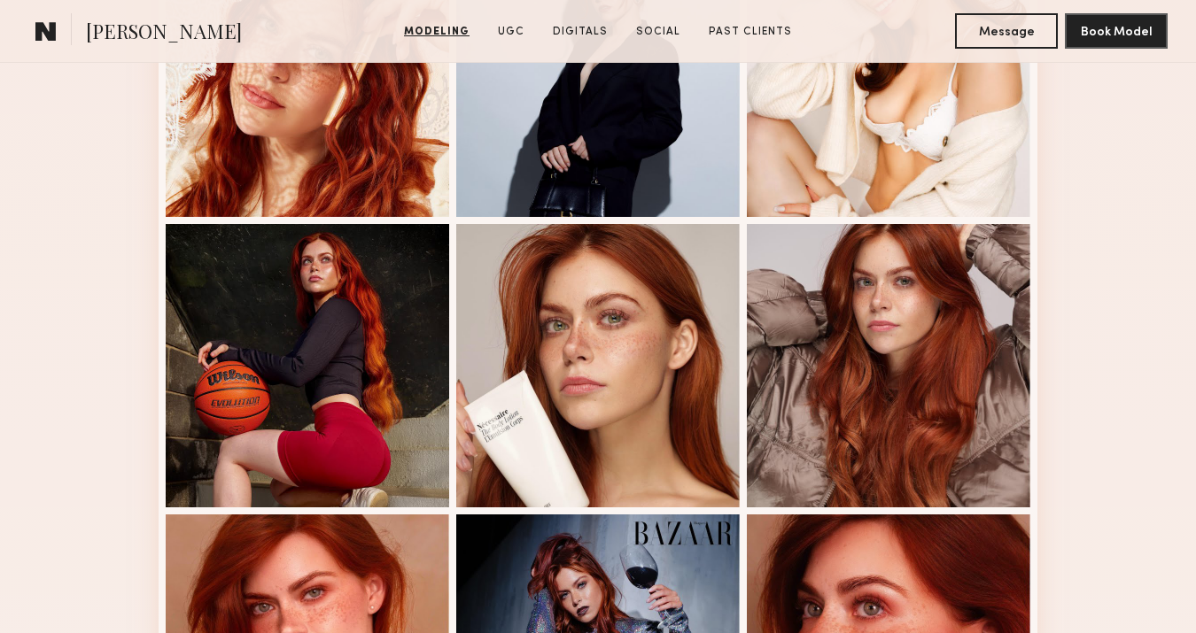
scroll to position [416, 0]
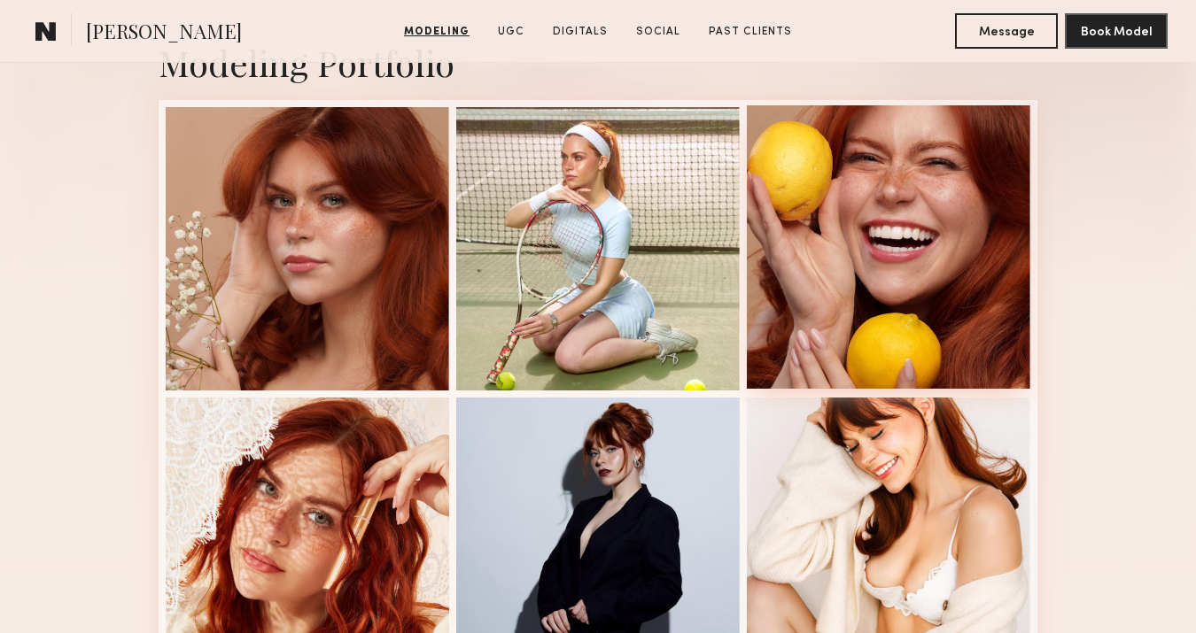
click at [892, 260] on div at bounding box center [888, 246] width 283 height 283
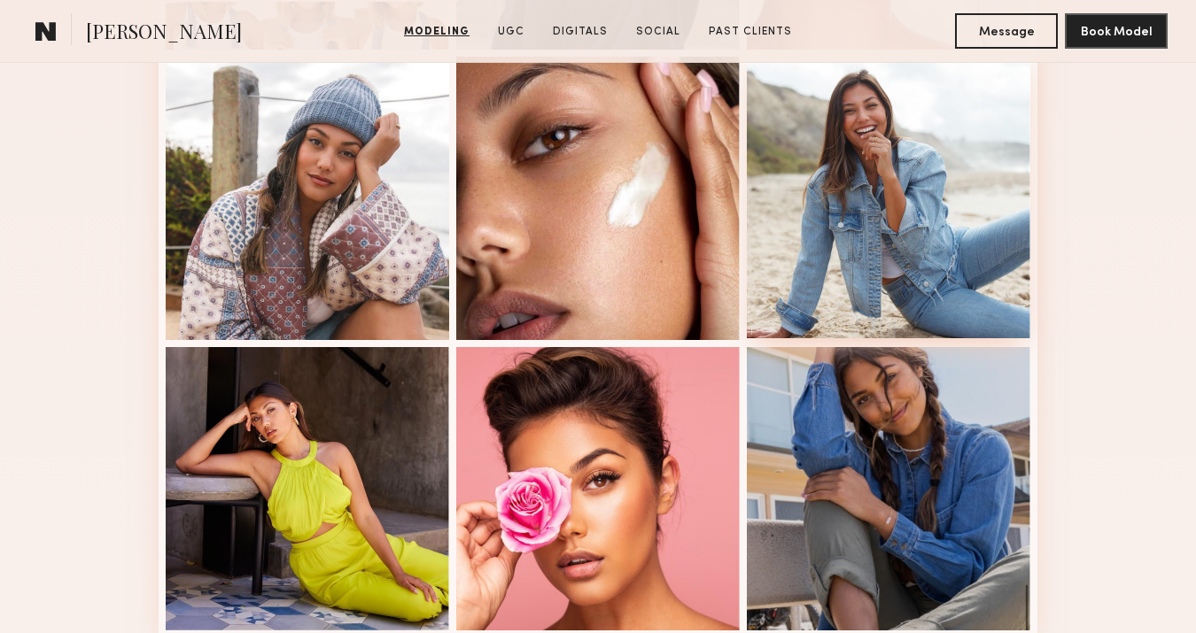
scroll to position [1094, 0]
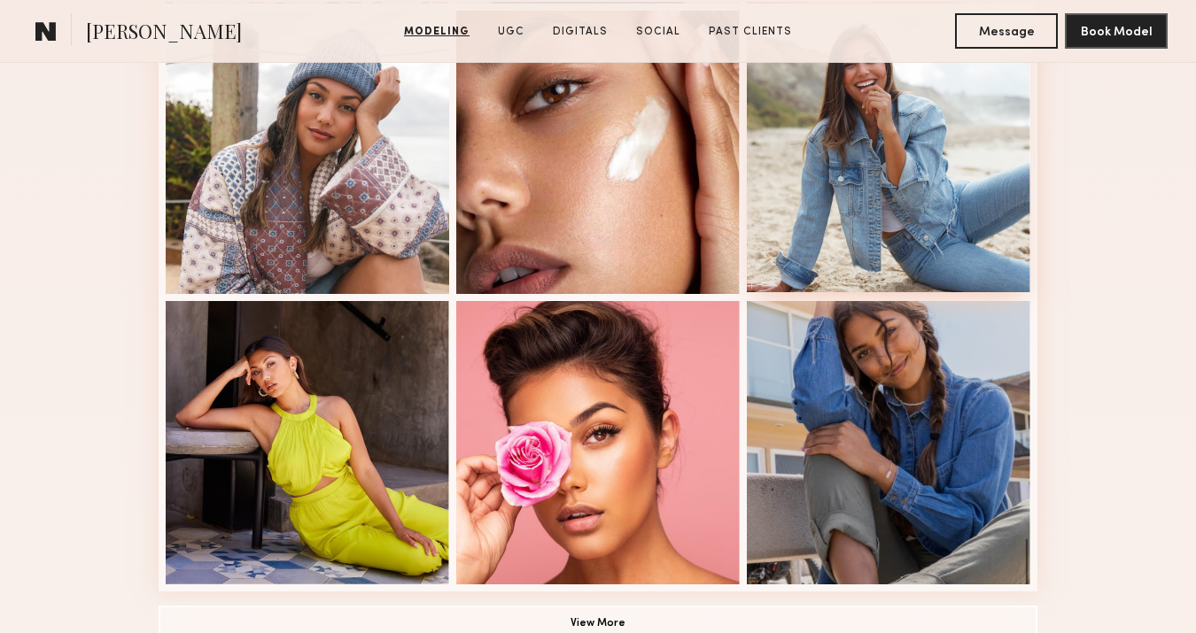
click at [906, 154] on div at bounding box center [888, 150] width 283 height 283
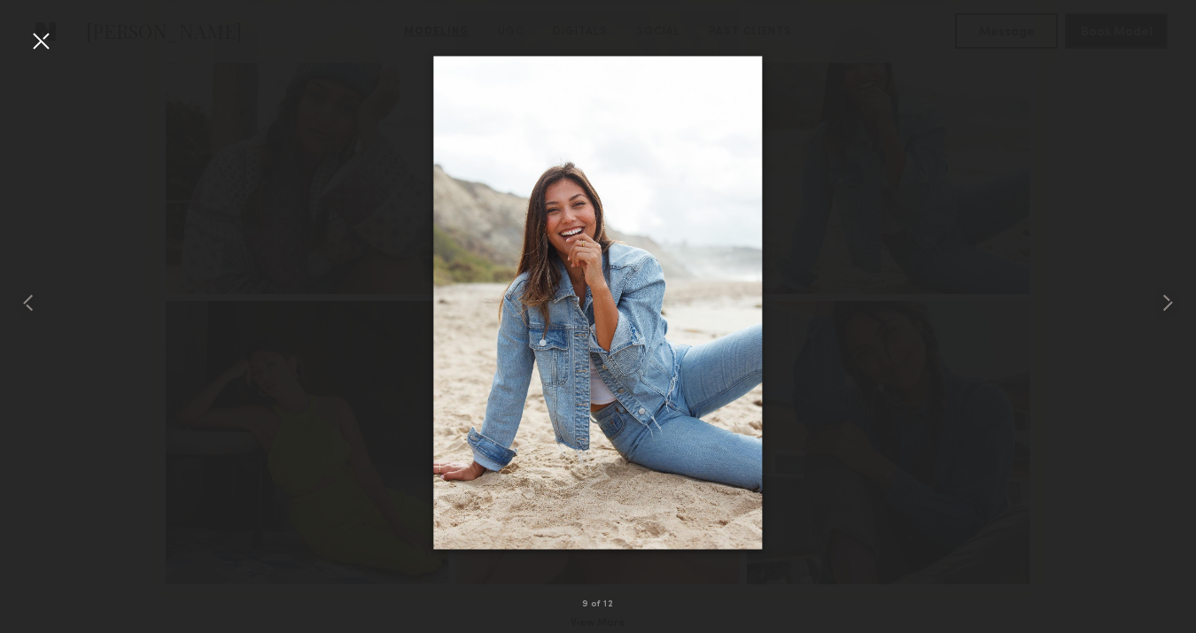
click at [27, 41] on div at bounding box center [41, 41] width 28 height 28
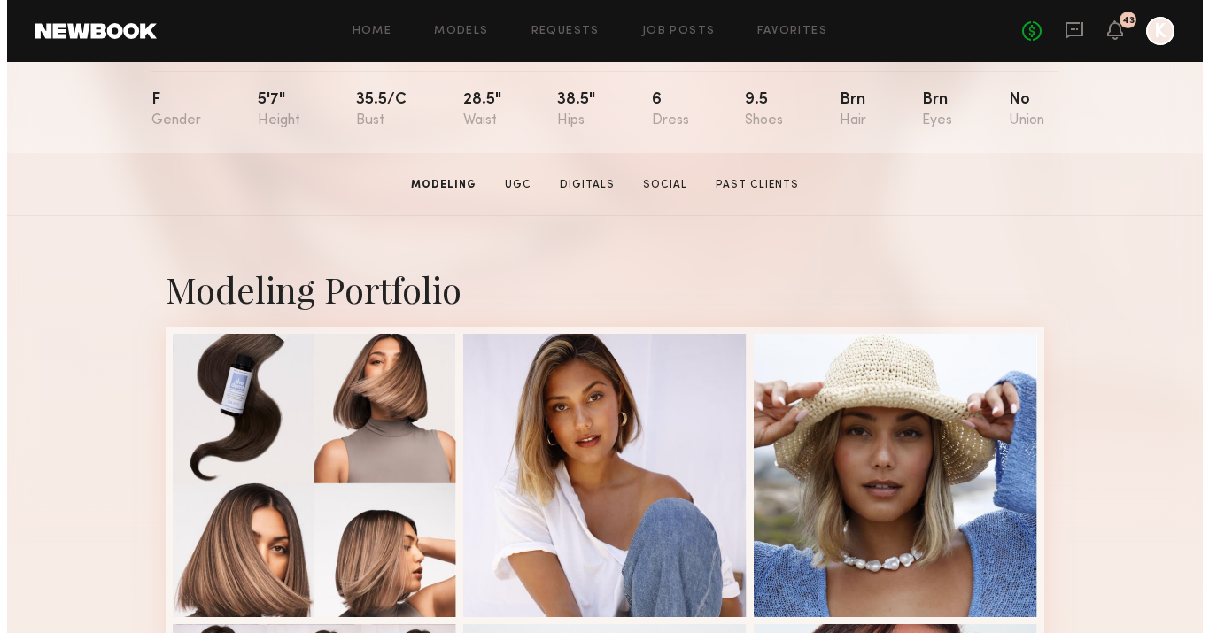
scroll to position [0, 0]
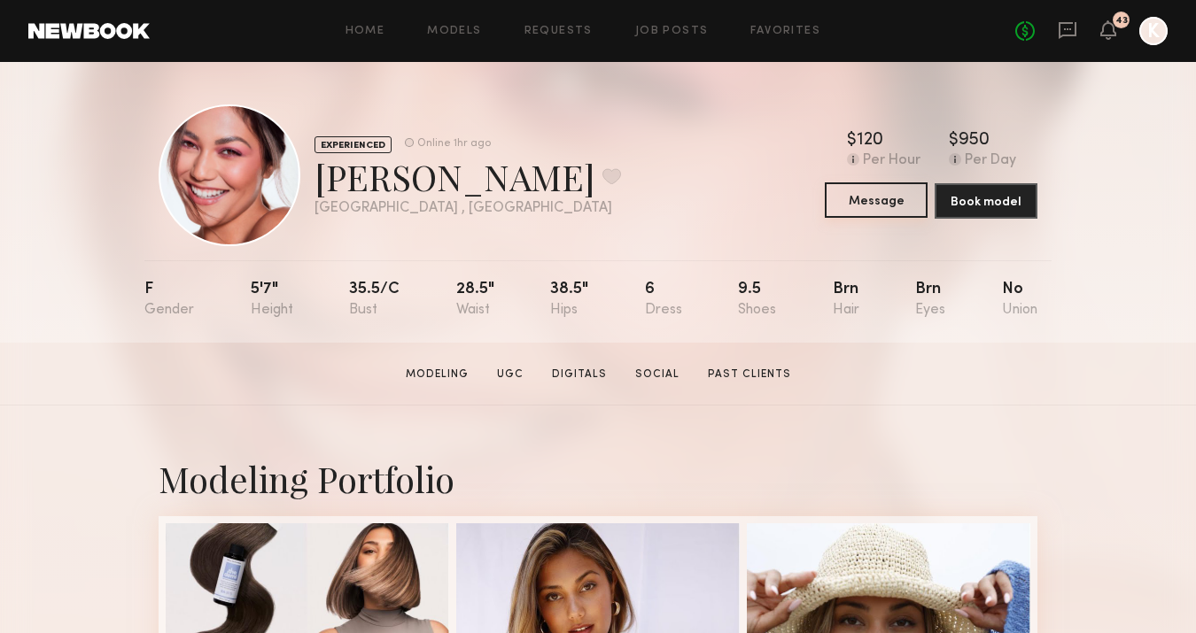
click at [871, 210] on button "Message" at bounding box center [876, 199] width 103 height 35
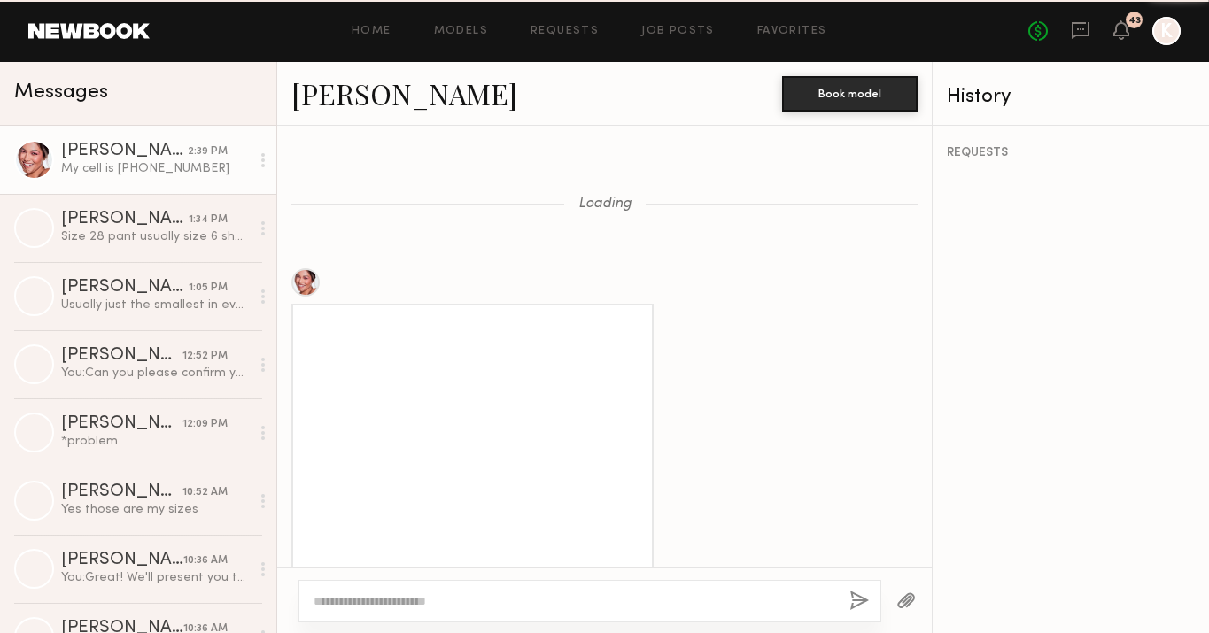
scroll to position [1232, 0]
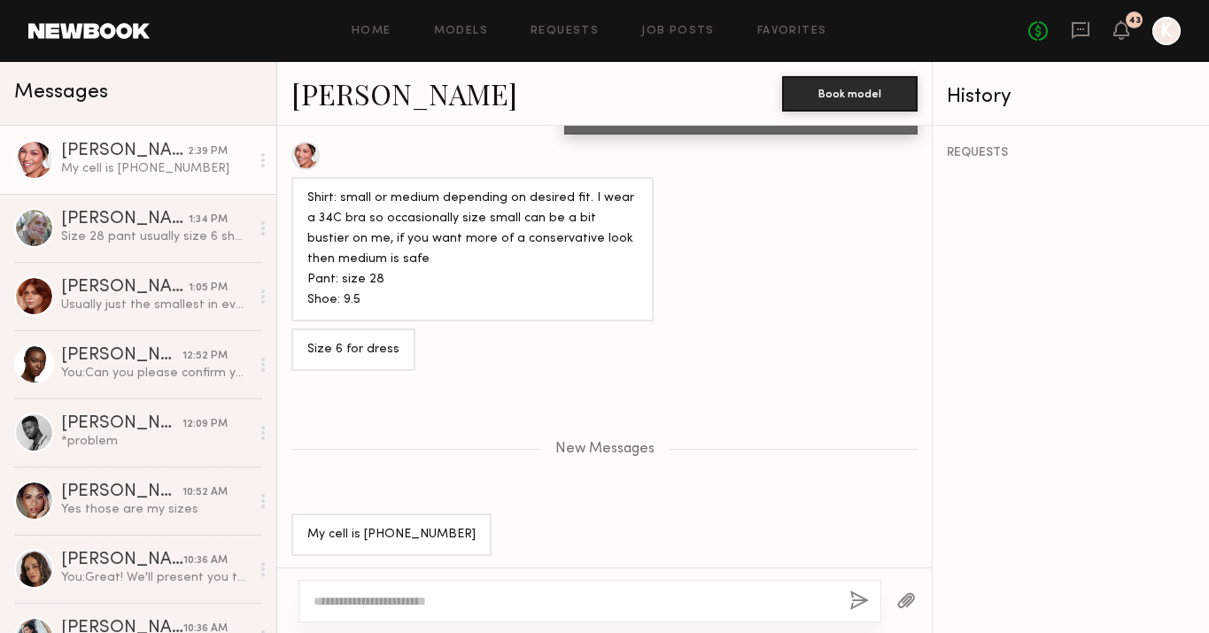
click at [402, 596] on textarea at bounding box center [575, 602] width 522 height 18
paste textarea "**********"
click at [375, 601] on textarea "**********" at bounding box center [575, 602] width 522 height 18
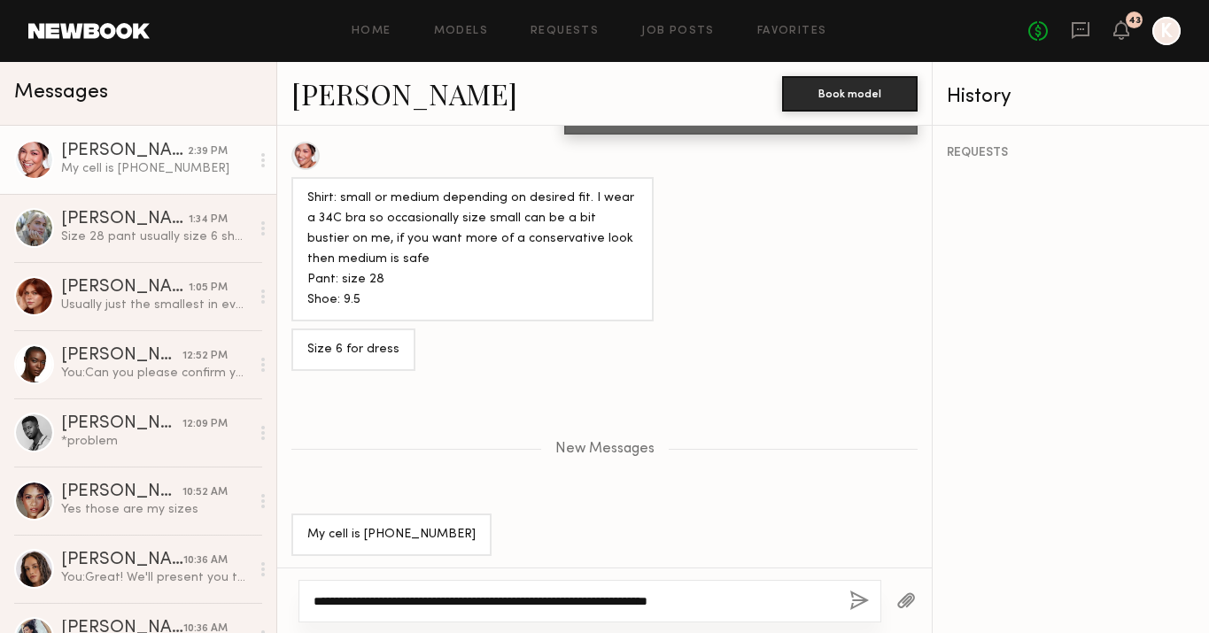
drag, startPoint x: 691, startPoint y: 601, endPoint x: 778, endPoint y: 605, distance: 86.9
click at [778, 605] on textarea "**********" at bounding box center [575, 602] width 522 height 18
drag, startPoint x: 793, startPoint y: 608, endPoint x: 54, endPoint y: 607, distance: 738.8
click at [54, 607] on div "Messages [PERSON_NAME] 2:39 PM My cell is [PHONE_NUMBER] [PERSON_NAME] 1:34 PM …" at bounding box center [604, 347] width 1209 height 571
click at [690, 602] on textarea "**********" at bounding box center [575, 602] width 522 height 18
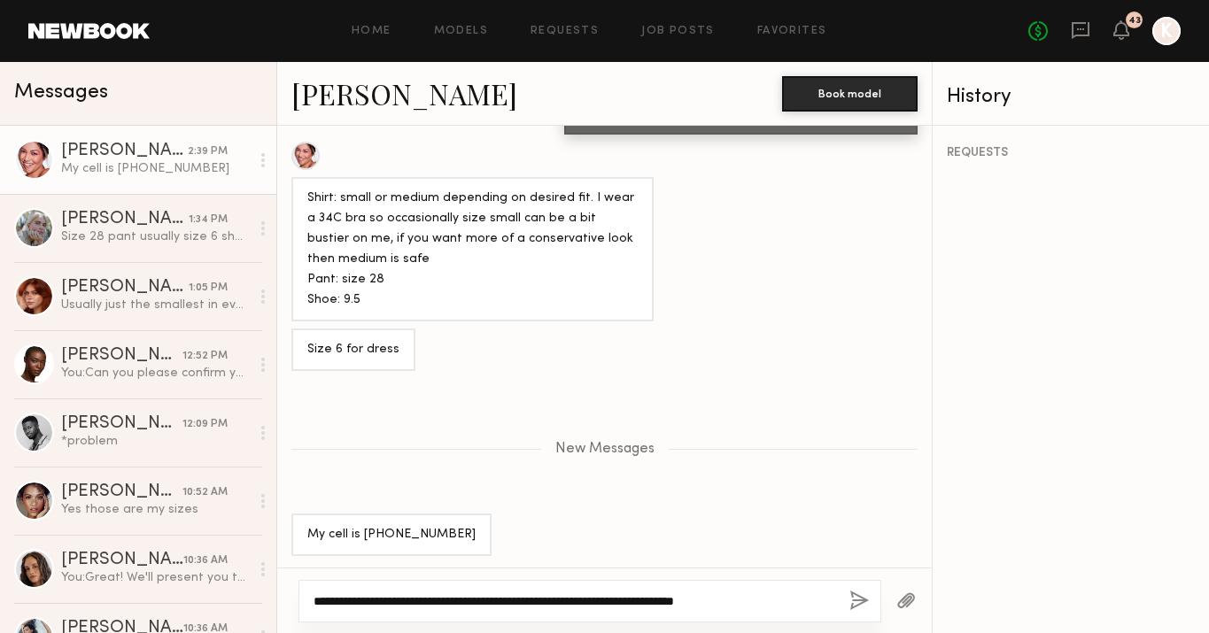
click at [737, 599] on textarea "**********" at bounding box center [575, 602] width 522 height 18
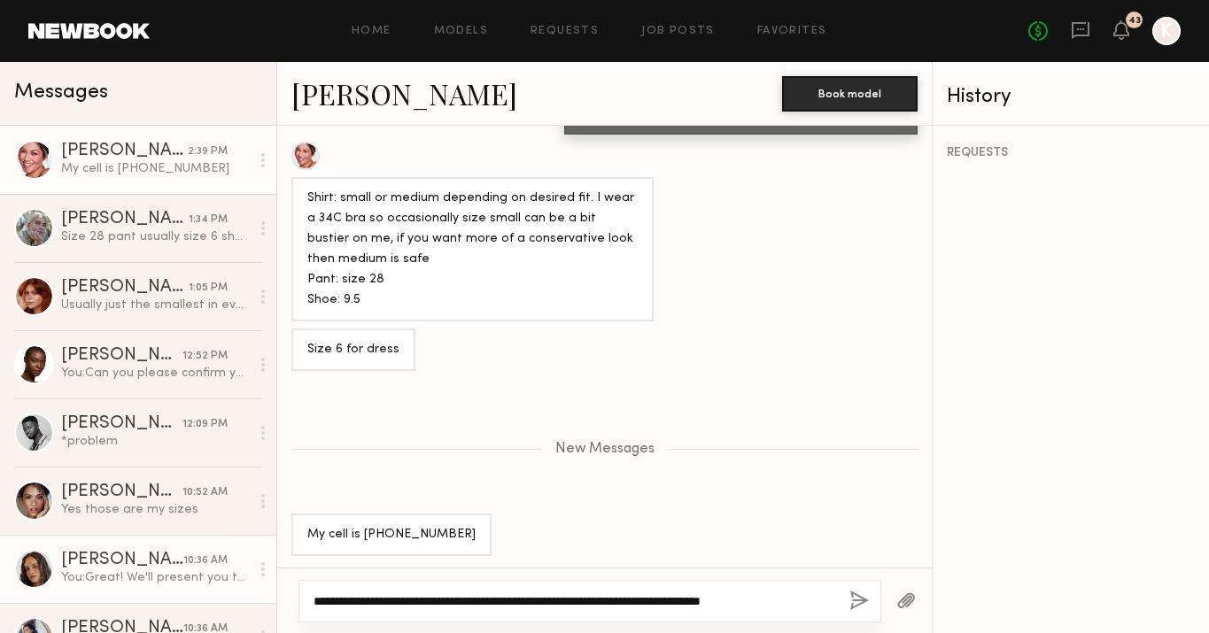
drag, startPoint x: 815, startPoint y: 601, endPoint x: 89, endPoint y: 584, distance: 725.7
click at [89, 584] on div "Messages [PERSON_NAME] 2:39 PM My cell is [PHONE_NUMBER] [PERSON_NAME] 1:34 PM …" at bounding box center [604, 347] width 1209 height 571
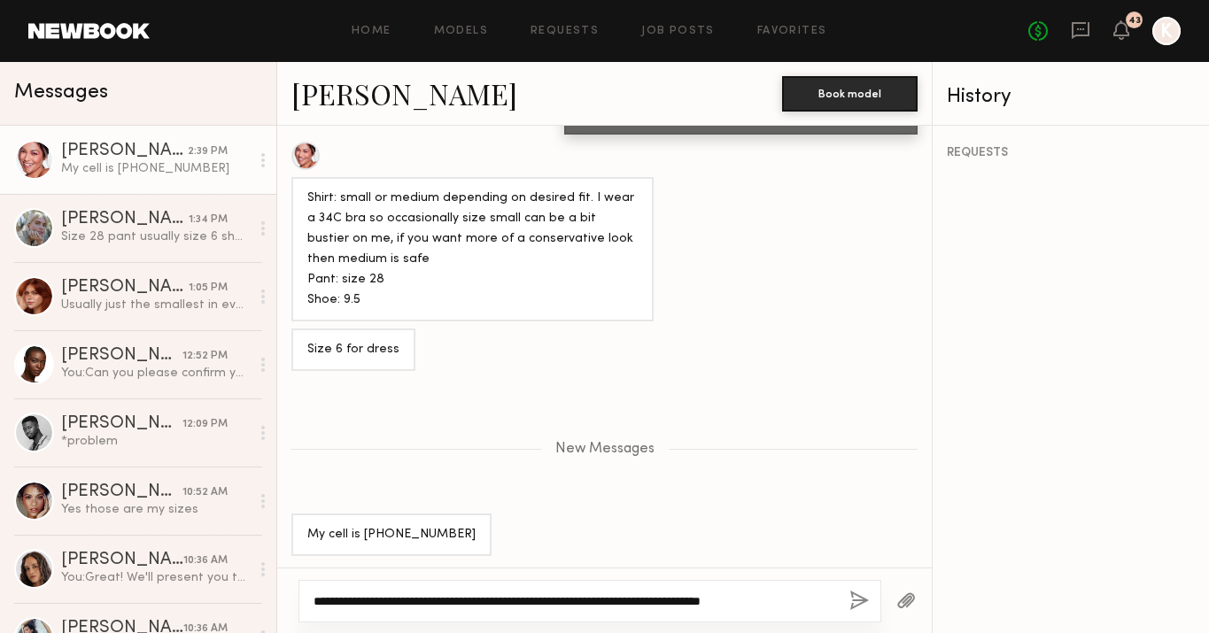
type textarea "**********"
click at [855, 601] on button "button" at bounding box center [858, 602] width 19 height 22
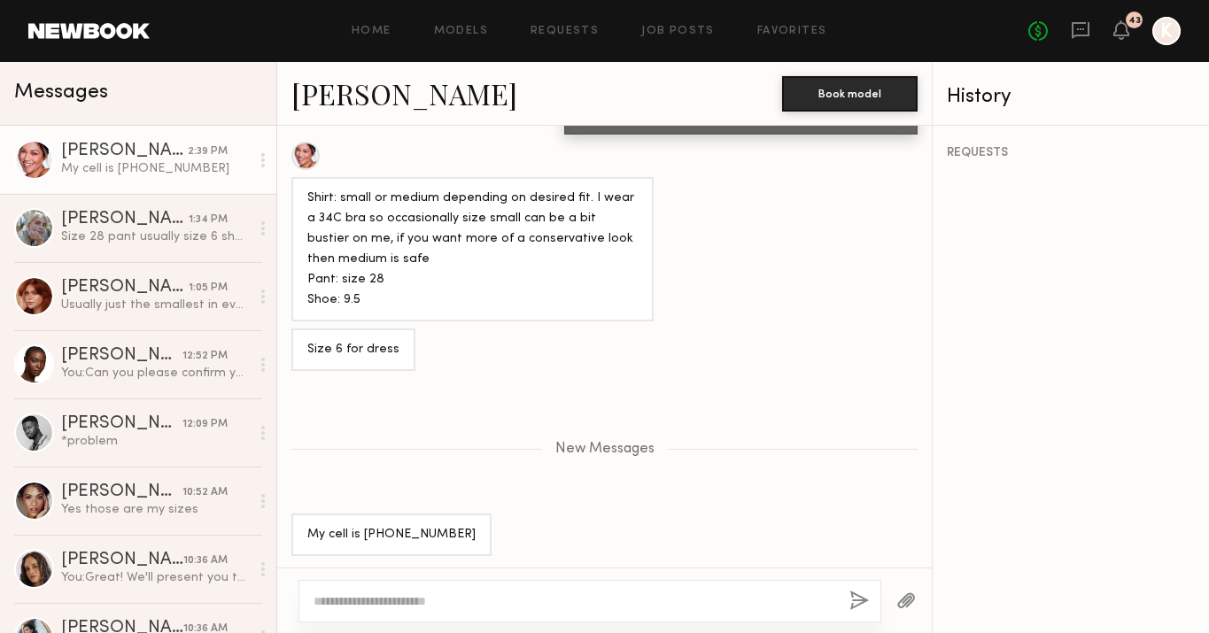
scroll to position [1302, 0]
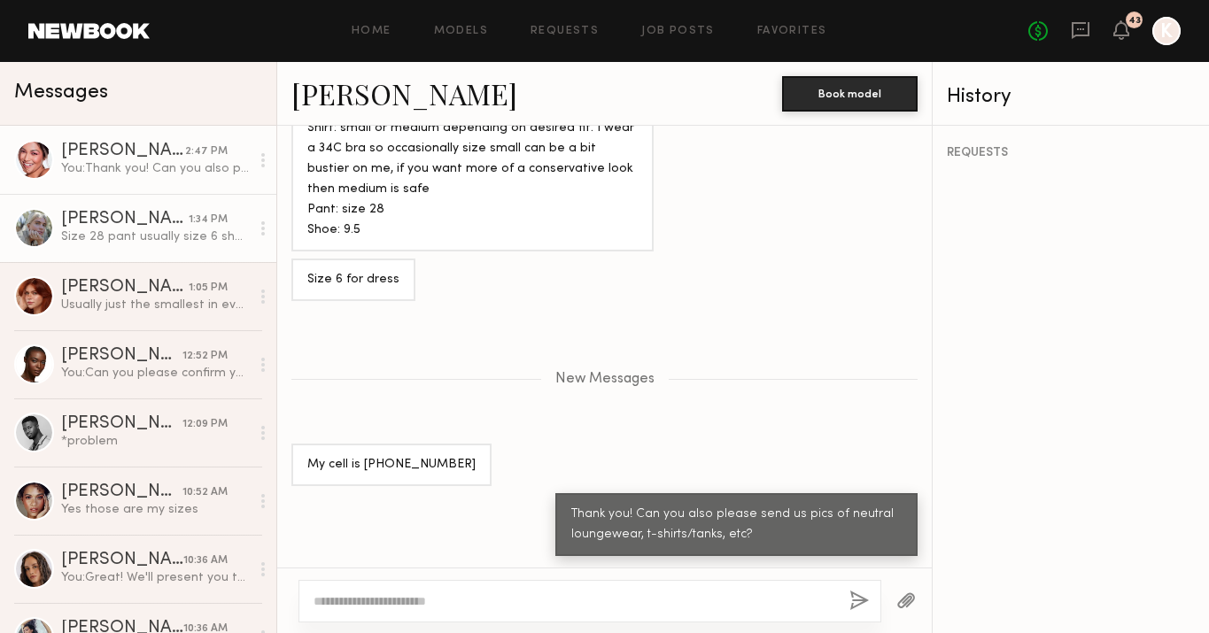
click at [116, 224] on div "[PERSON_NAME]" at bounding box center [125, 220] width 128 height 18
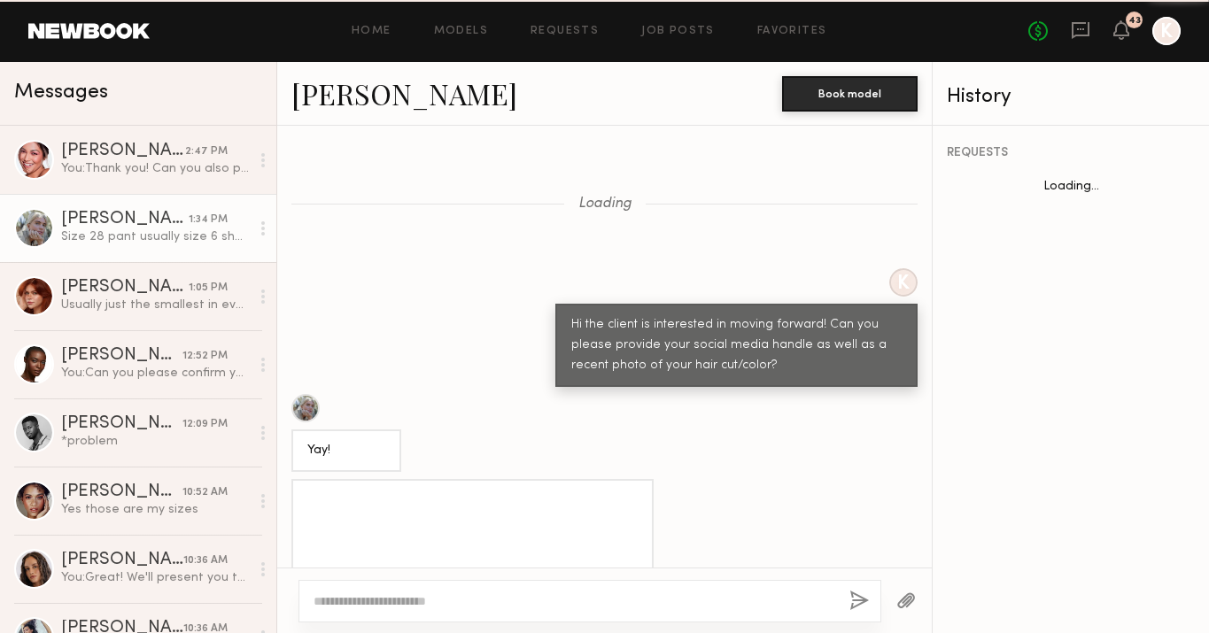
scroll to position [981, 0]
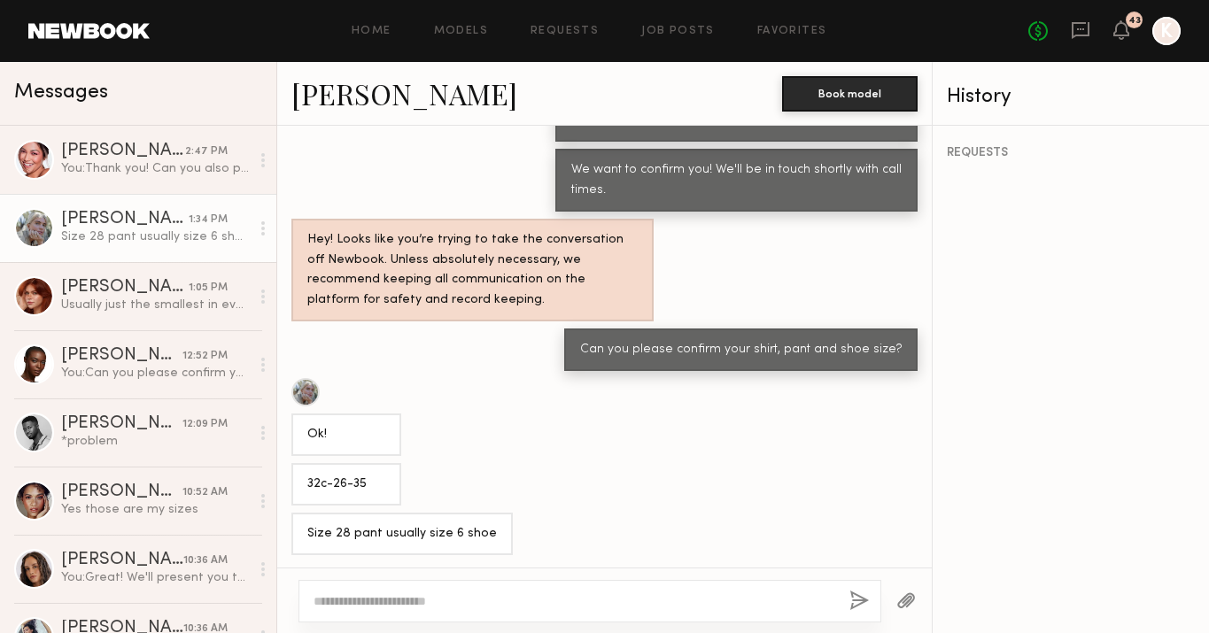
click at [435, 605] on textarea at bounding box center [575, 602] width 522 height 18
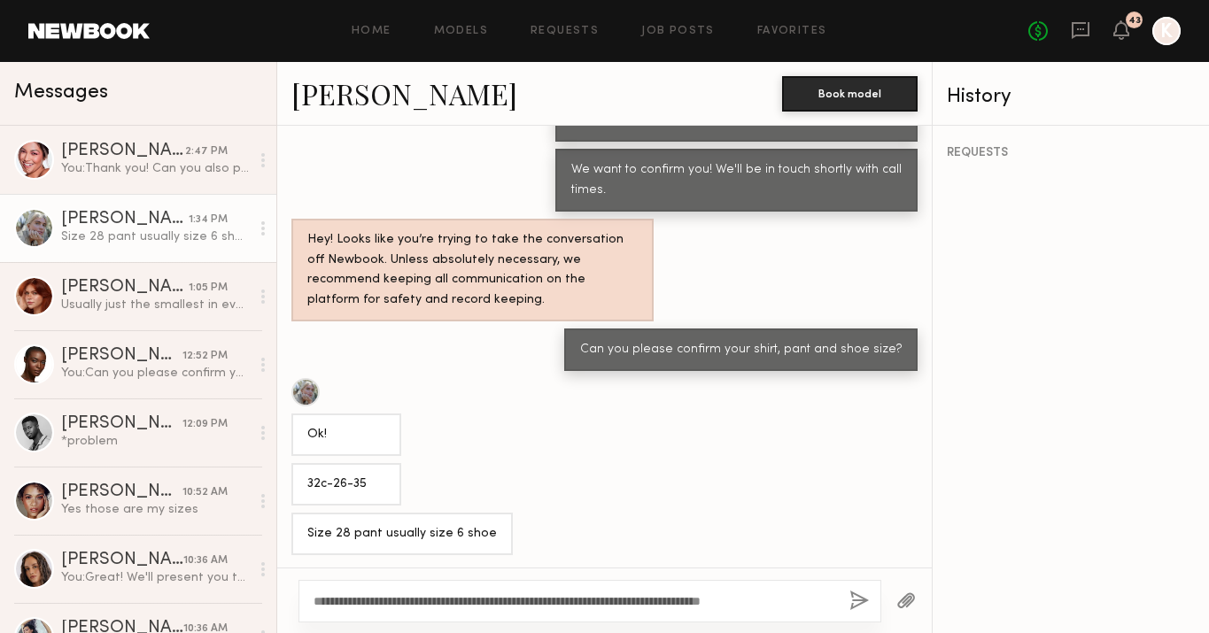
type textarea "**********"
click at [862, 606] on button "button" at bounding box center [858, 602] width 19 height 22
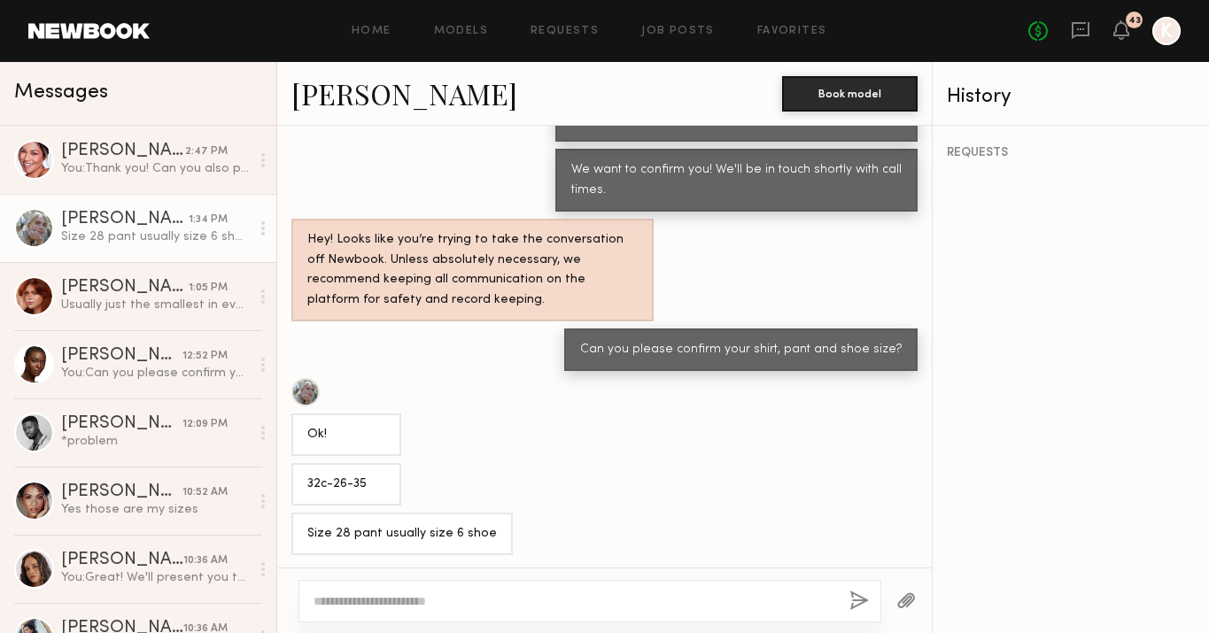
scroll to position [1185, 0]
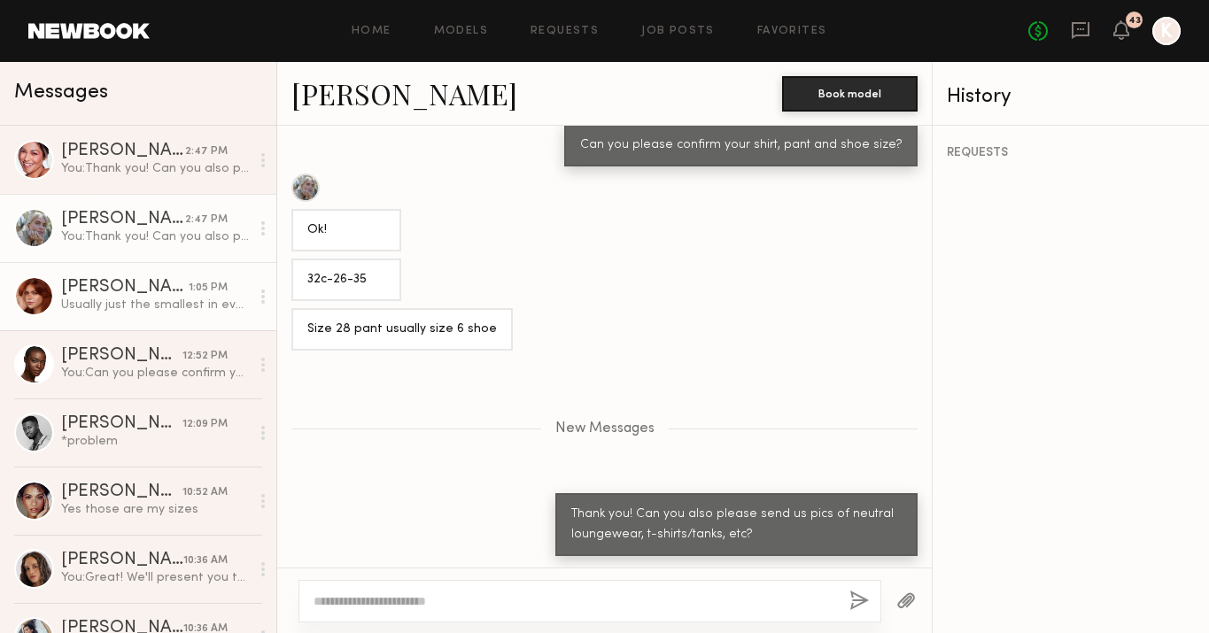
click at [168, 303] on div "Usually just the smallest in everything, XS / 0 for shirts or pants, Inseam: 29…" at bounding box center [155, 305] width 189 height 17
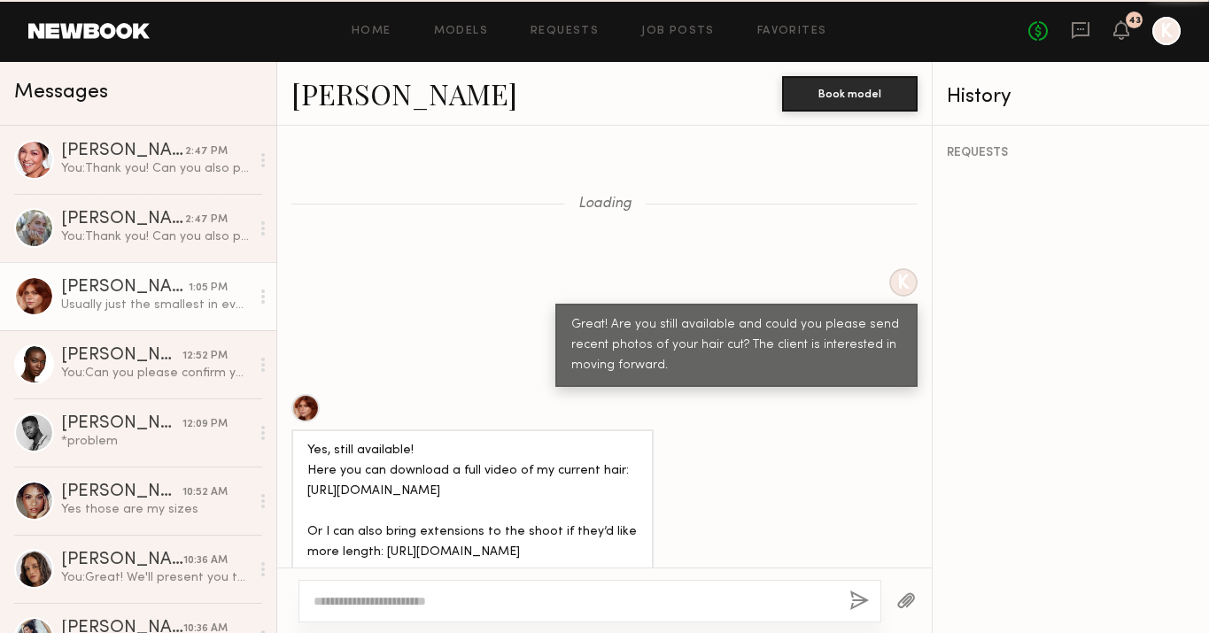
scroll to position [1278, 0]
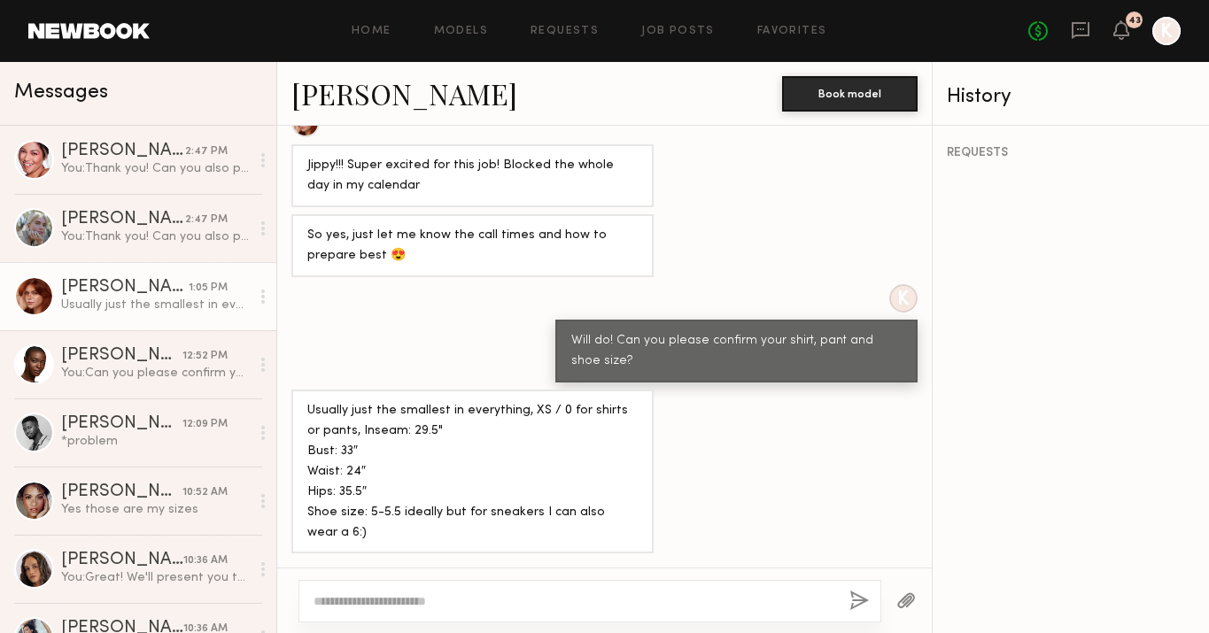
click at [389, 605] on textarea at bounding box center [575, 602] width 522 height 18
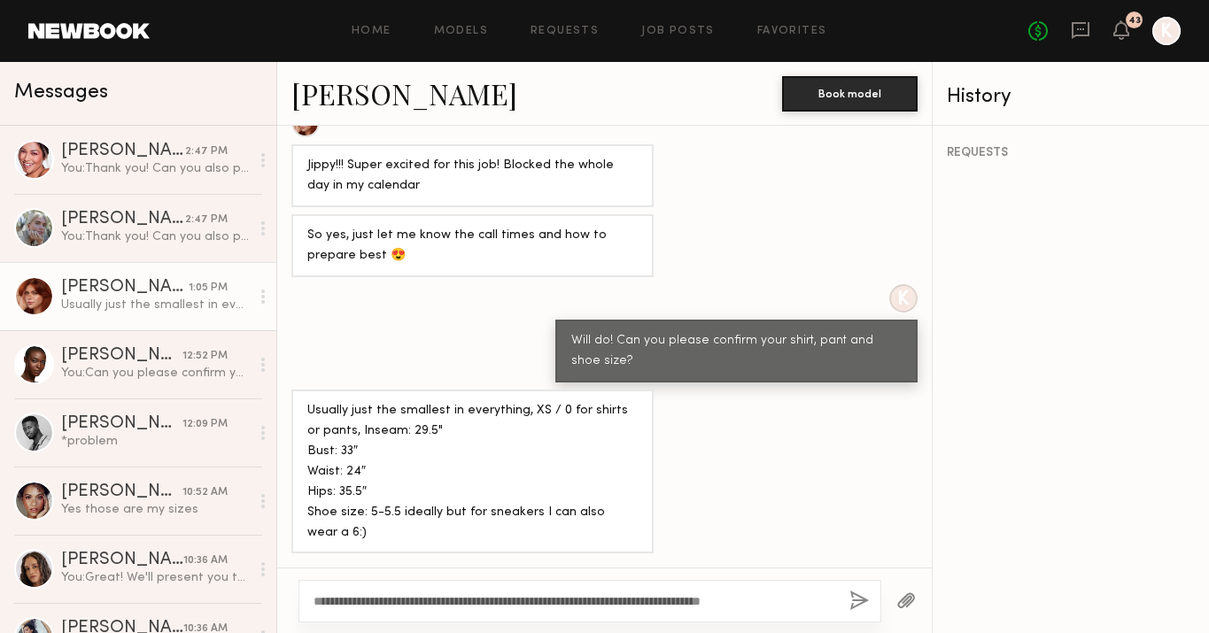
type textarea "**********"
click at [857, 601] on button "button" at bounding box center [858, 602] width 19 height 22
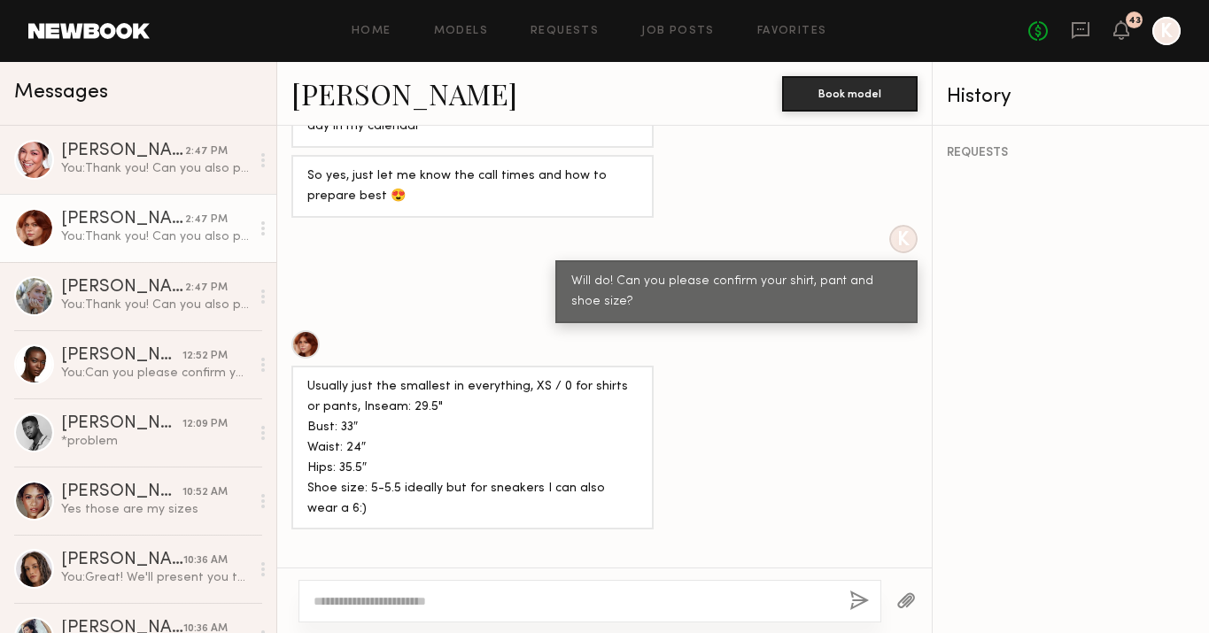
scroll to position [1517, 0]
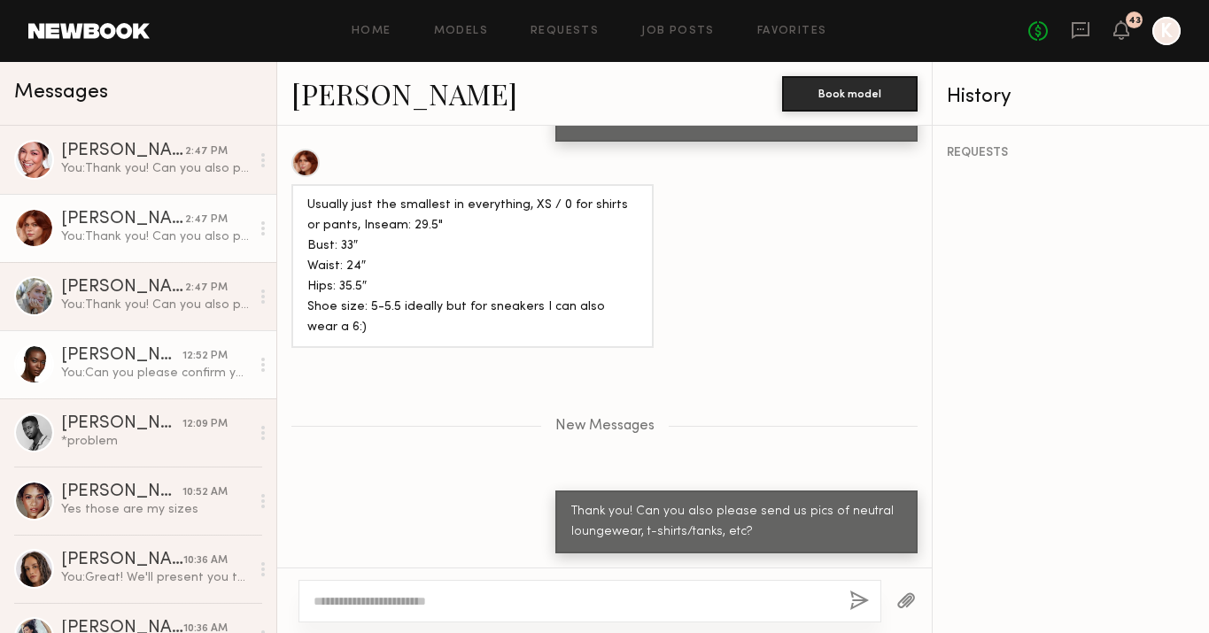
click at [165, 361] on div "Brittany M." at bounding box center [121, 356] width 121 height 18
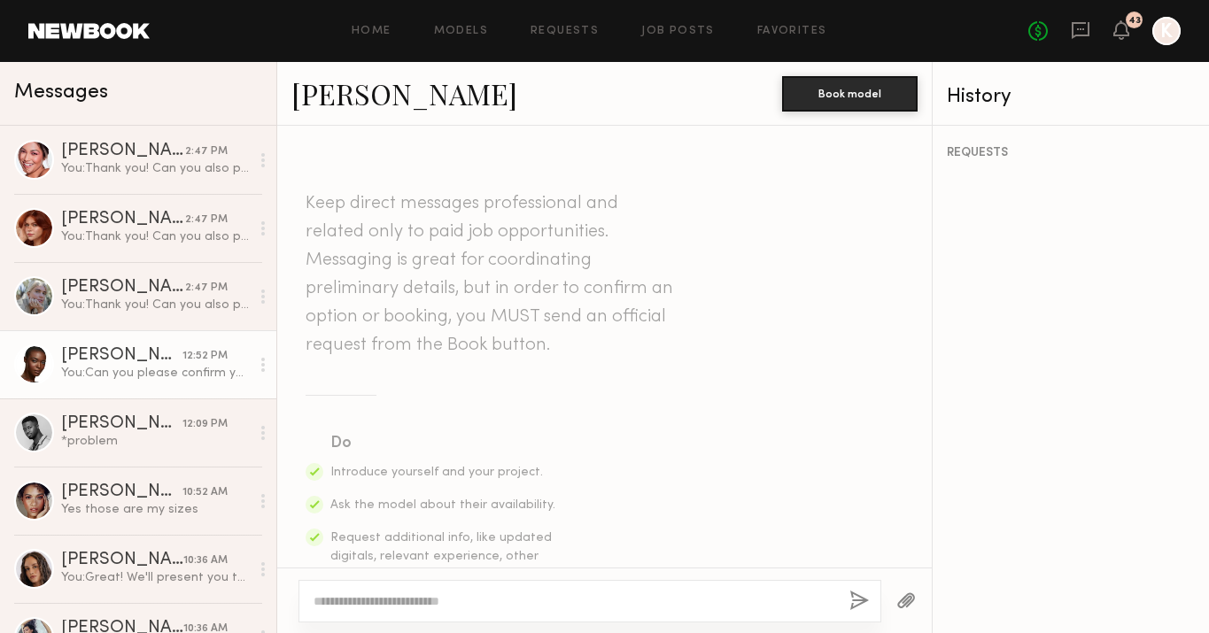
scroll to position [1430, 0]
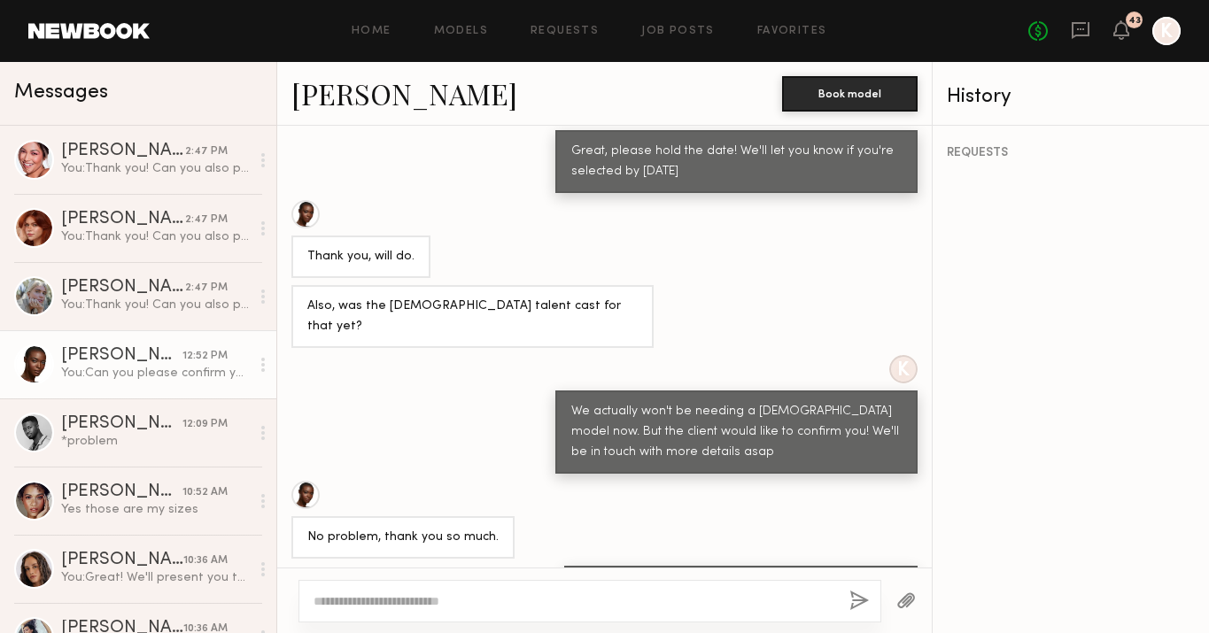
click at [407, 601] on textarea at bounding box center [575, 602] width 522 height 18
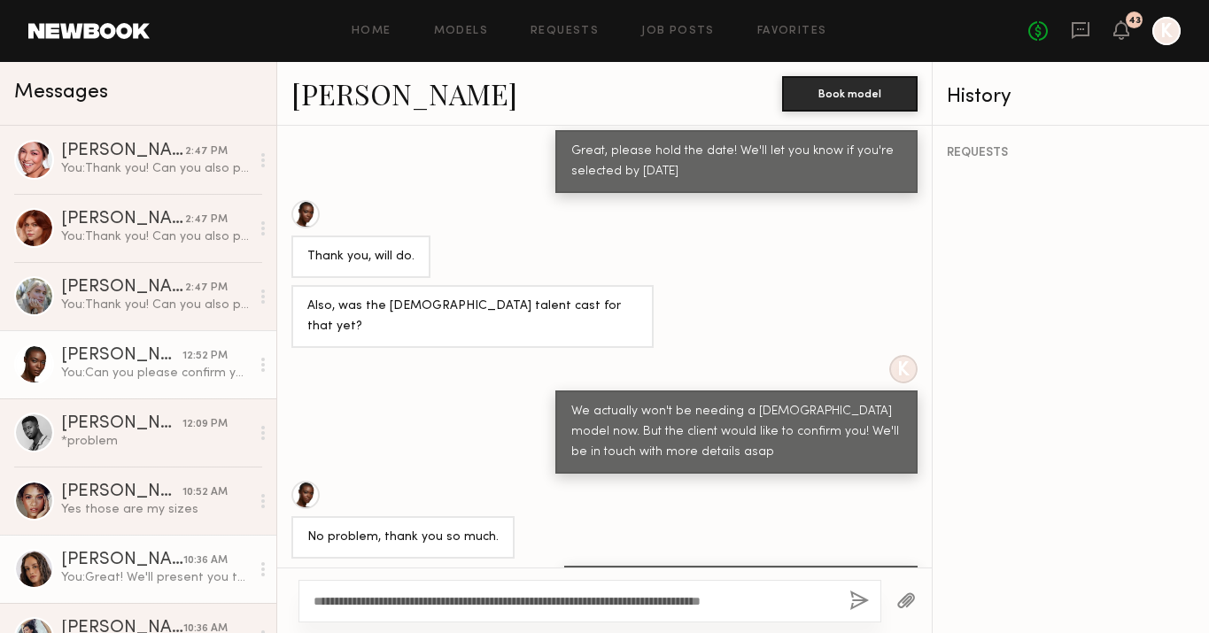
drag, startPoint x: 378, startPoint y: 599, endPoint x: 158, endPoint y: 597, distance: 220.6
click at [158, 597] on div "Messages Alexa C. 2:47 PM You: Thank you! Can you also please send us pics of n…" at bounding box center [604, 347] width 1209 height 571
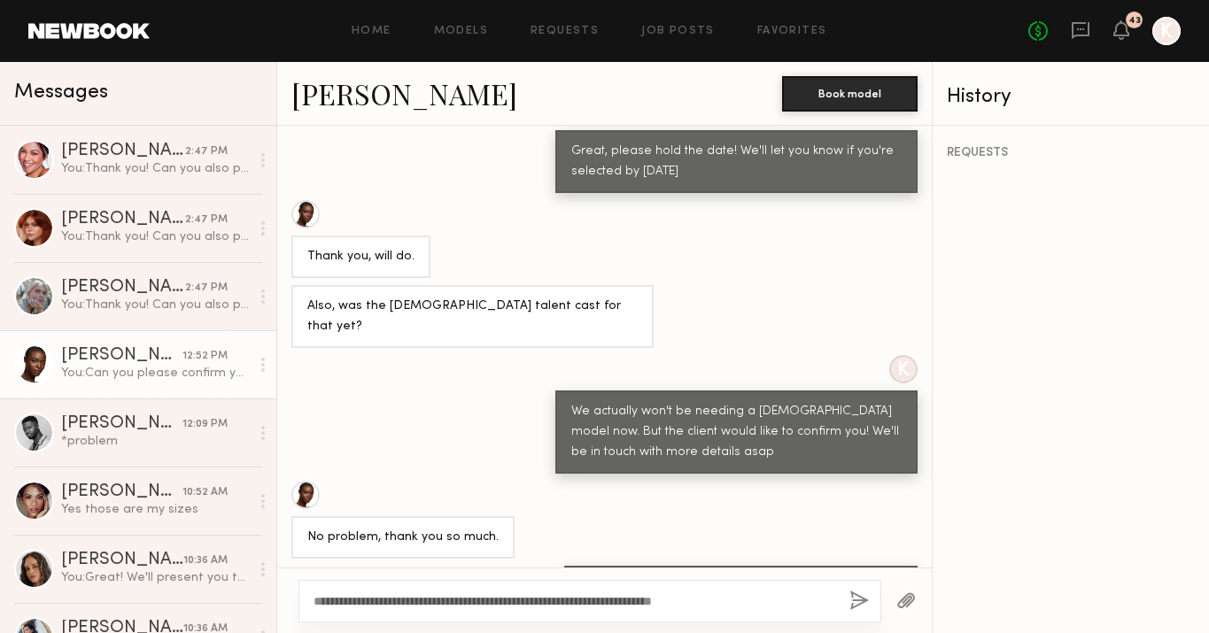
click at [743, 601] on textarea "**********" at bounding box center [575, 602] width 522 height 18
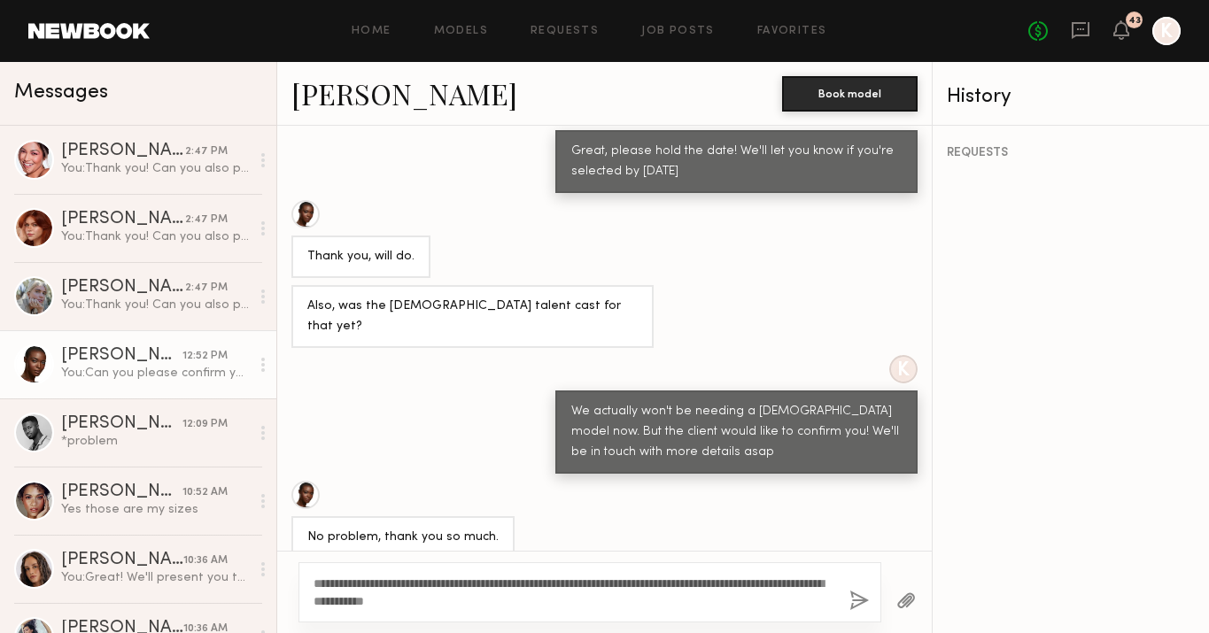
click at [741, 577] on textarea "**********" at bounding box center [575, 592] width 522 height 35
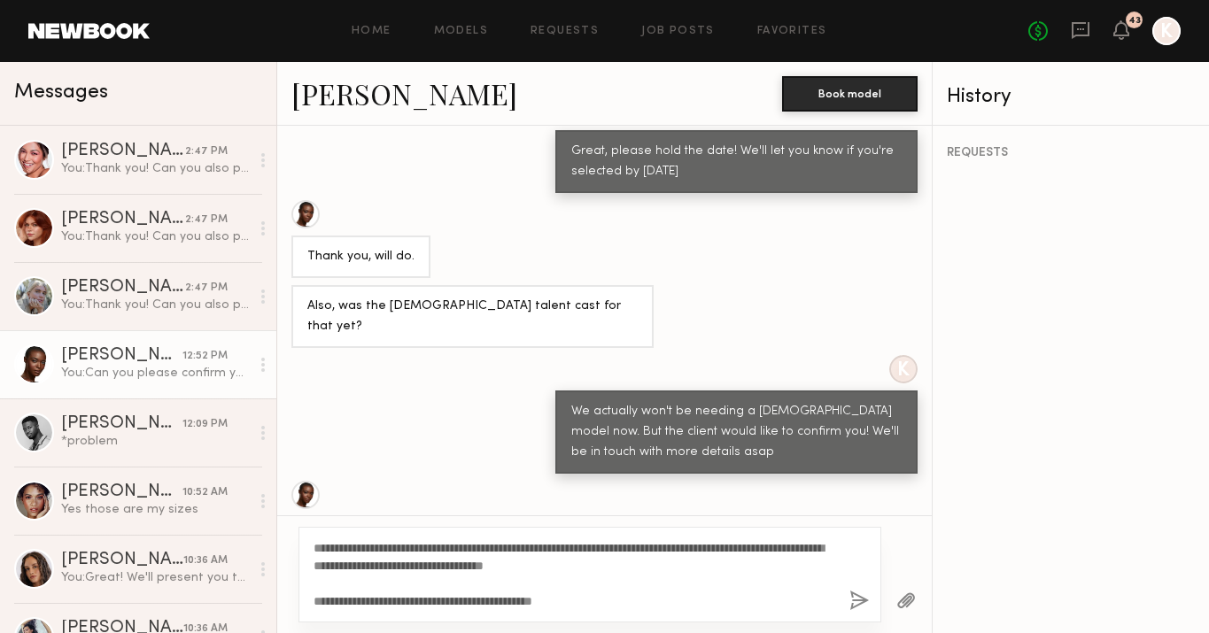
click at [665, 604] on textarea "**********" at bounding box center [575, 574] width 522 height 71
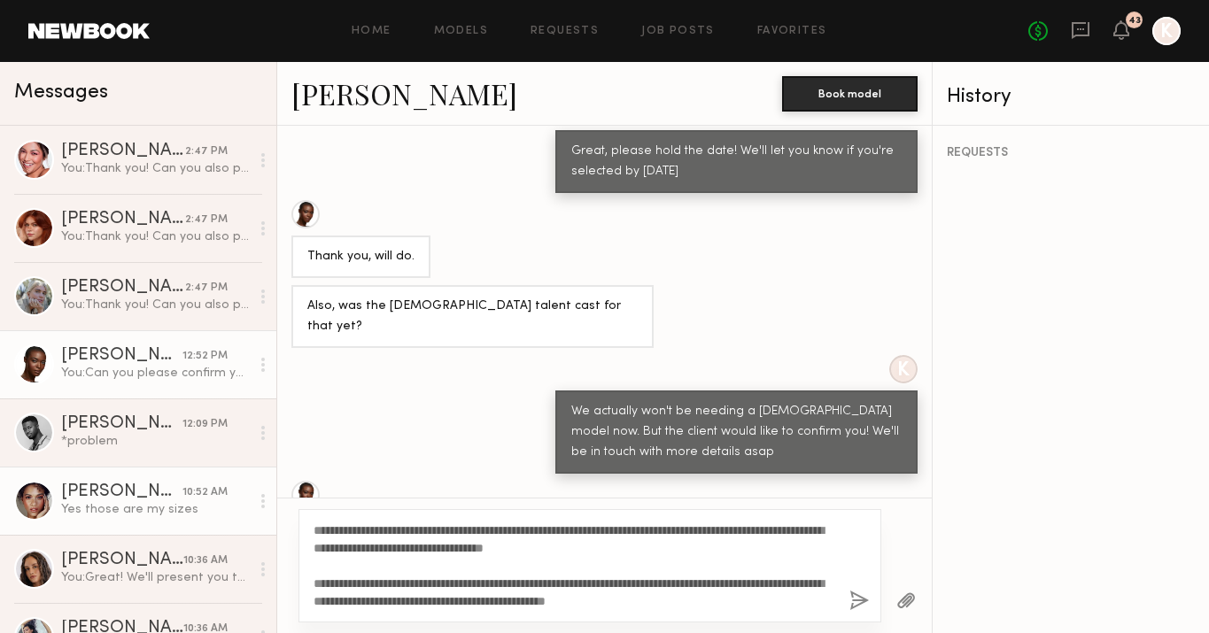
drag, startPoint x: 791, startPoint y: 601, endPoint x: 197, endPoint y: 485, distance: 605.8
click at [197, 485] on div "Messages Alexa C. 2:47 PM You: Thank you! Can you also please send us pics of n…" at bounding box center [604, 347] width 1209 height 571
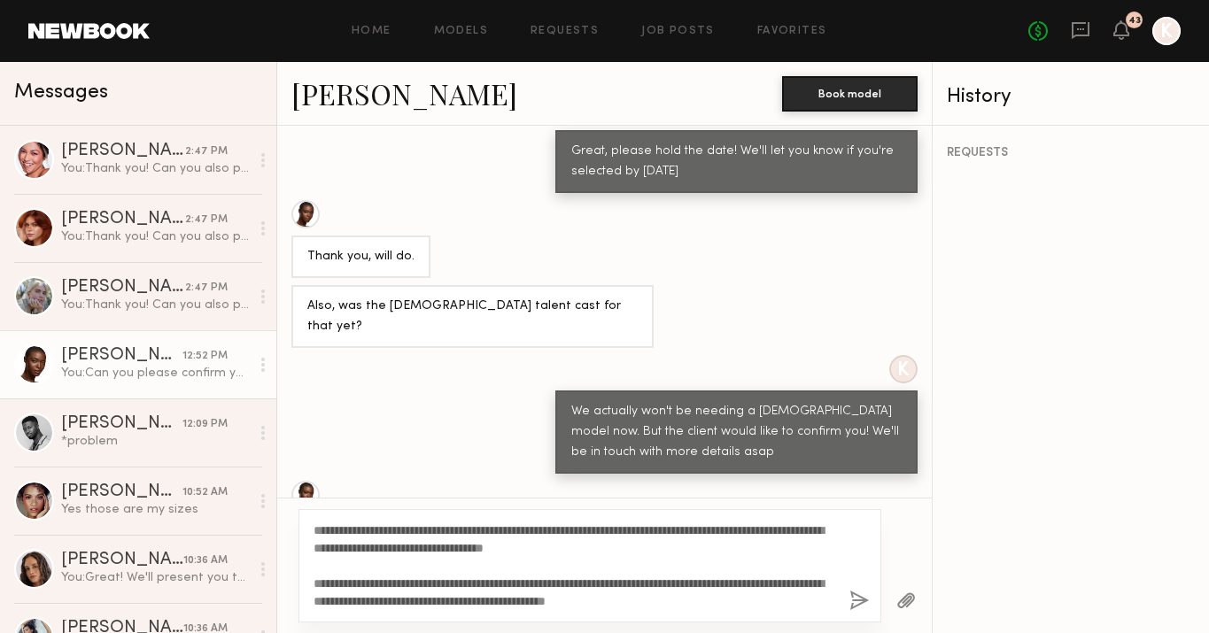
click at [630, 562] on textarea "**********" at bounding box center [575, 566] width 522 height 89
drag, startPoint x: 741, startPoint y: 526, endPoint x: 811, endPoint y: 596, distance: 98.3
click at [811, 596] on textarea "**********" at bounding box center [575, 566] width 522 height 89
type textarea "**********"
click at [851, 599] on button "button" at bounding box center [858, 602] width 19 height 22
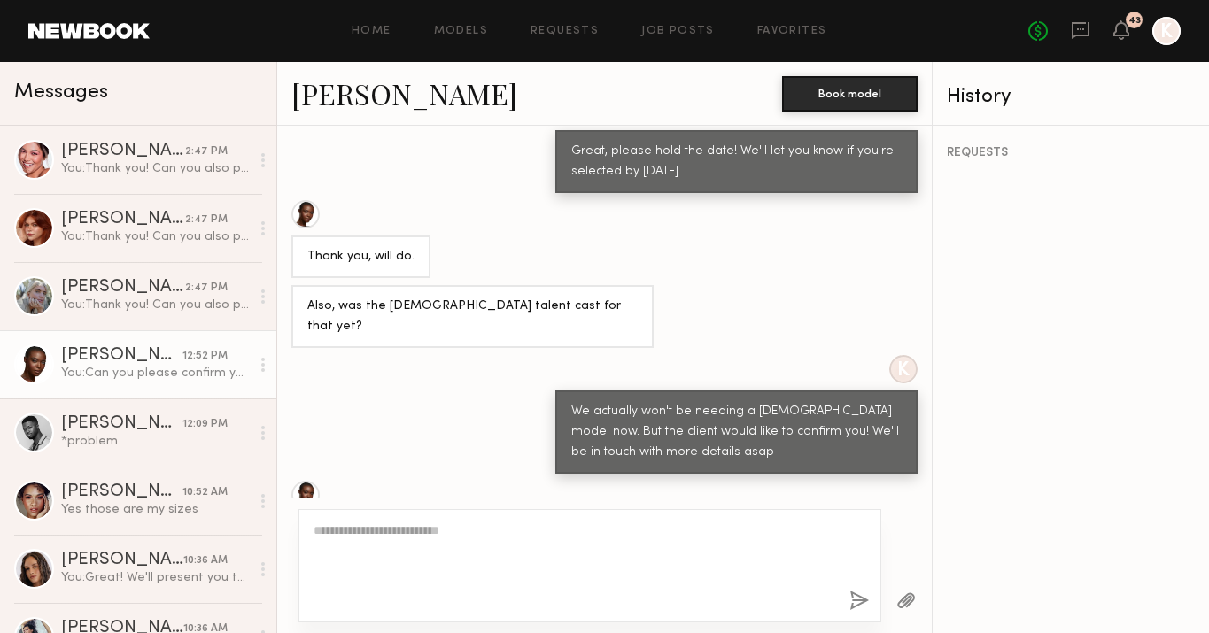
scroll to position [1772, 0]
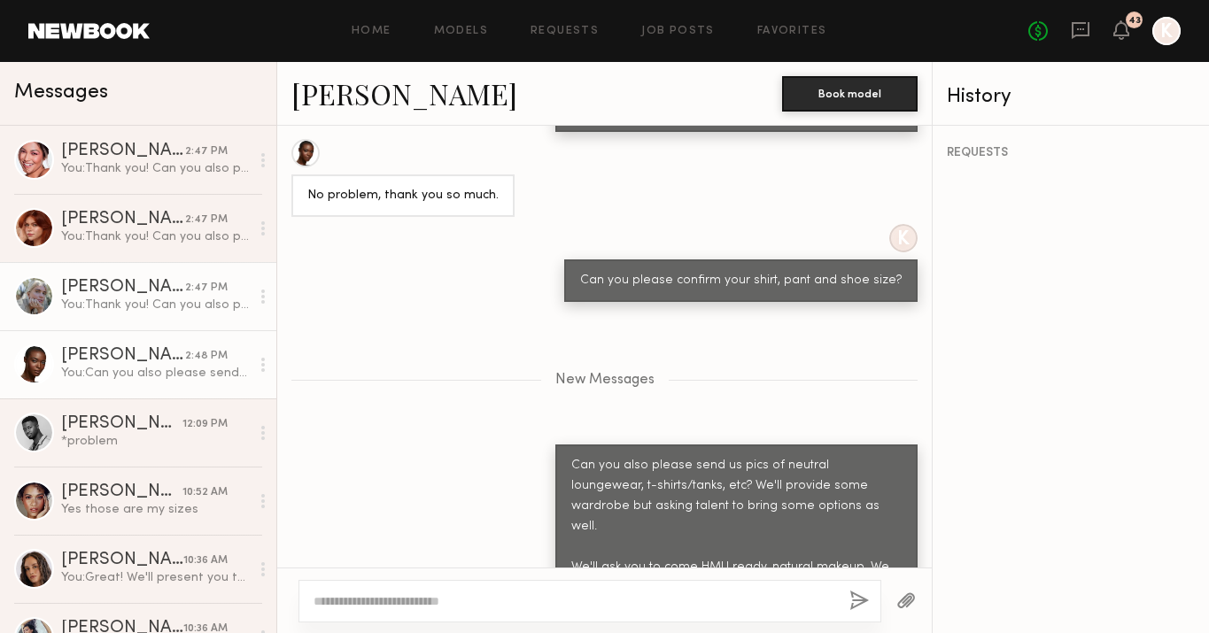
click at [151, 303] on div "You: Thank you! Can you also please send us pics of neutral loungewear, t-shirt…" at bounding box center [155, 305] width 189 height 17
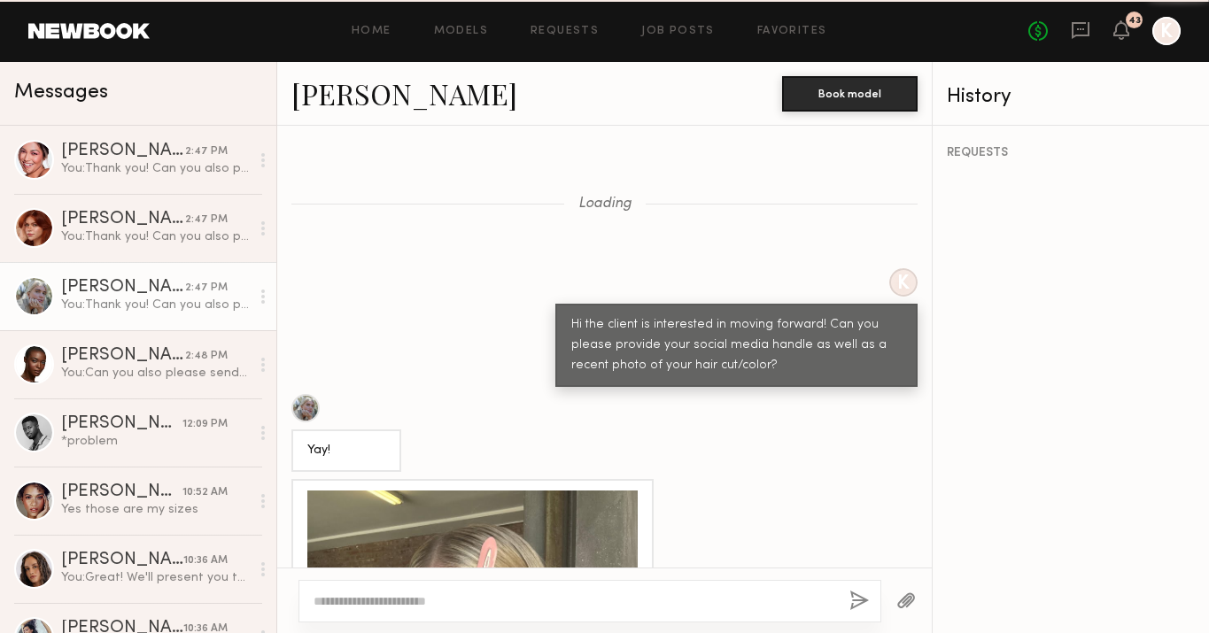
scroll to position [1051, 0]
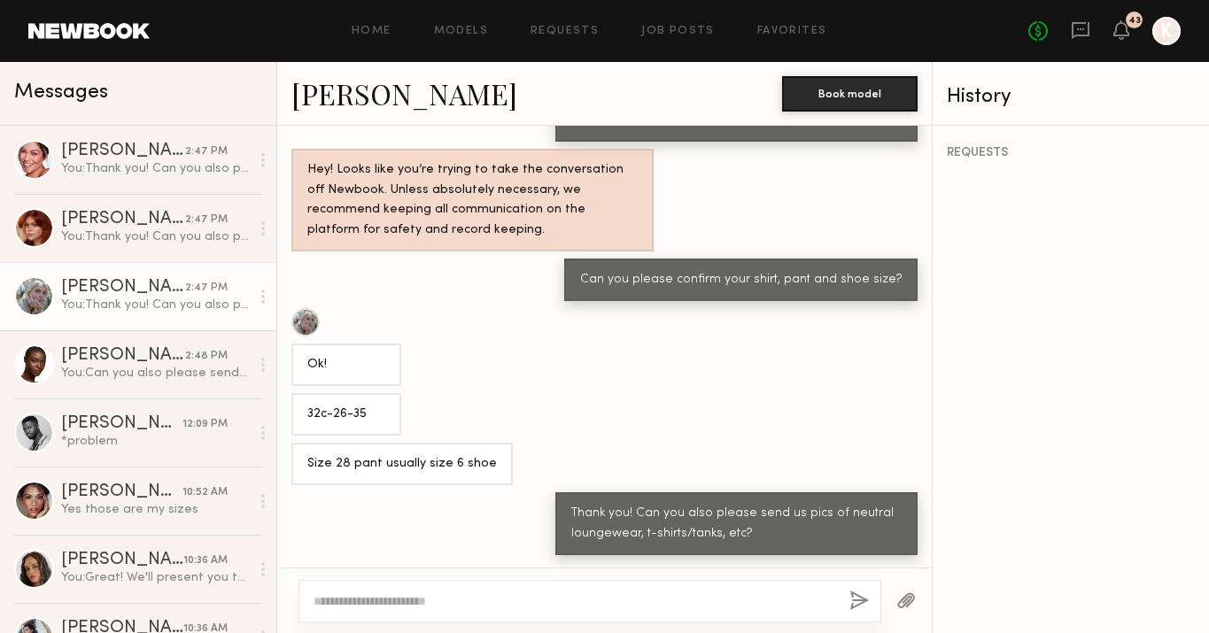
click at [458, 609] on textarea at bounding box center [575, 602] width 522 height 18
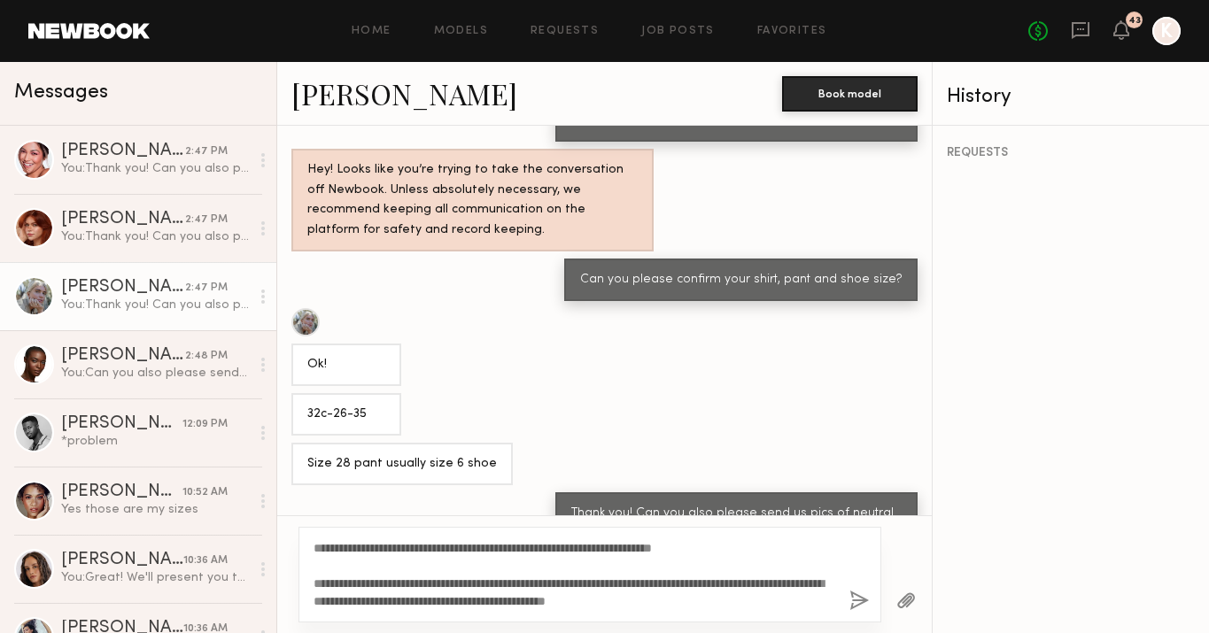
scroll to position [1103, 0]
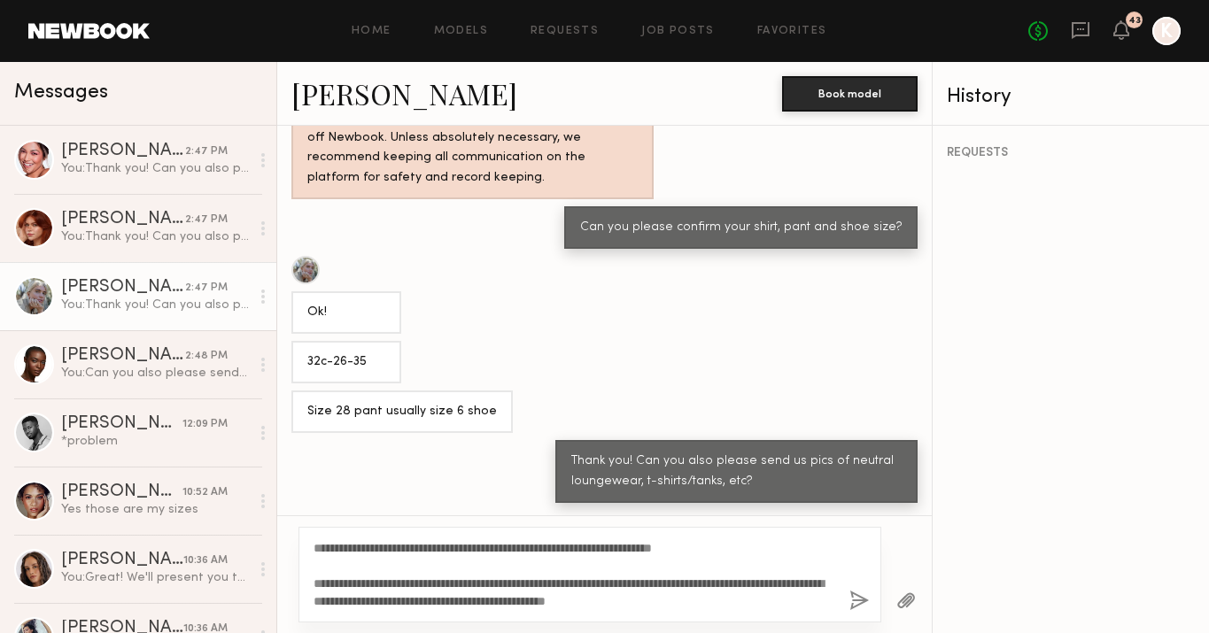
type textarea "**********"
click at [860, 598] on button "button" at bounding box center [858, 602] width 19 height 22
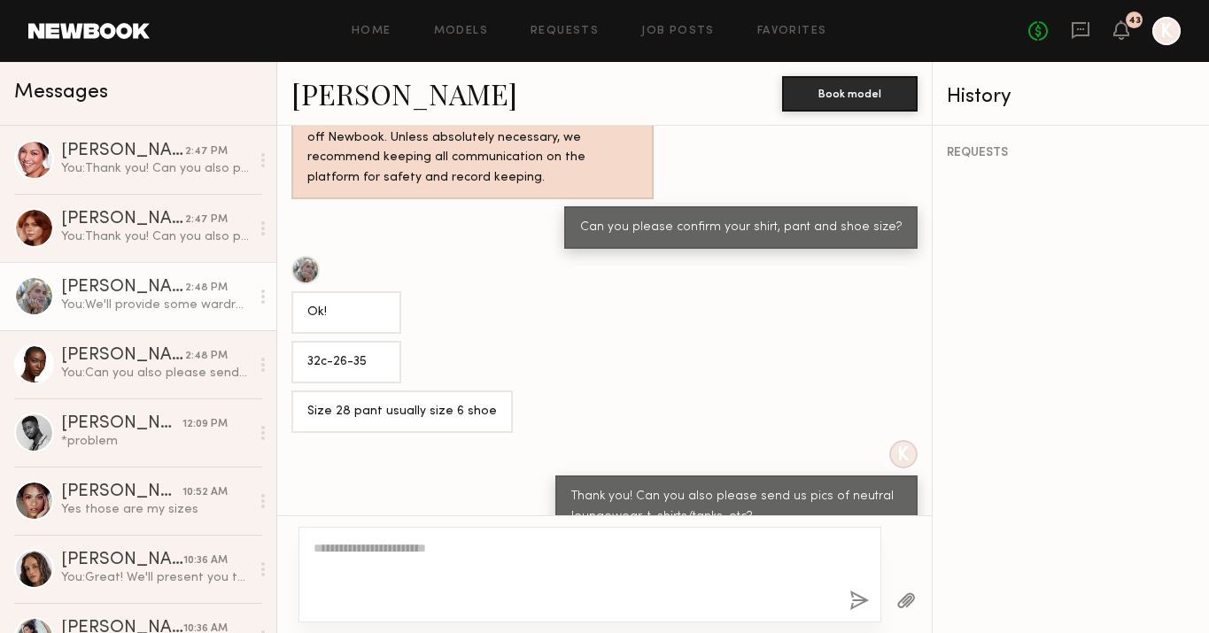
scroll to position [1237, 0]
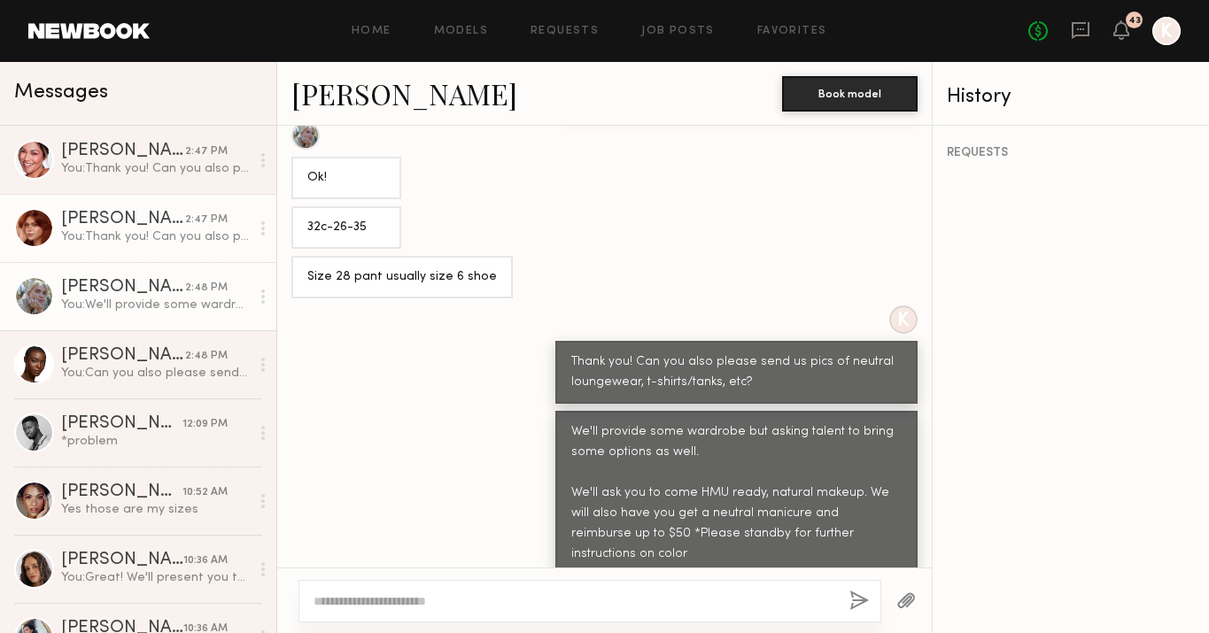
click at [130, 216] on div "[PERSON_NAME]" at bounding box center [123, 220] width 124 height 18
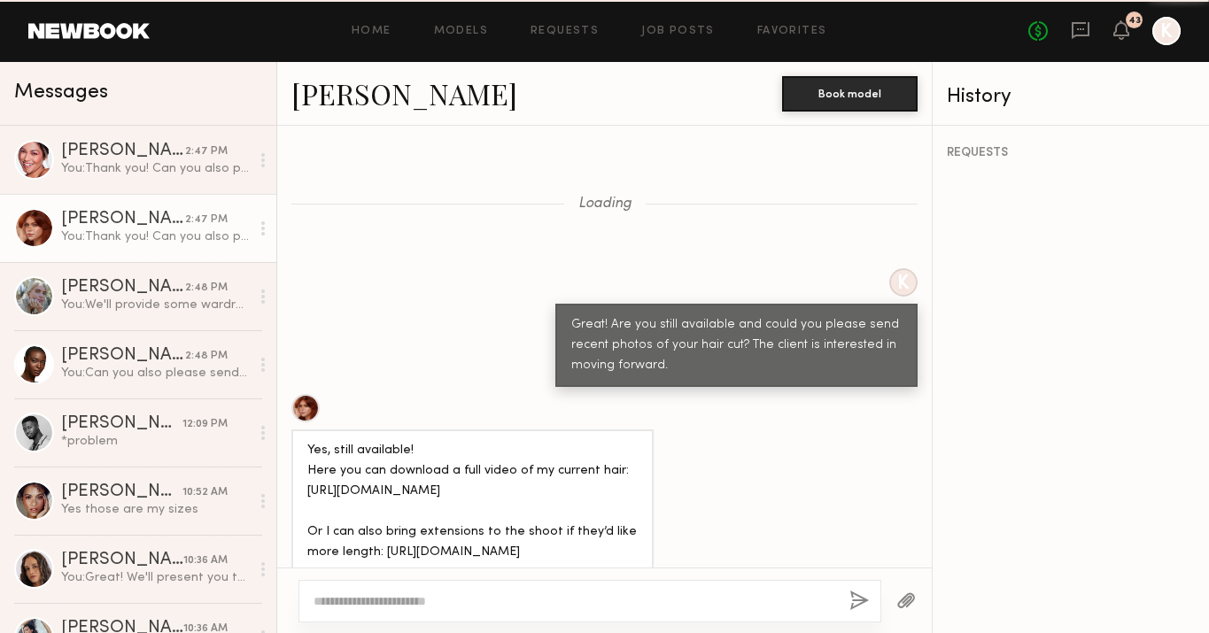
scroll to position [1383, 0]
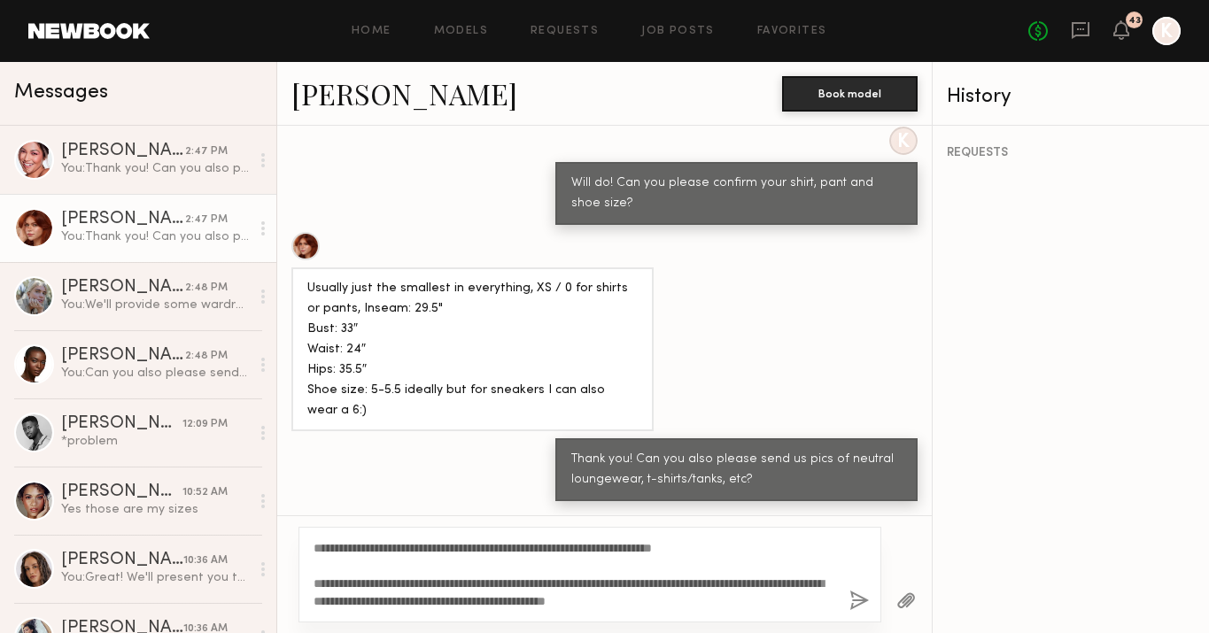
type textarea "**********"
click at [853, 596] on button "button" at bounding box center [858, 602] width 19 height 22
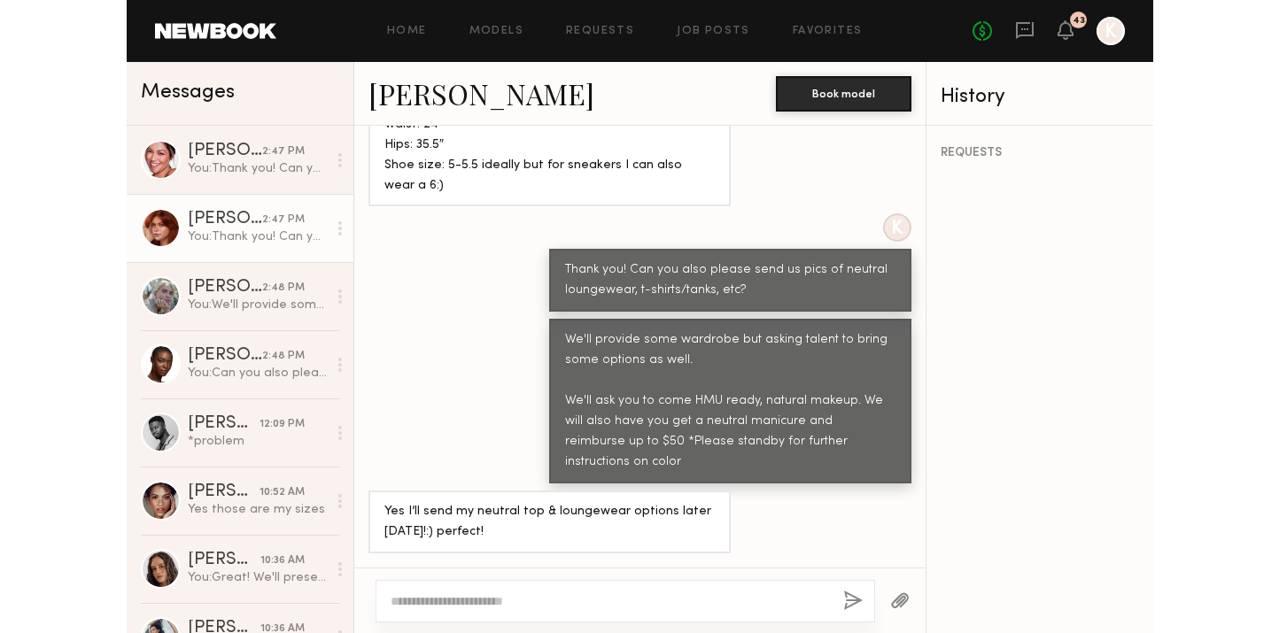
scroll to position [1640, 0]
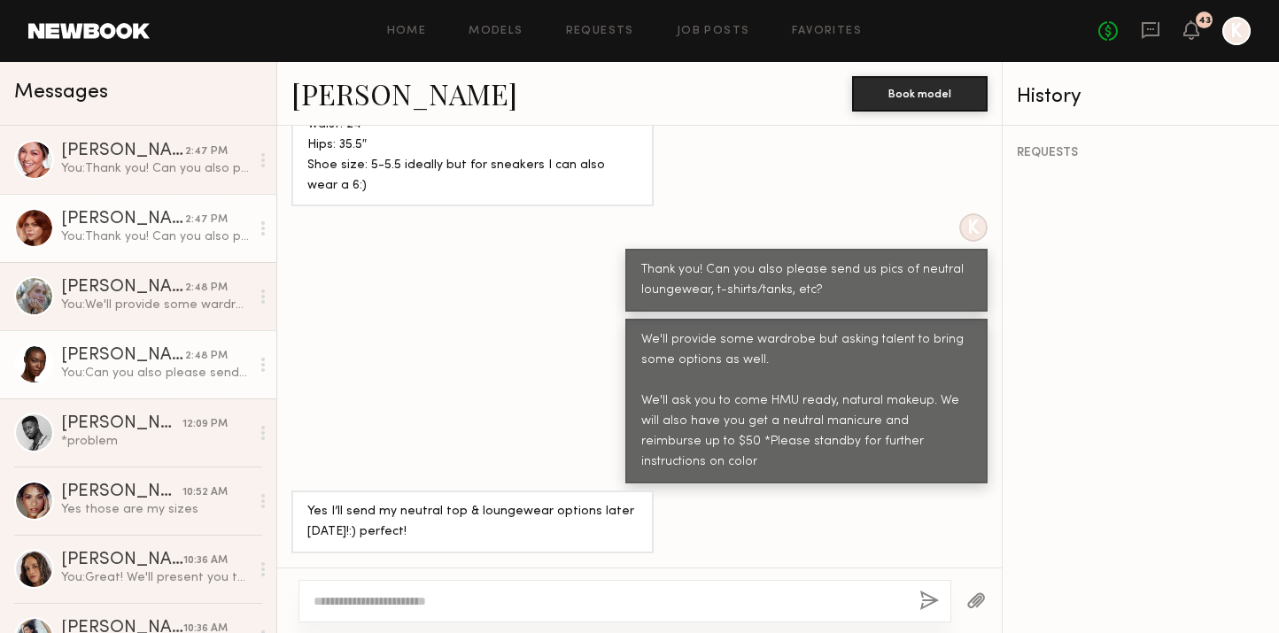
click at [128, 350] on div "[PERSON_NAME]" at bounding box center [123, 356] width 124 height 18
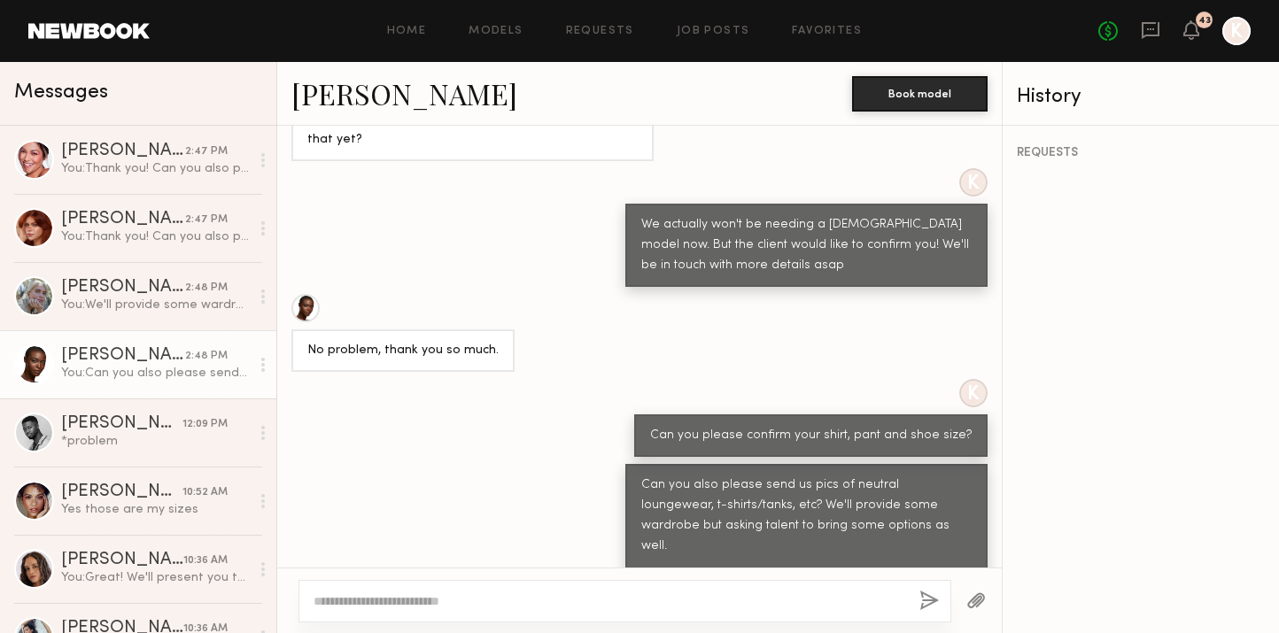
scroll to position [1421, 0]
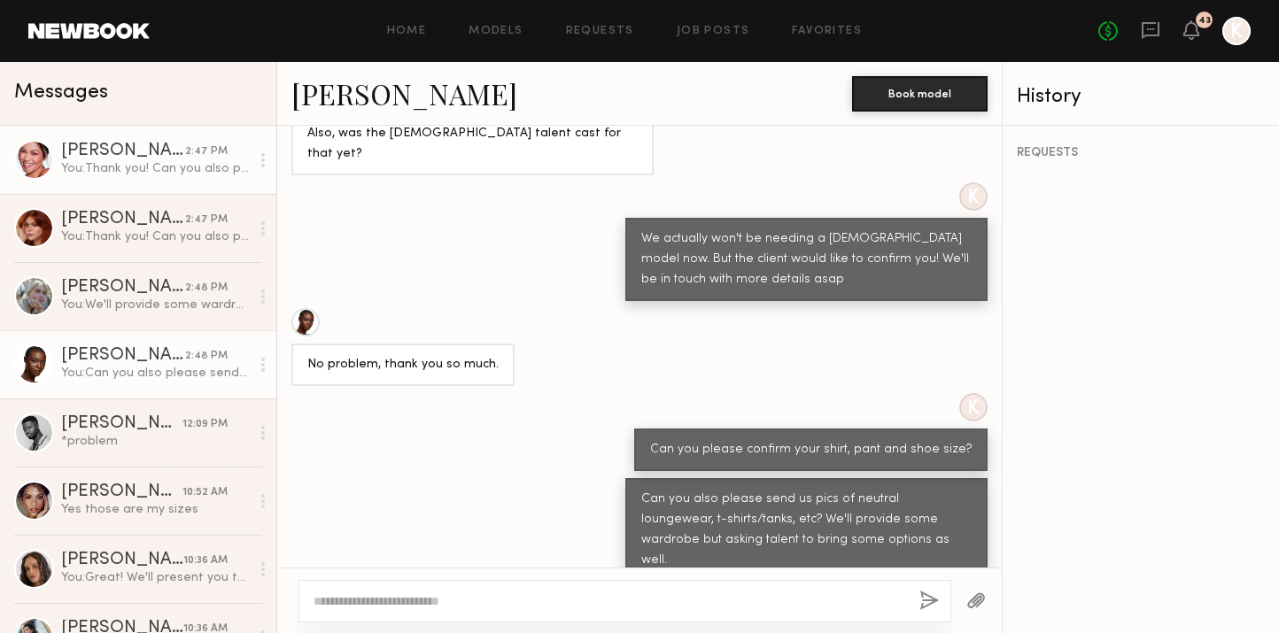
click at [112, 190] on link "Alexa C. 2:47 PM You: Thank you! Can you also please send us pics of neutral lo…" at bounding box center [138, 160] width 276 height 68
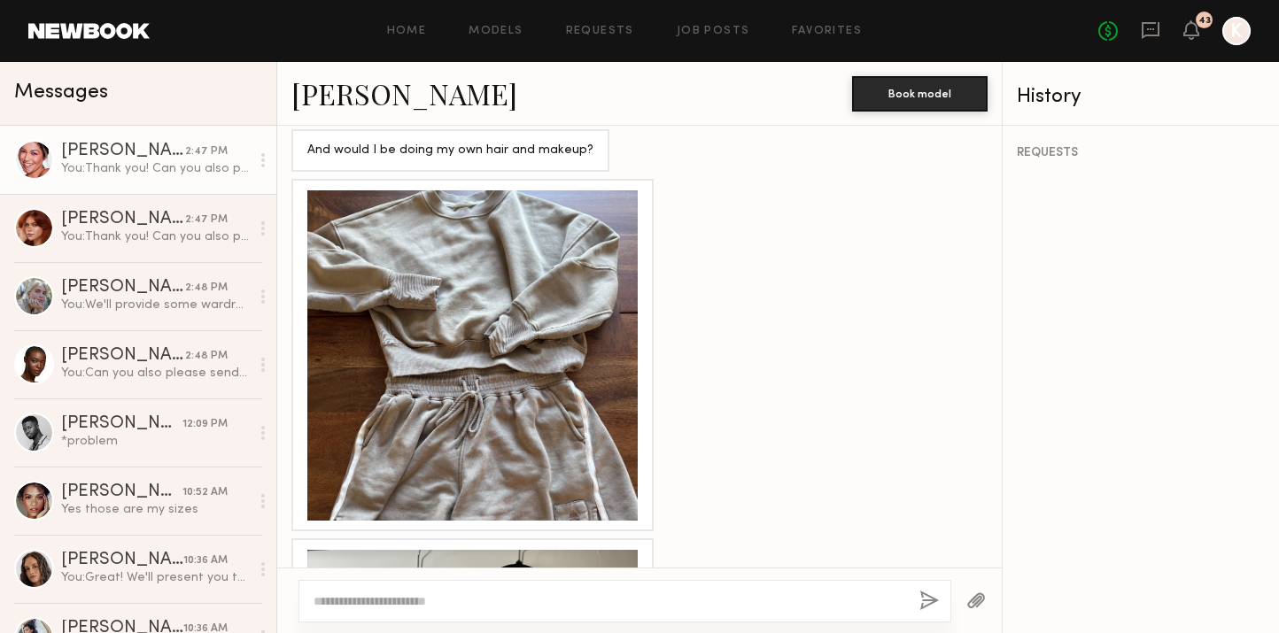
scroll to position [1646, 0]
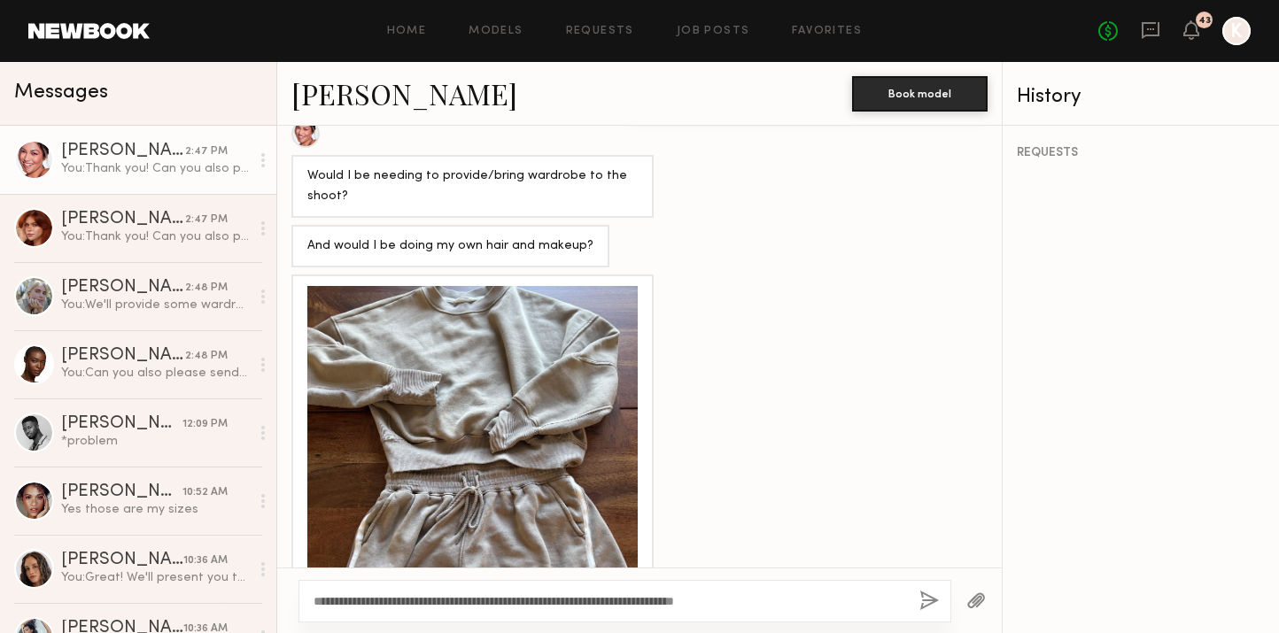
click at [481, 357] on div at bounding box center [472, 451] width 330 height 330
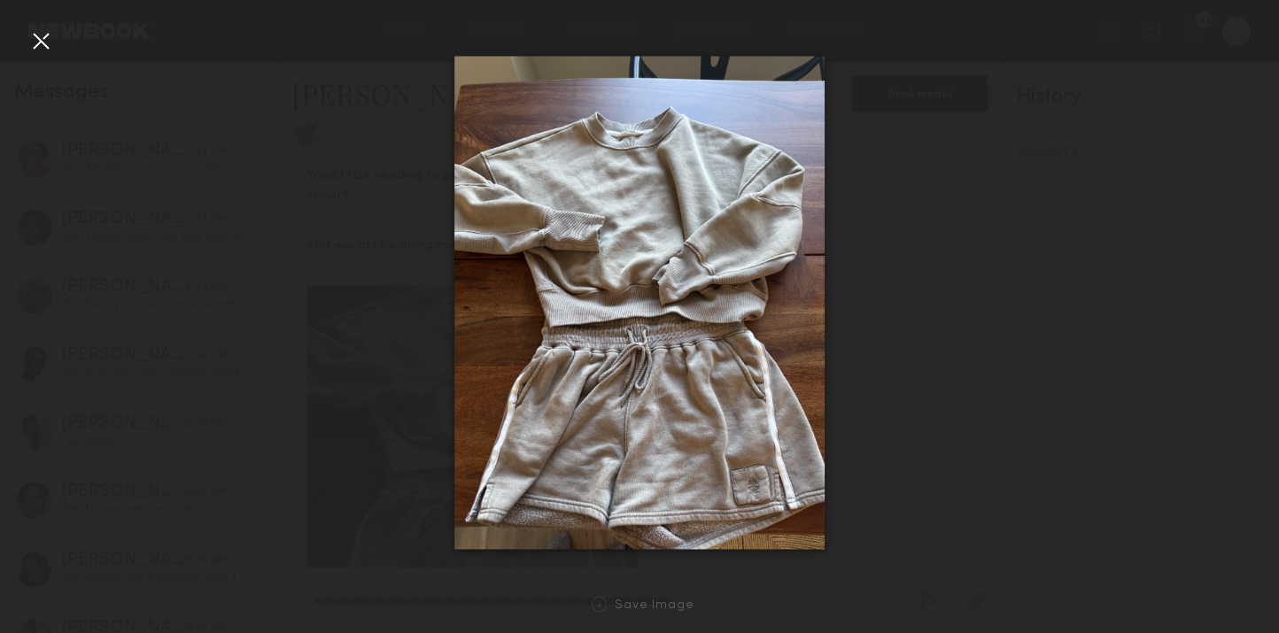
click at [40, 38] on div at bounding box center [41, 41] width 28 height 28
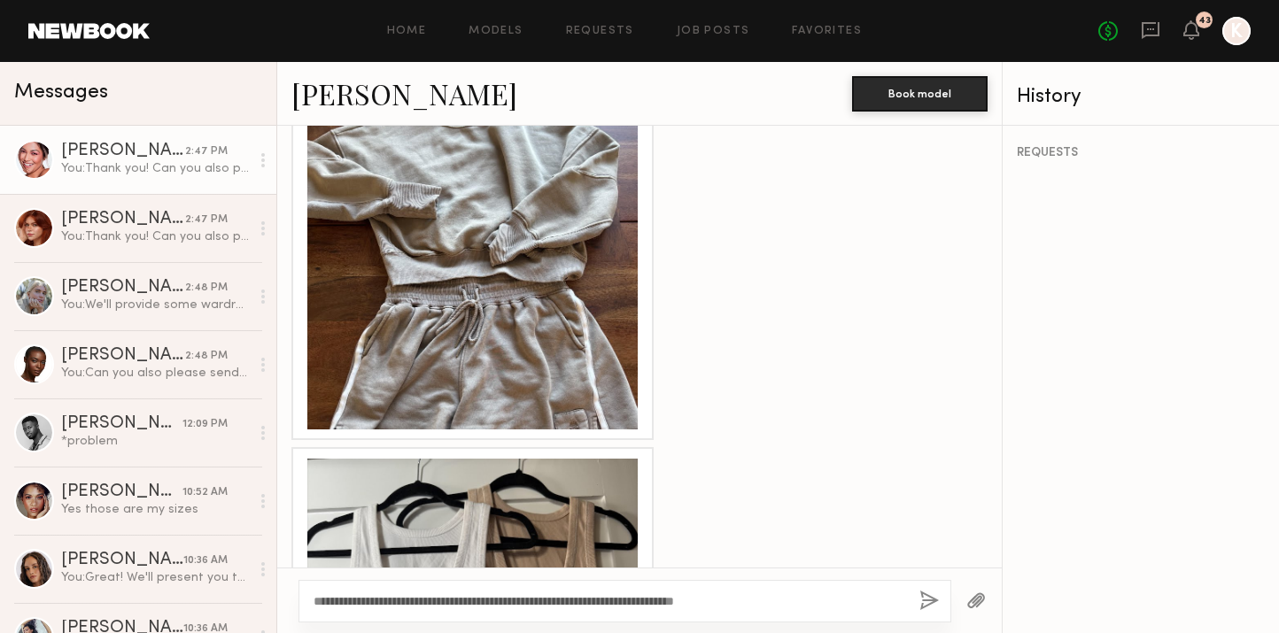
scroll to position [2204, 0]
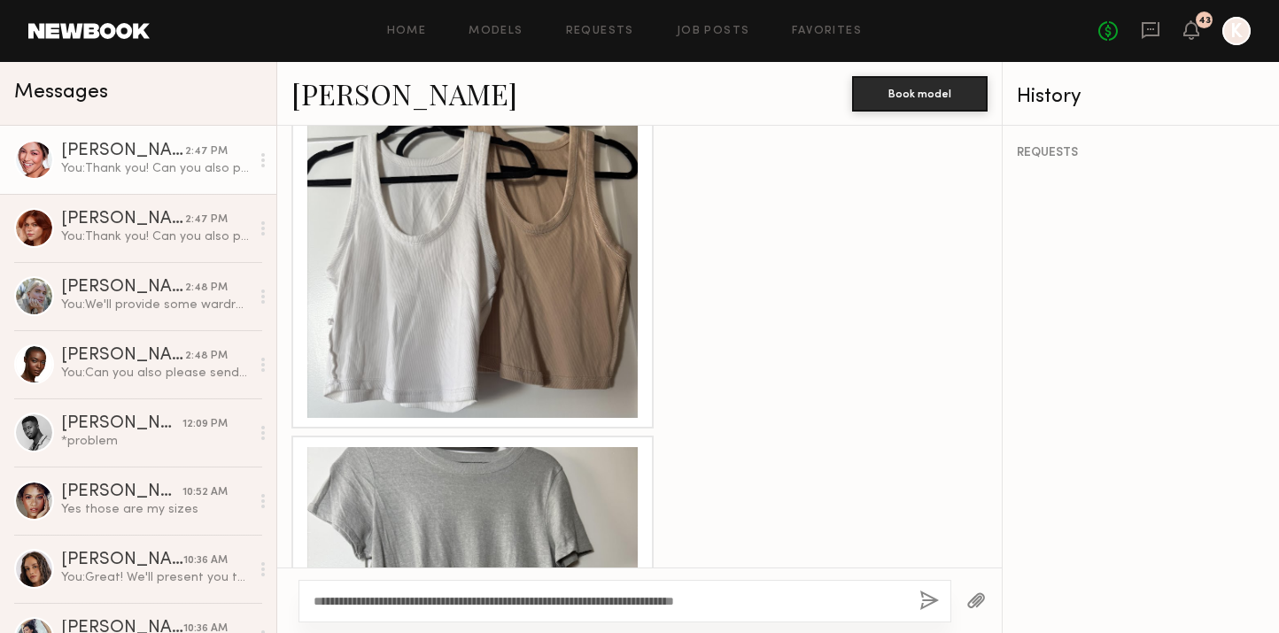
click at [480, 240] on div at bounding box center [472, 253] width 330 height 330
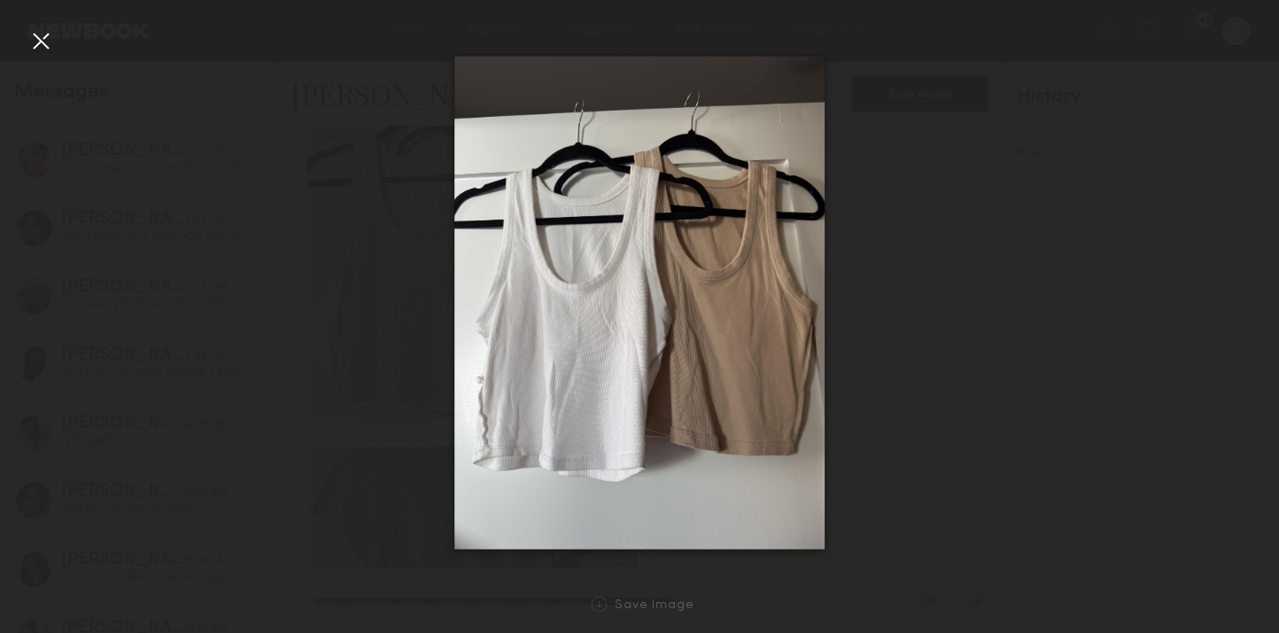
click at [46, 43] on div at bounding box center [41, 41] width 28 height 28
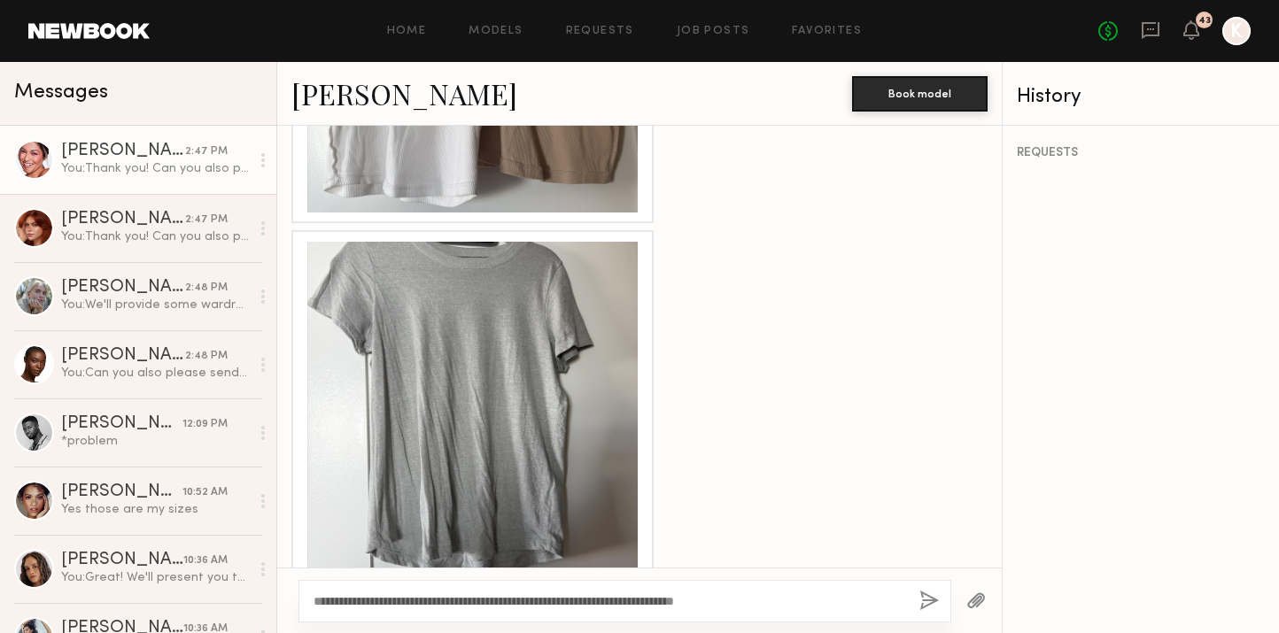
scroll to position [2470, 0]
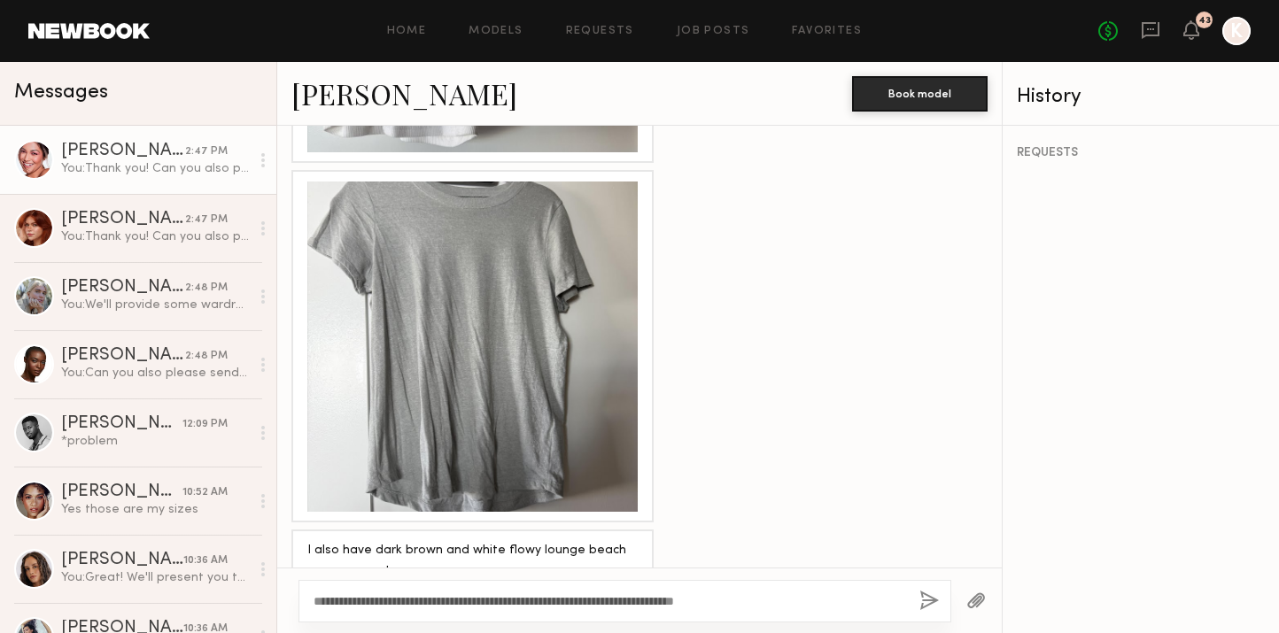
click at [522, 367] on div at bounding box center [472, 347] width 330 height 330
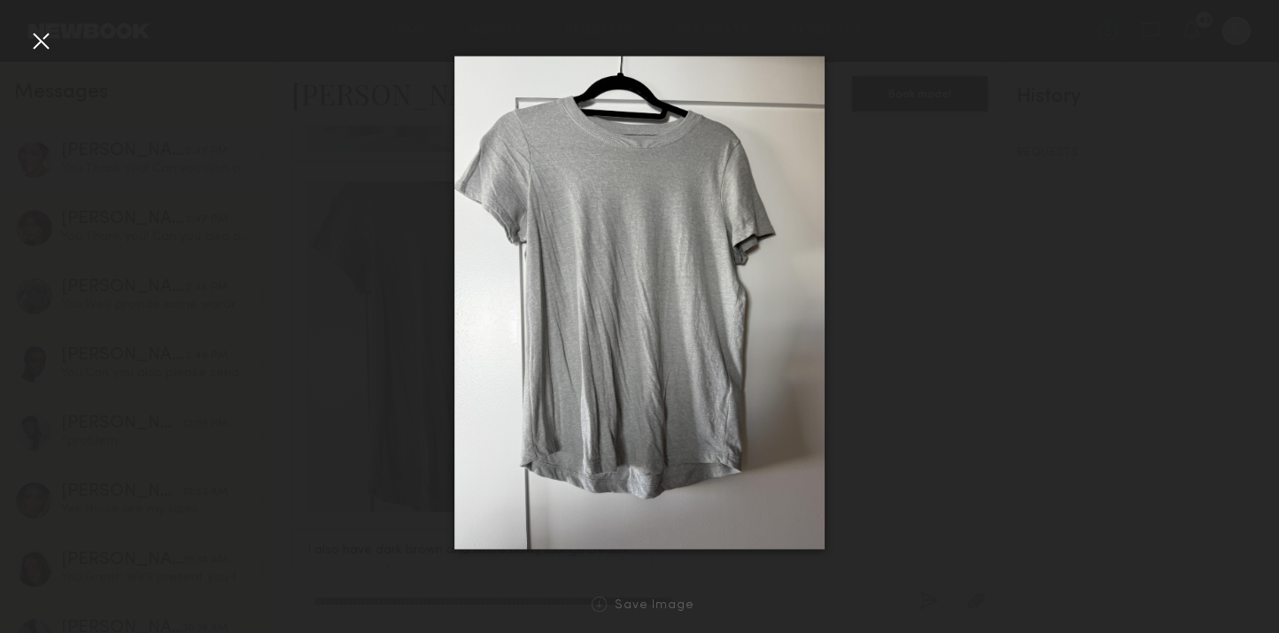
click at [42, 37] on div at bounding box center [41, 41] width 28 height 28
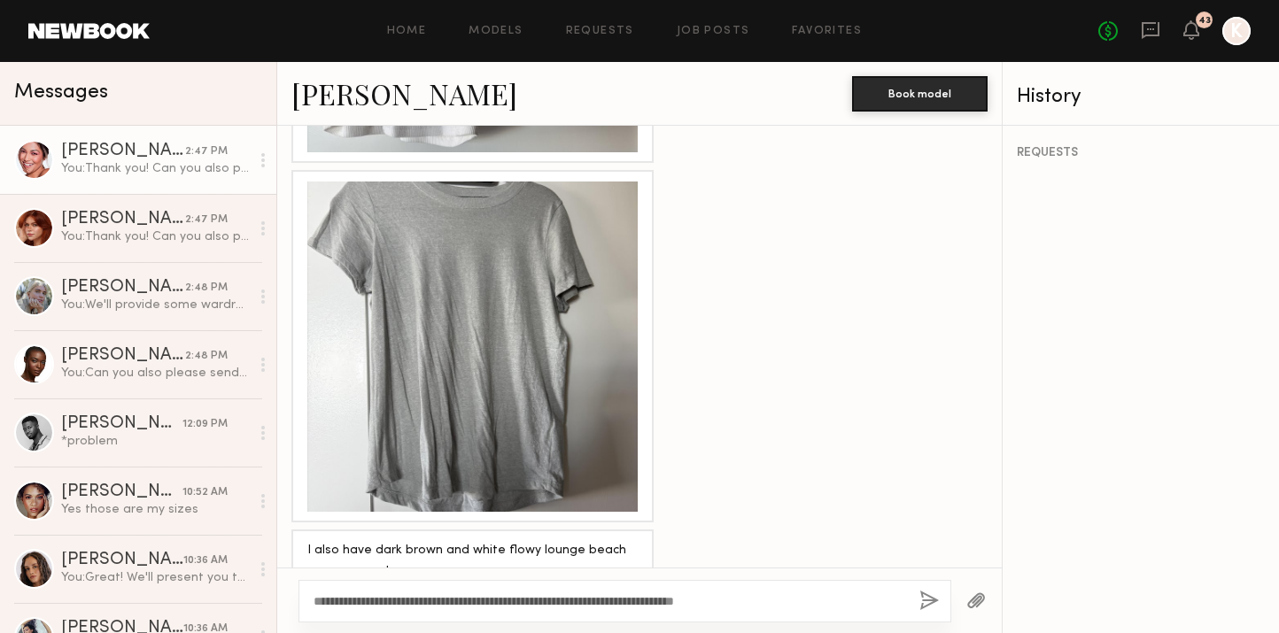
scroll to position [2556, 0]
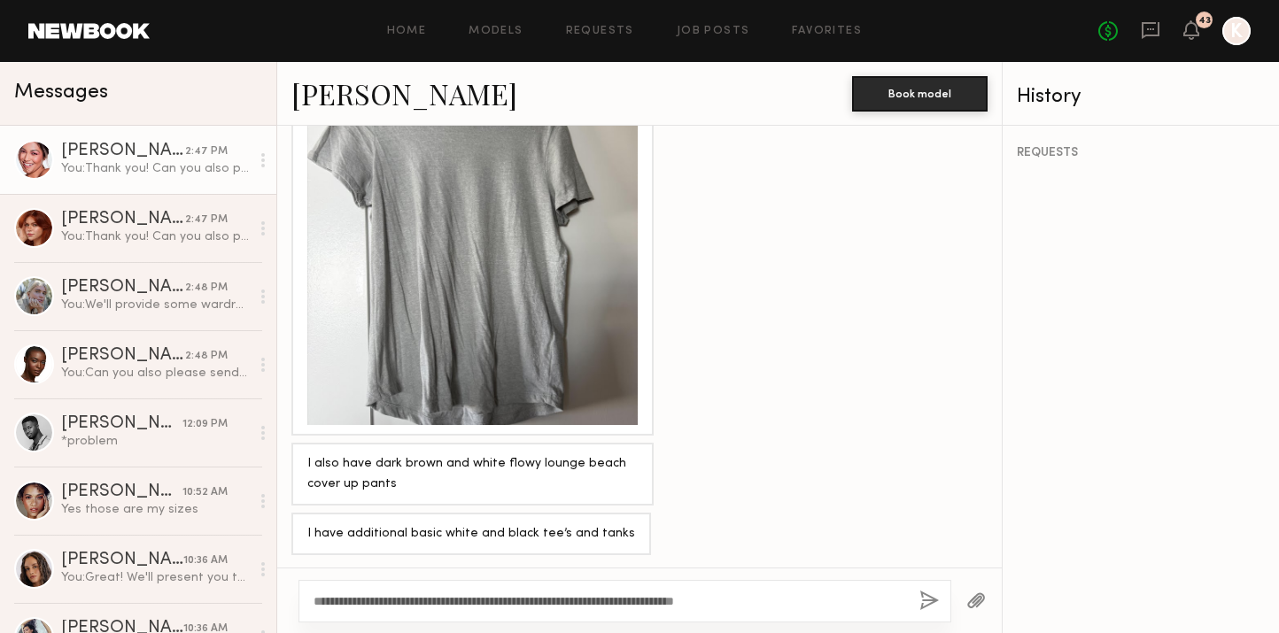
click at [346, 465] on div "I also have dark brown and white flowy lounge beach cover up pants" at bounding box center [472, 474] width 330 height 41
drag, startPoint x: 302, startPoint y: 454, endPoint x: 394, endPoint y: 493, distance: 100.0
click at [394, 493] on div "I also have dark brown and white flowy lounge beach cover up pants" at bounding box center [472, 474] width 362 height 63
copy div "I also have dark brown and white flowy lounge beach cover up pants"
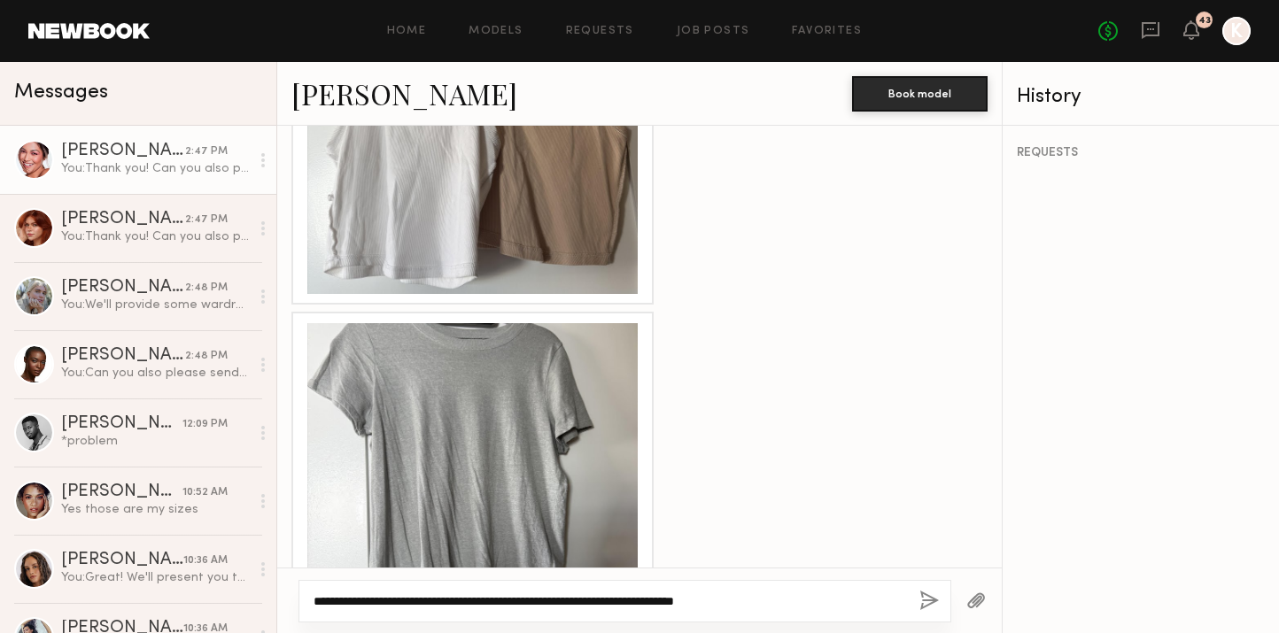
click at [531, 600] on textarea "**********" at bounding box center [610, 602] width 592 height 18
click at [784, 601] on textarea "**********" at bounding box center [610, 602] width 592 height 18
click at [812, 600] on textarea "**********" at bounding box center [610, 602] width 592 height 18
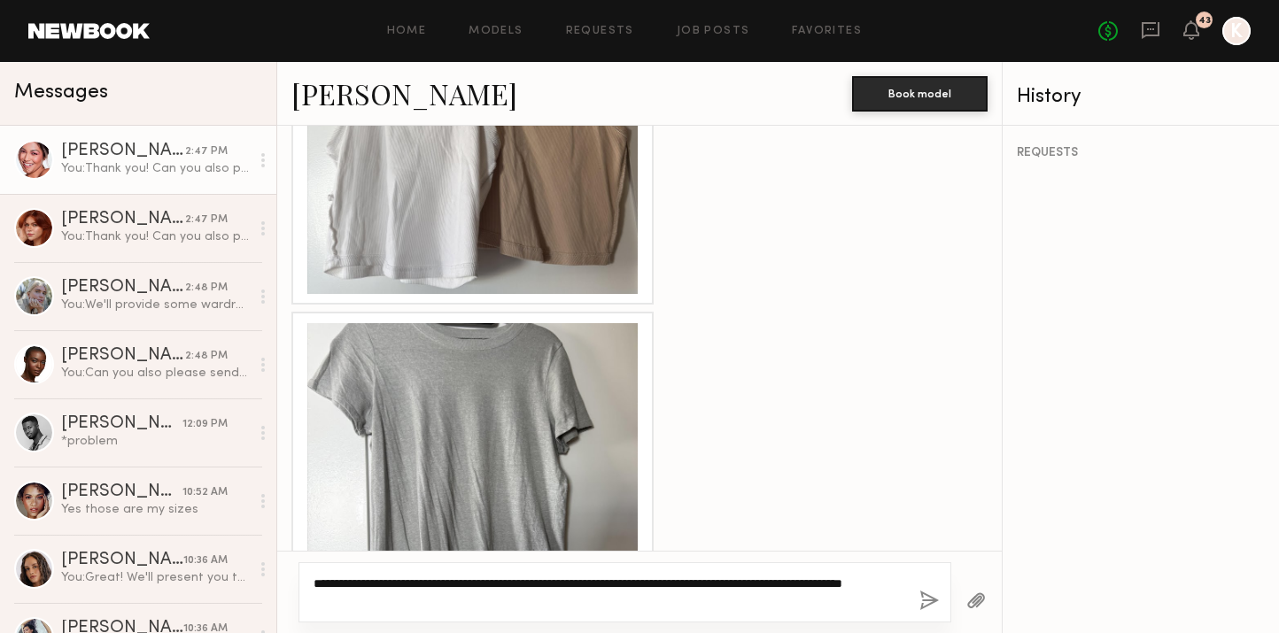
type textarea "**********"
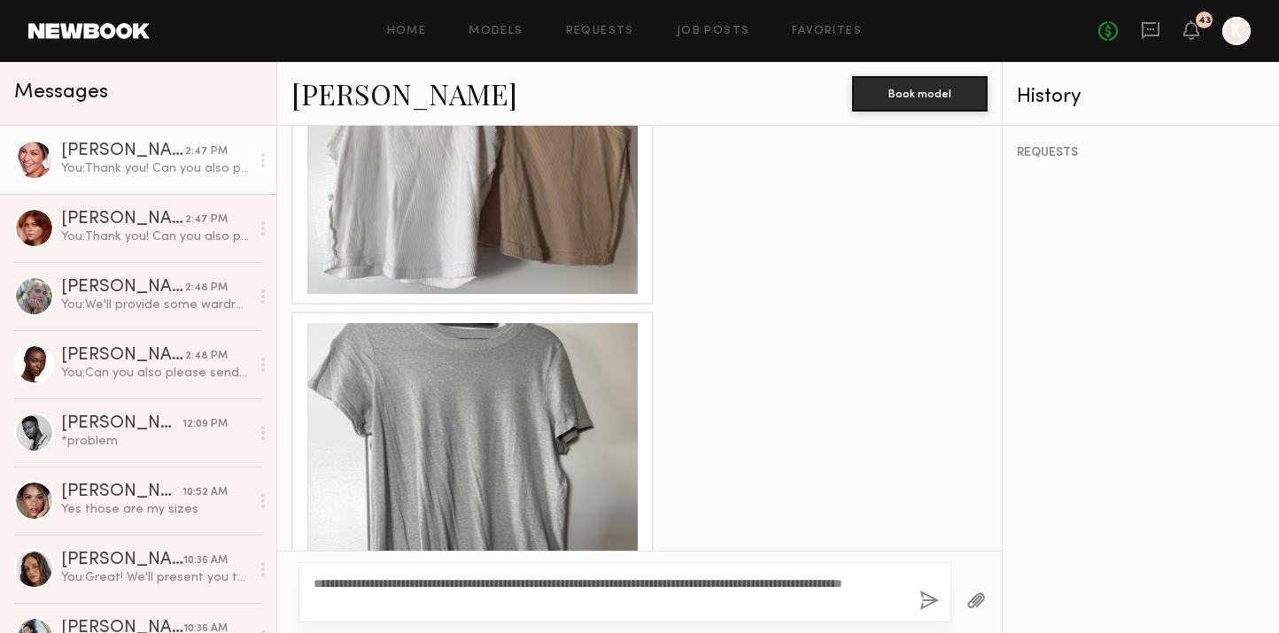
click at [935, 594] on button "button" at bounding box center [928, 602] width 19 height 22
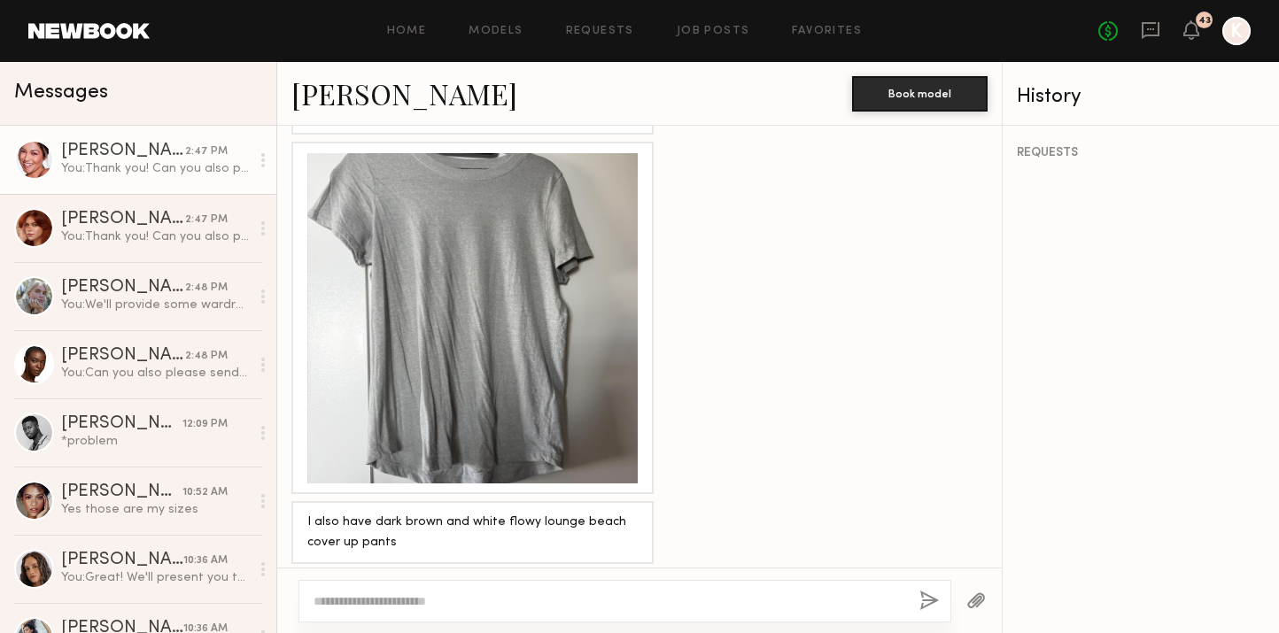
scroll to position [2647, 0]
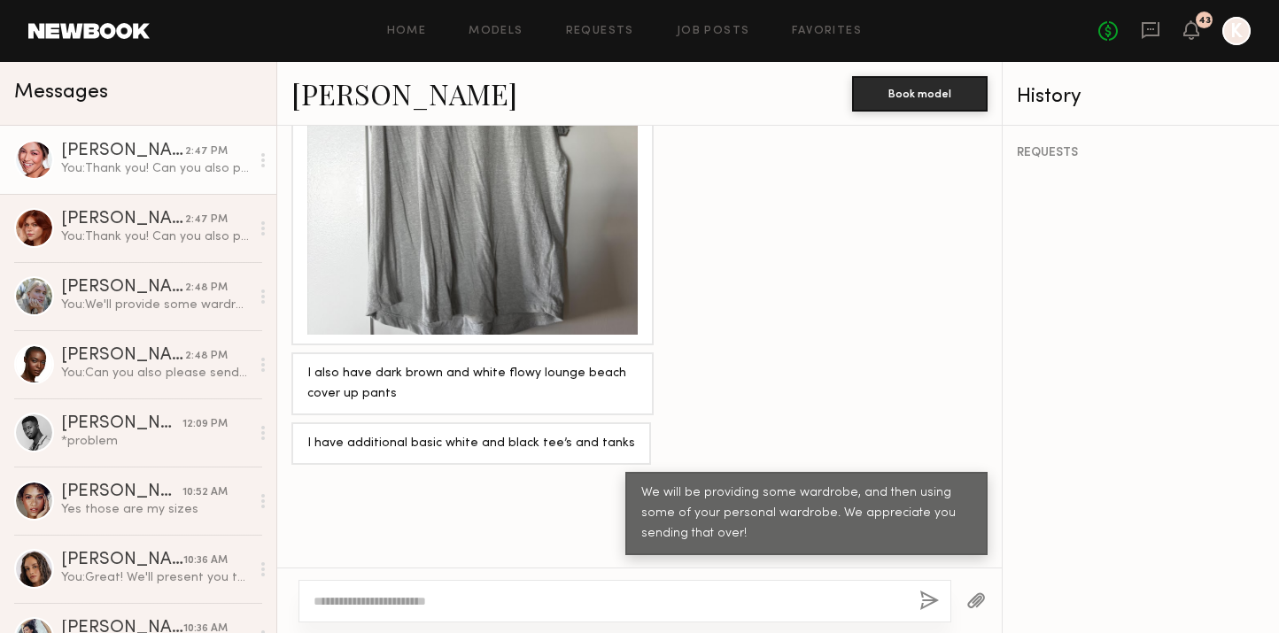
click at [584, 596] on textarea at bounding box center [610, 602] width 592 height 18
type textarea "**********"
click at [932, 595] on button "button" at bounding box center [928, 602] width 19 height 22
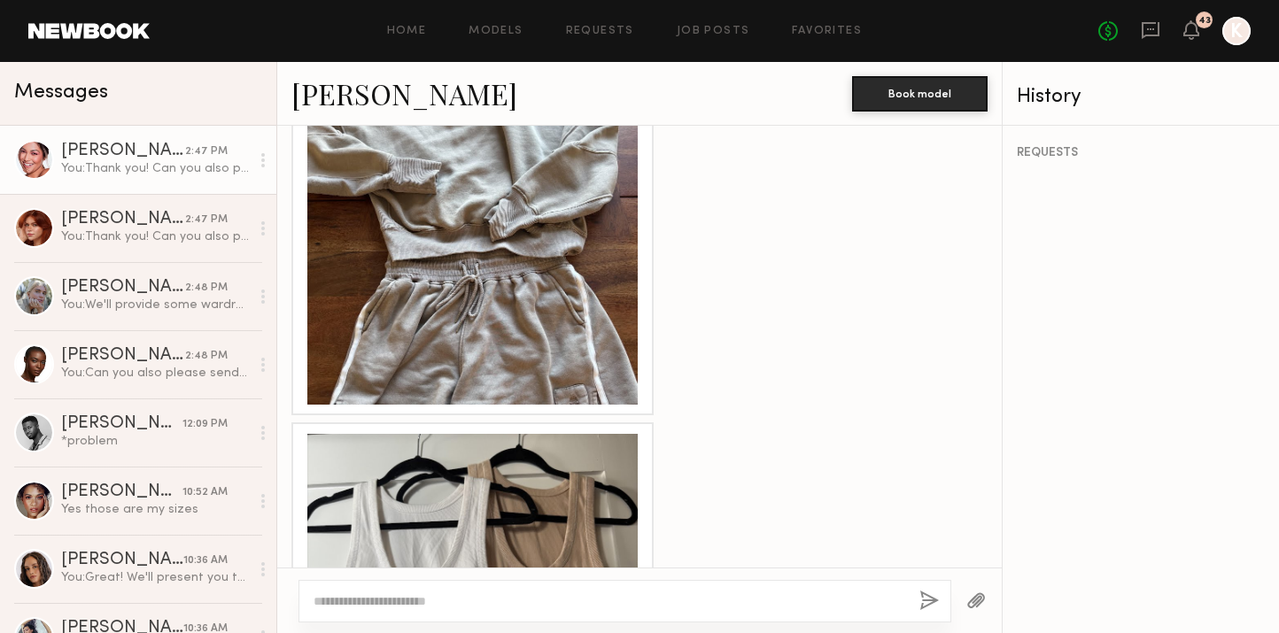
scroll to position [1637, 0]
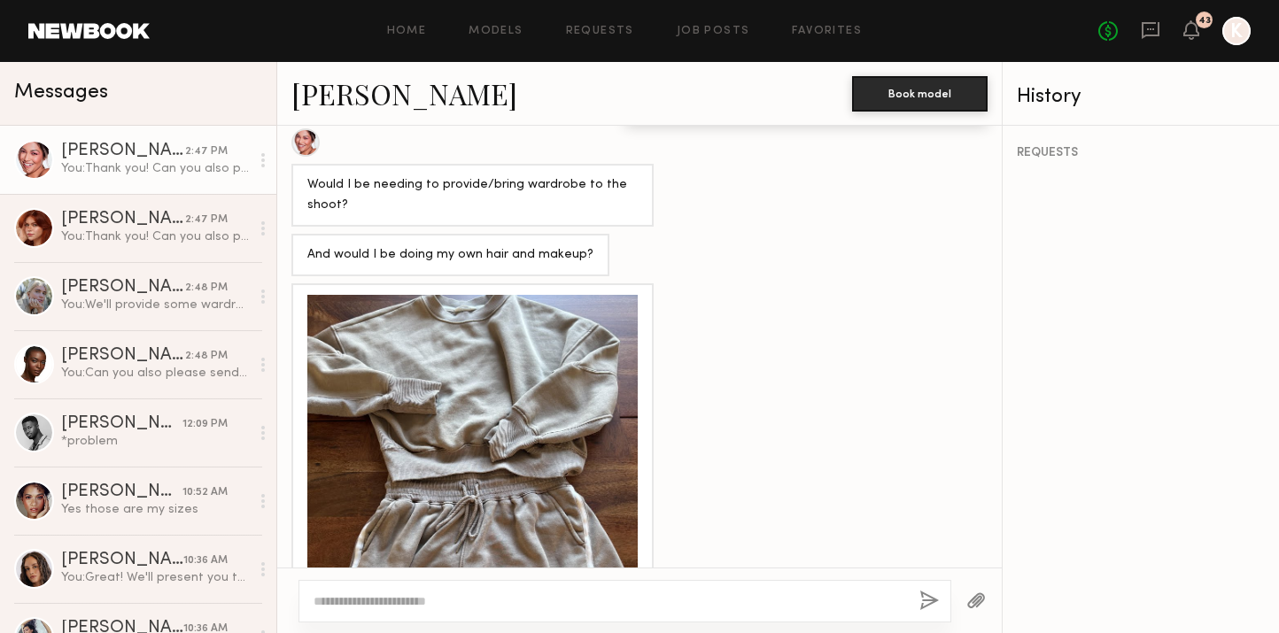
click at [500, 590] on div at bounding box center [625, 601] width 653 height 43
click at [431, 610] on div at bounding box center [625, 601] width 653 height 43
click at [420, 587] on div at bounding box center [625, 601] width 653 height 43
click at [405, 616] on div at bounding box center [625, 601] width 653 height 43
click at [393, 607] on textarea at bounding box center [610, 602] width 592 height 18
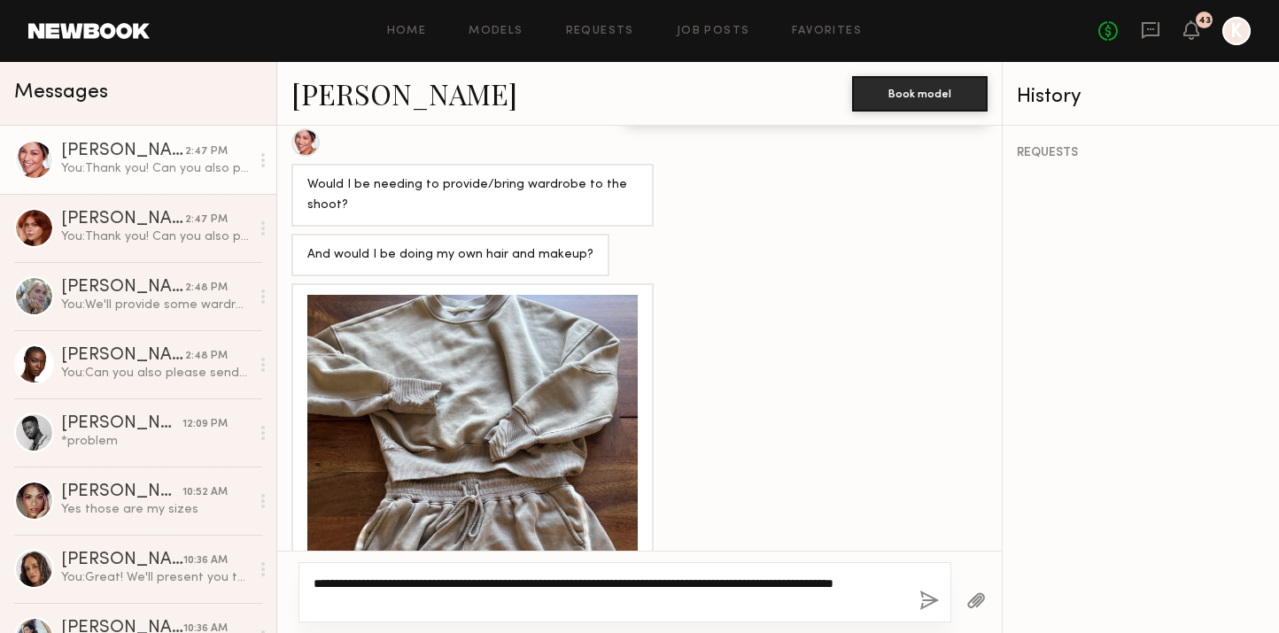
click at [441, 598] on textarea "**********" at bounding box center [610, 592] width 592 height 35
type textarea "**********"
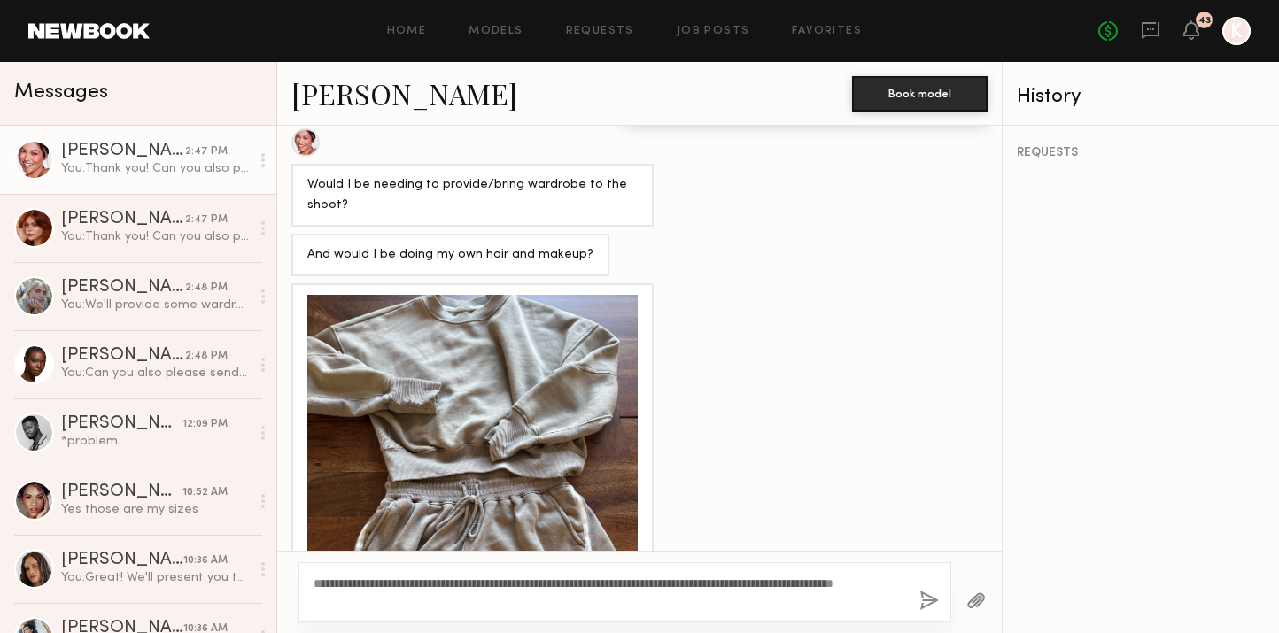
click at [931, 600] on button "button" at bounding box center [928, 602] width 19 height 22
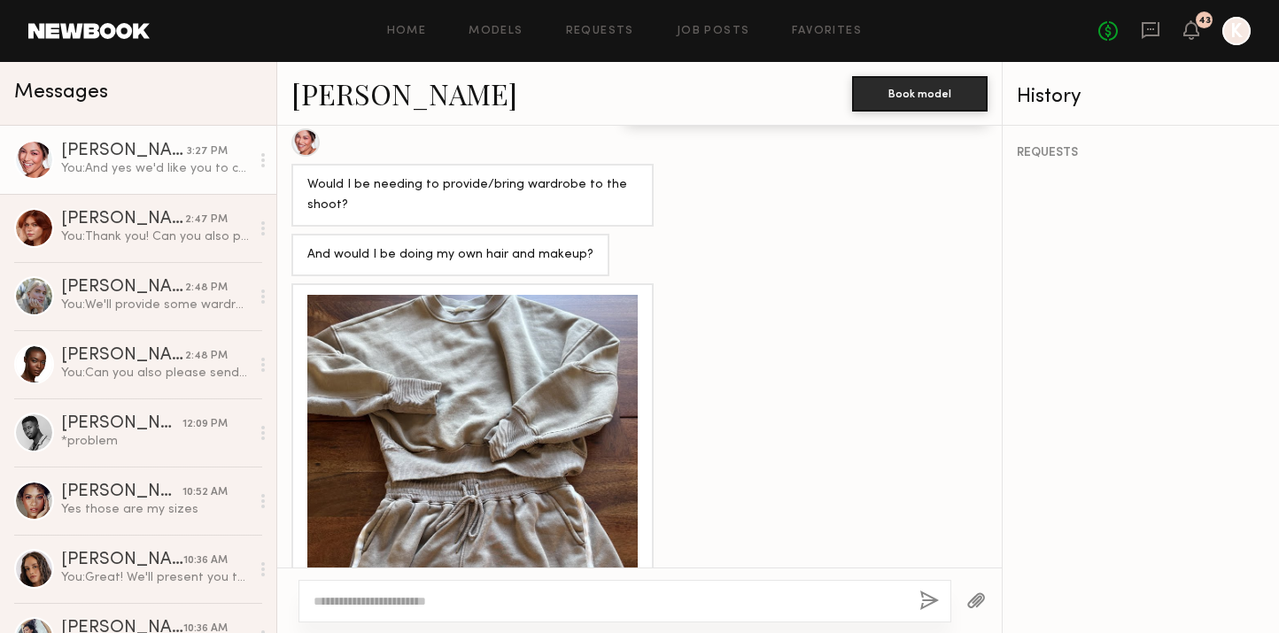
scroll to position [2822, 0]
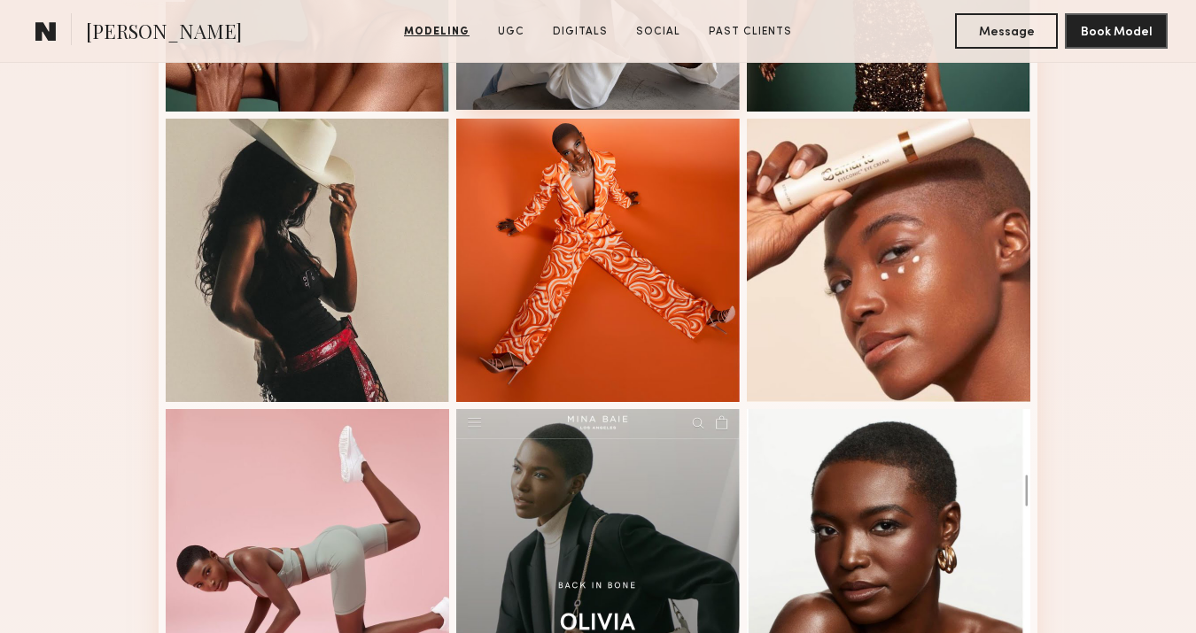
scroll to position [1124, 0]
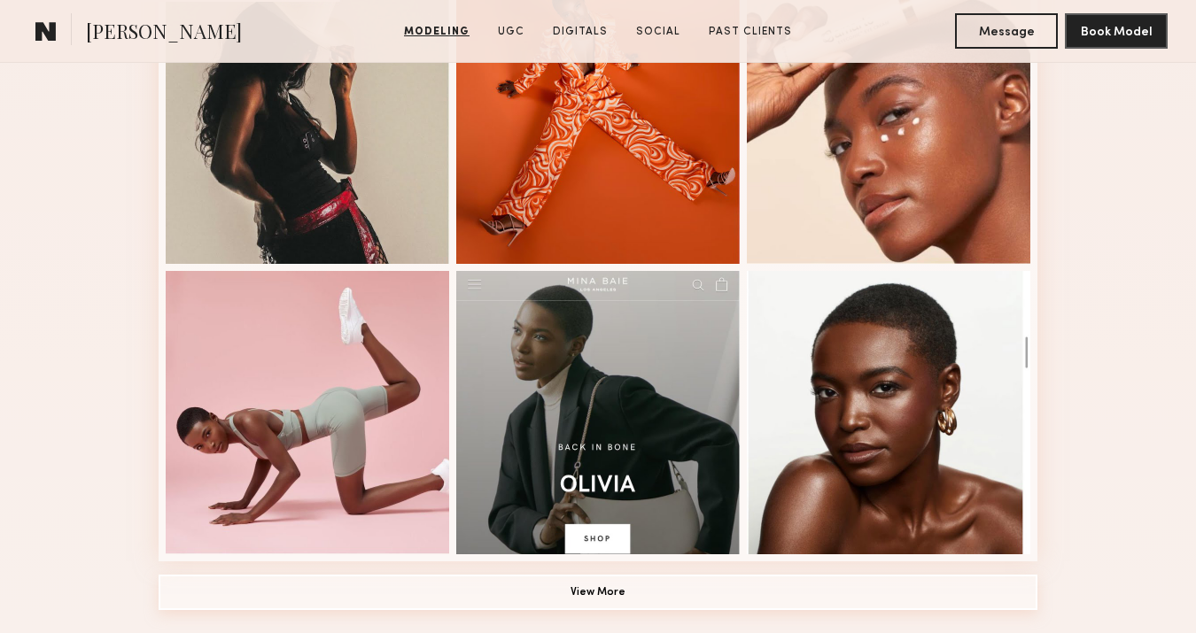
click at [576, 600] on button "View More" at bounding box center [598, 592] width 879 height 35
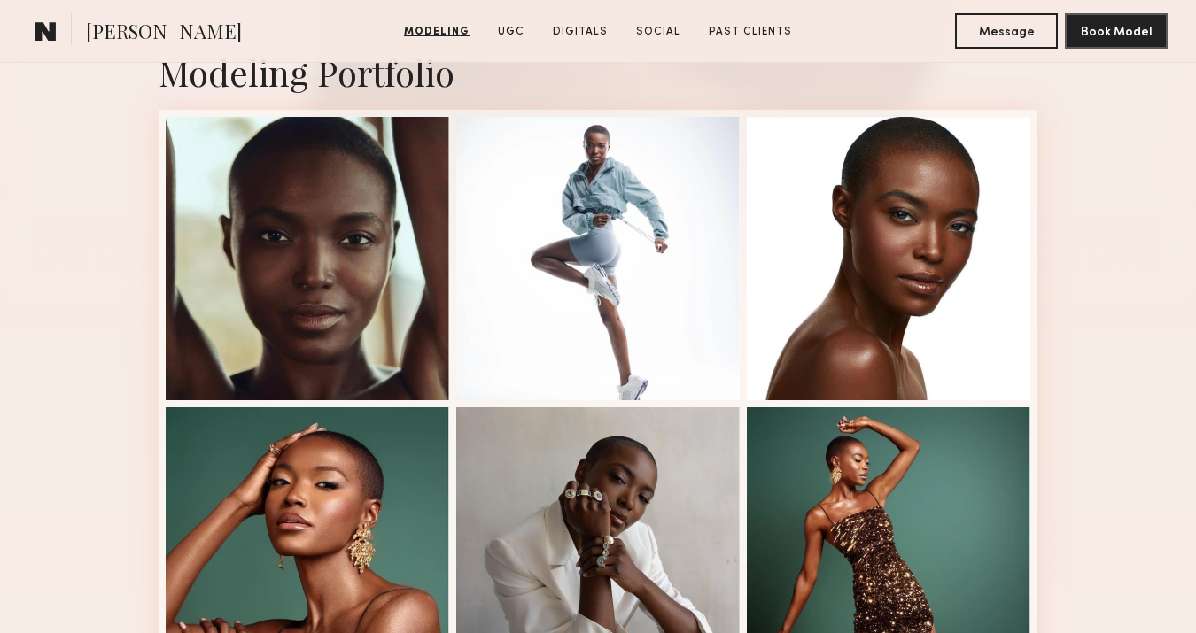
scroll to position [447, 0]
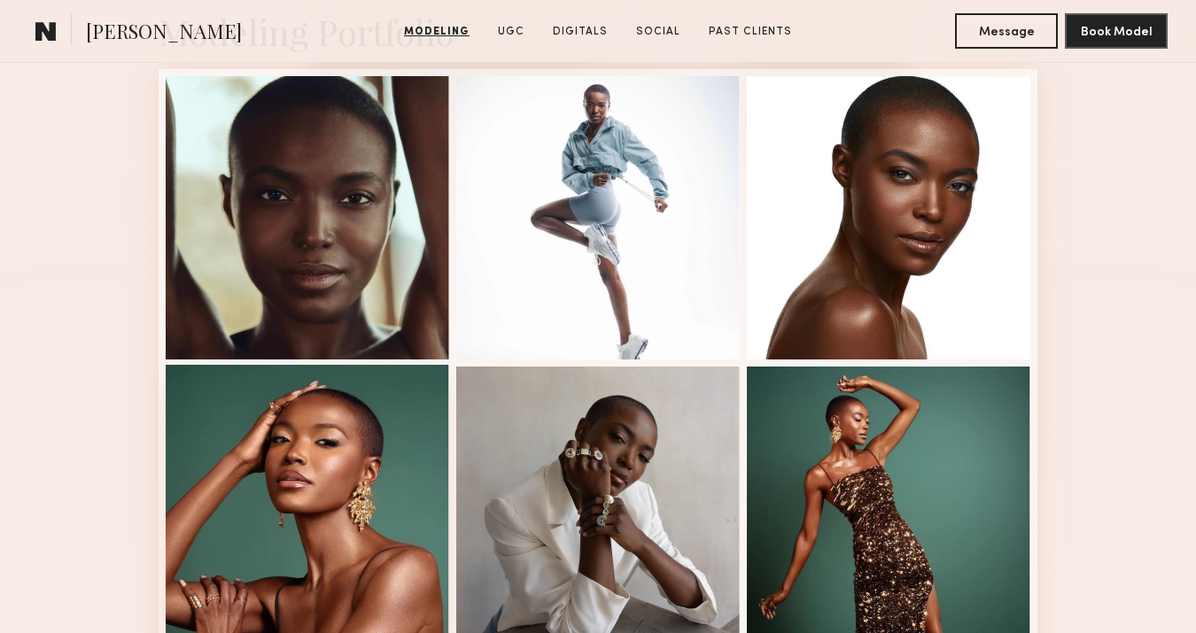
click at [361, 500] on div at bounding box center [307, 506] width 283 height 283
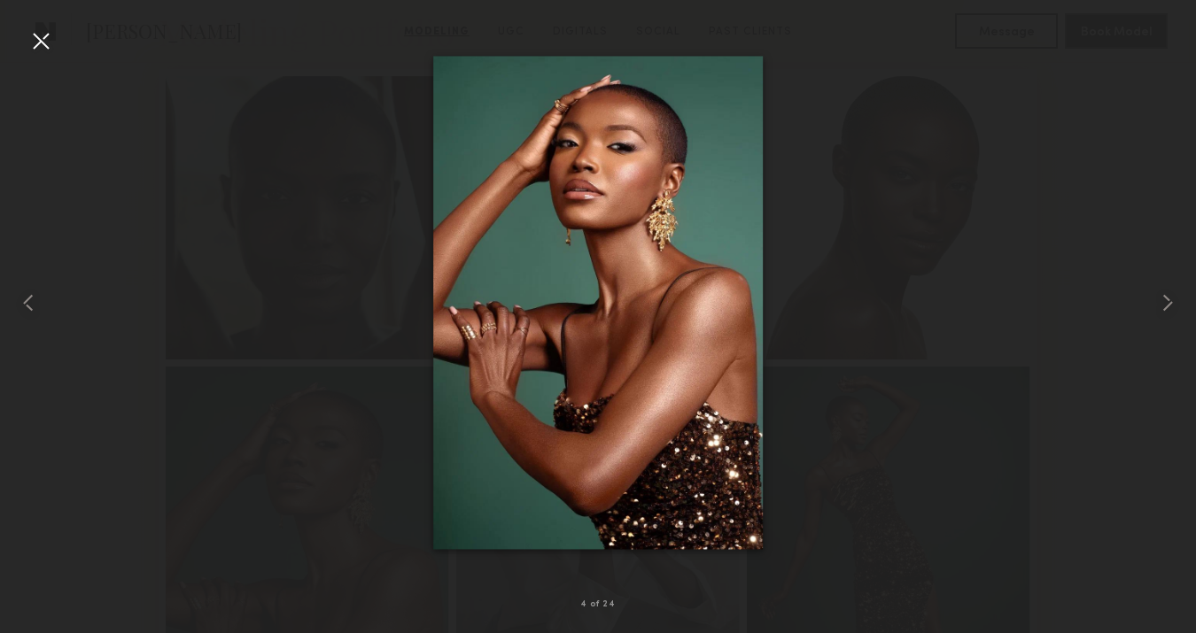
click at [54, 40] on div "4 of 24" at bounding box center [598, 316] width 1196 height 633
click at [36, 35] on div at bounding box center [41, 41] width 28 height 28
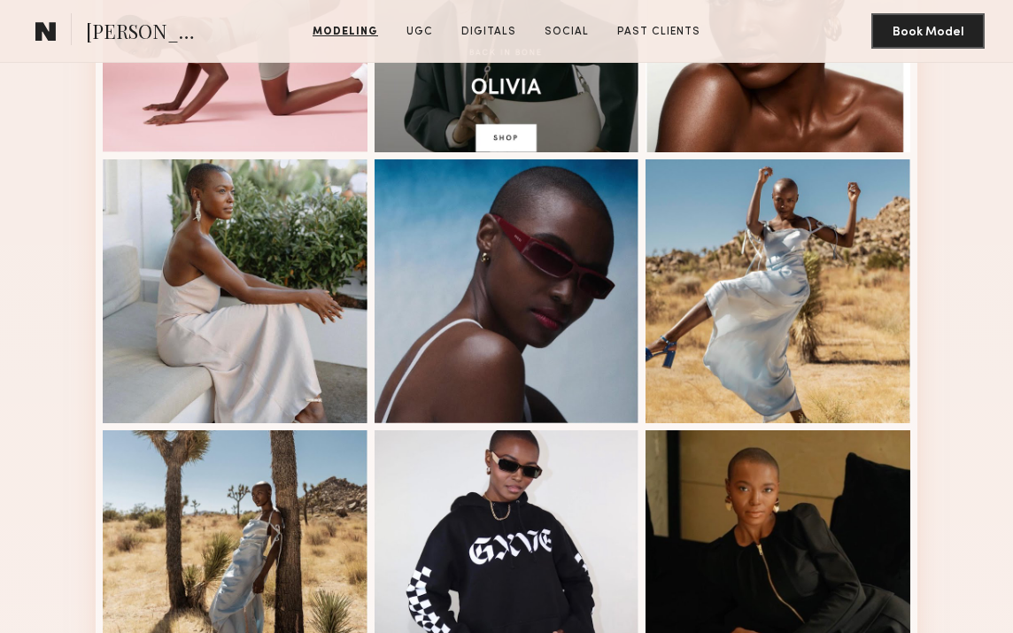
scroll to position [1721, 0]
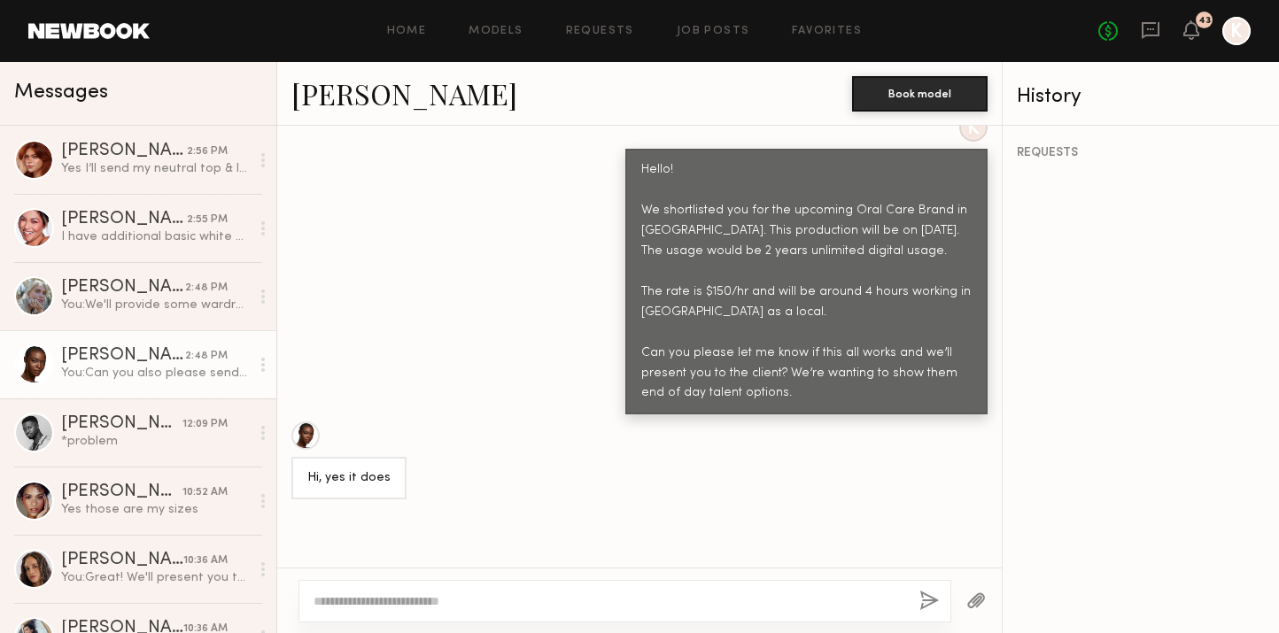
scroll to position [659, 0]
